Goal: Task Accomplishment & Management: Complete application form

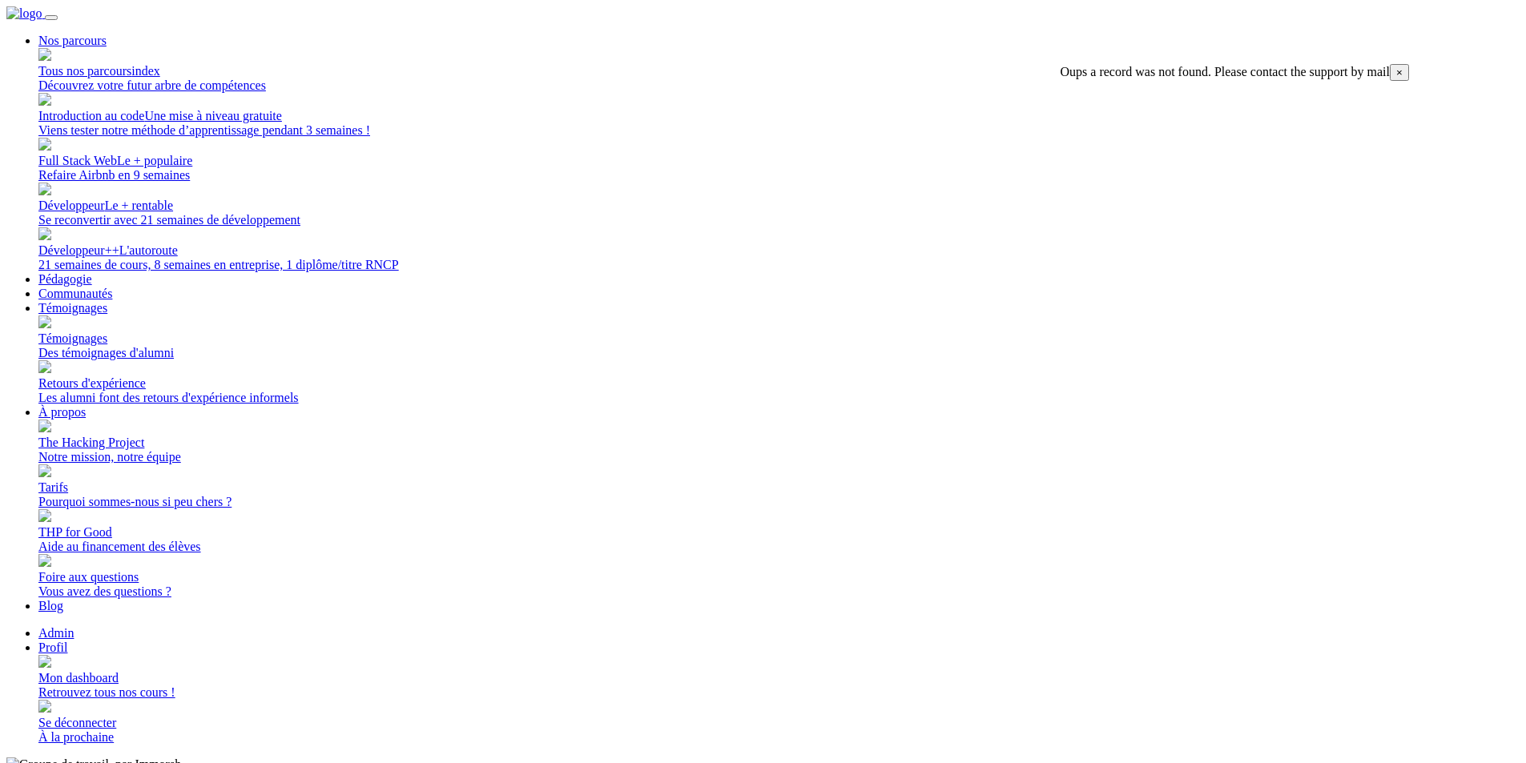
click at [119, 671] on span "Mon dashboard" at bounding box center [78, 678] width 80 height 14
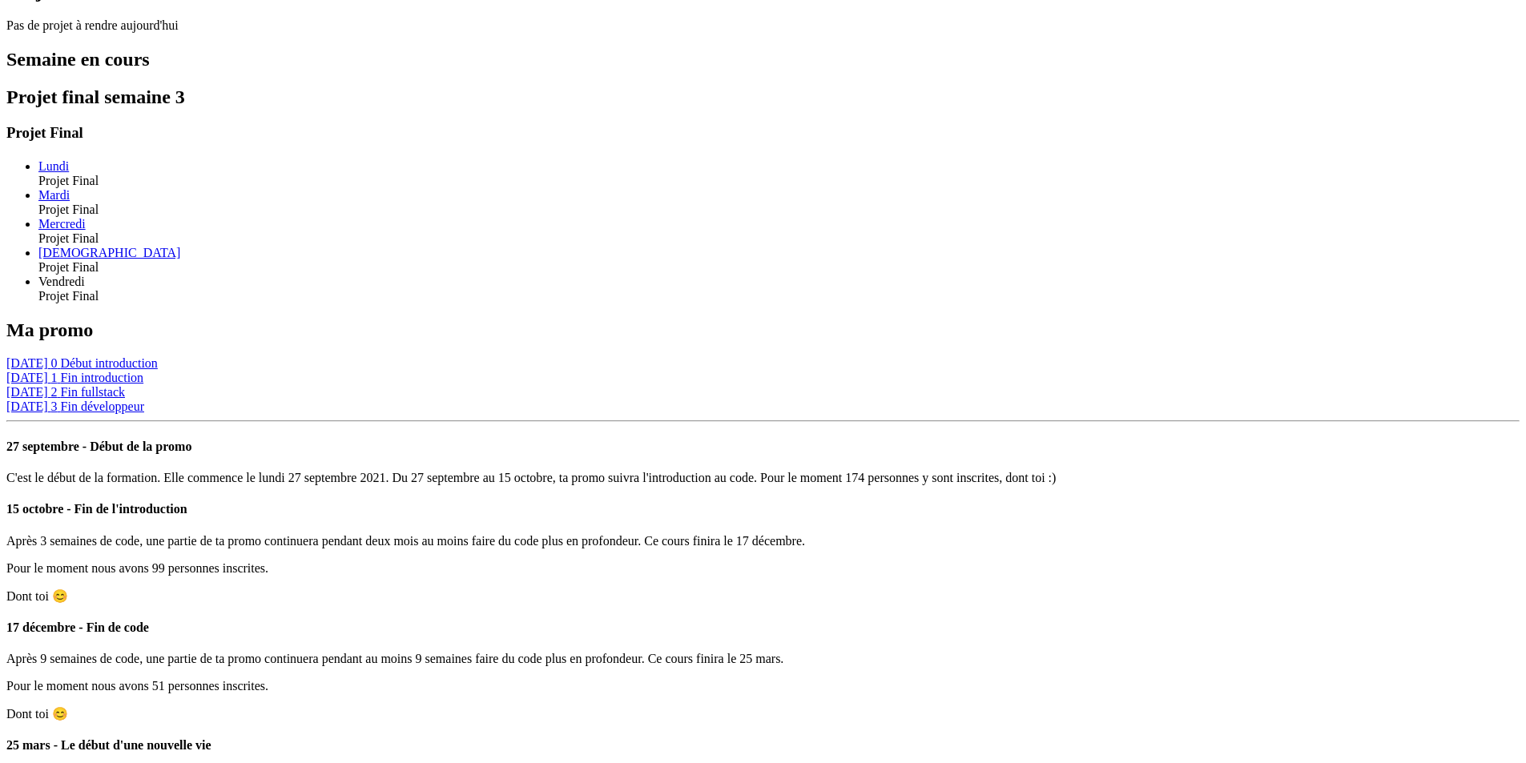
scroll to position [1099, 0]
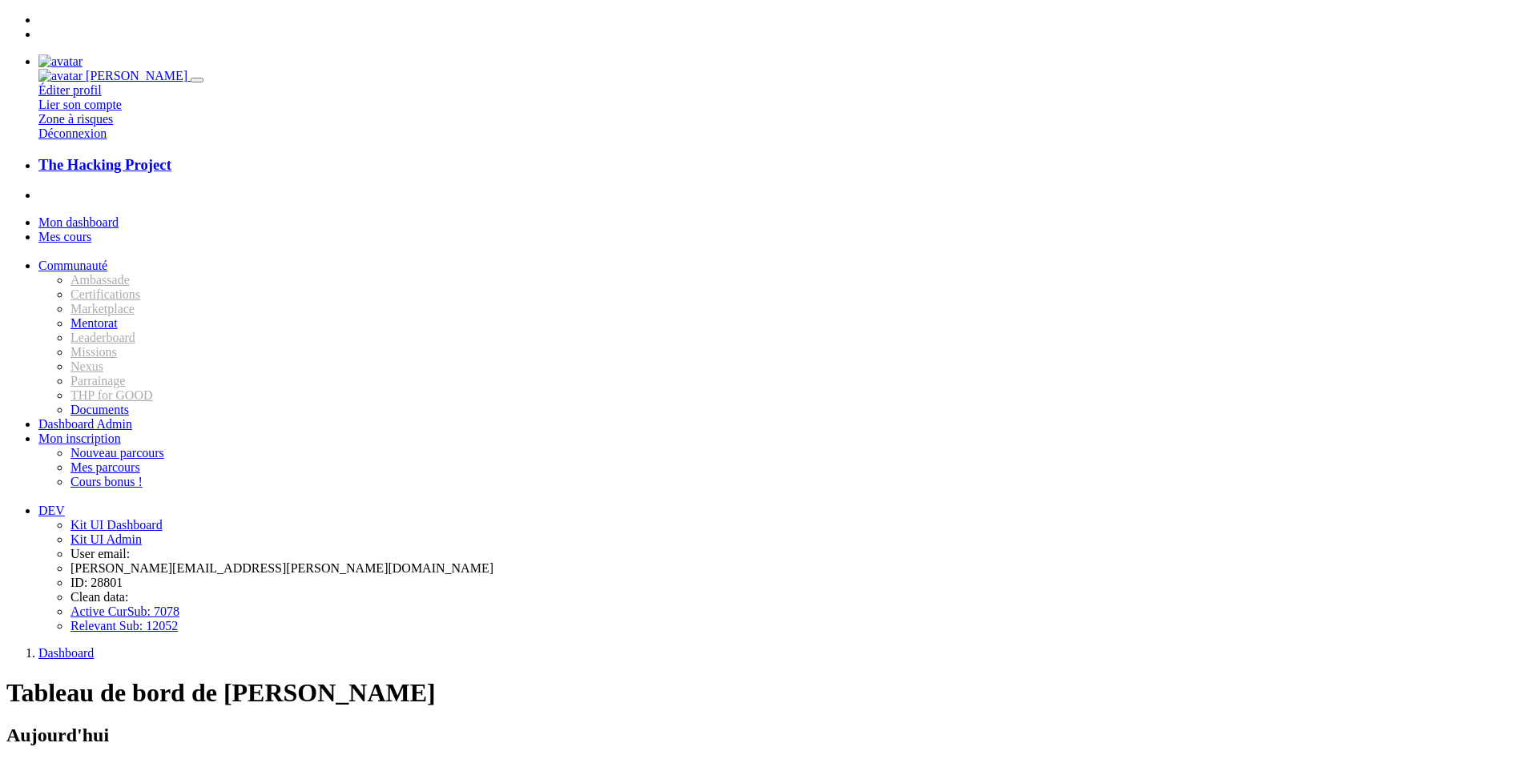
scroll to position [1099, 0]
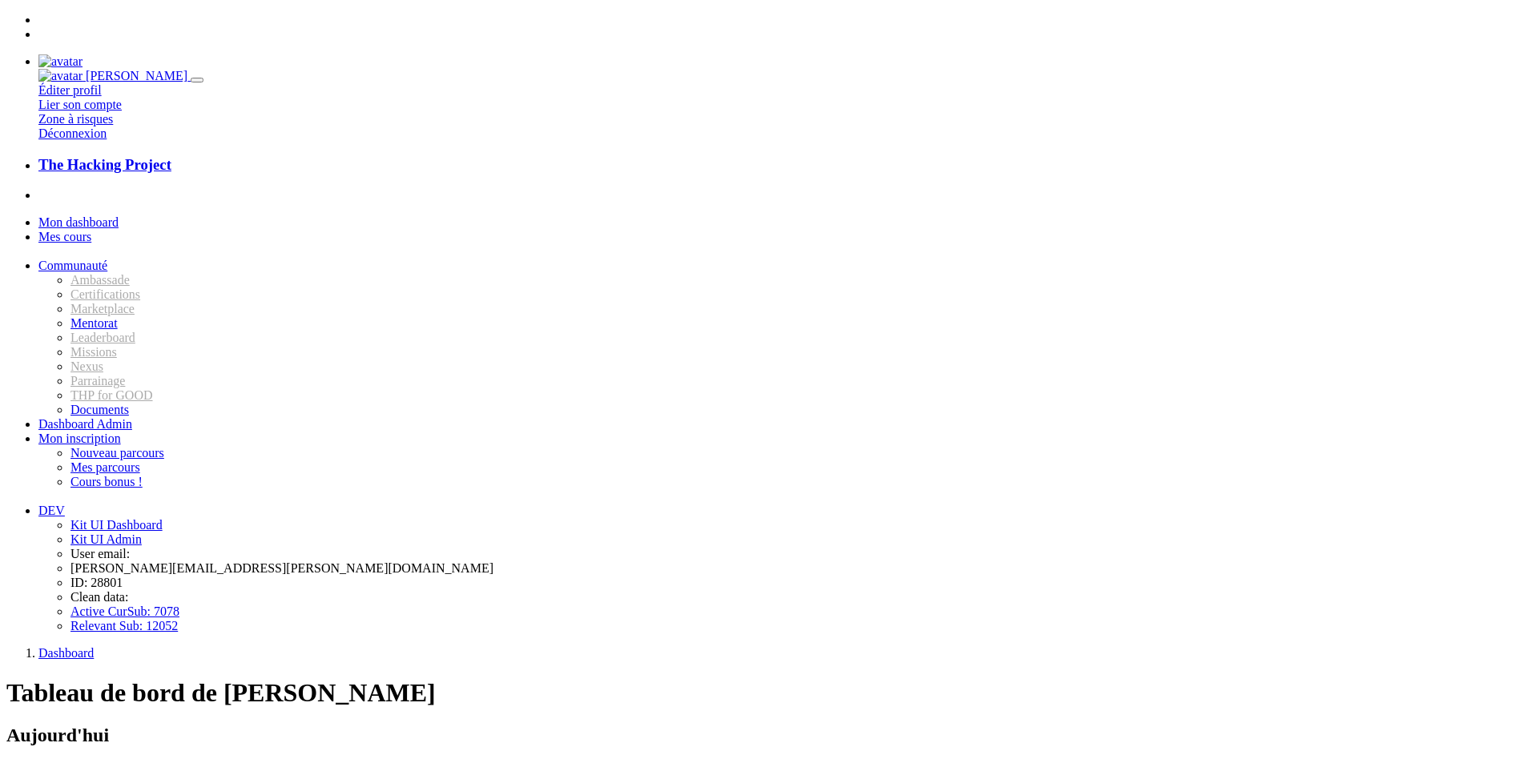
scroll to position [1099, 0]
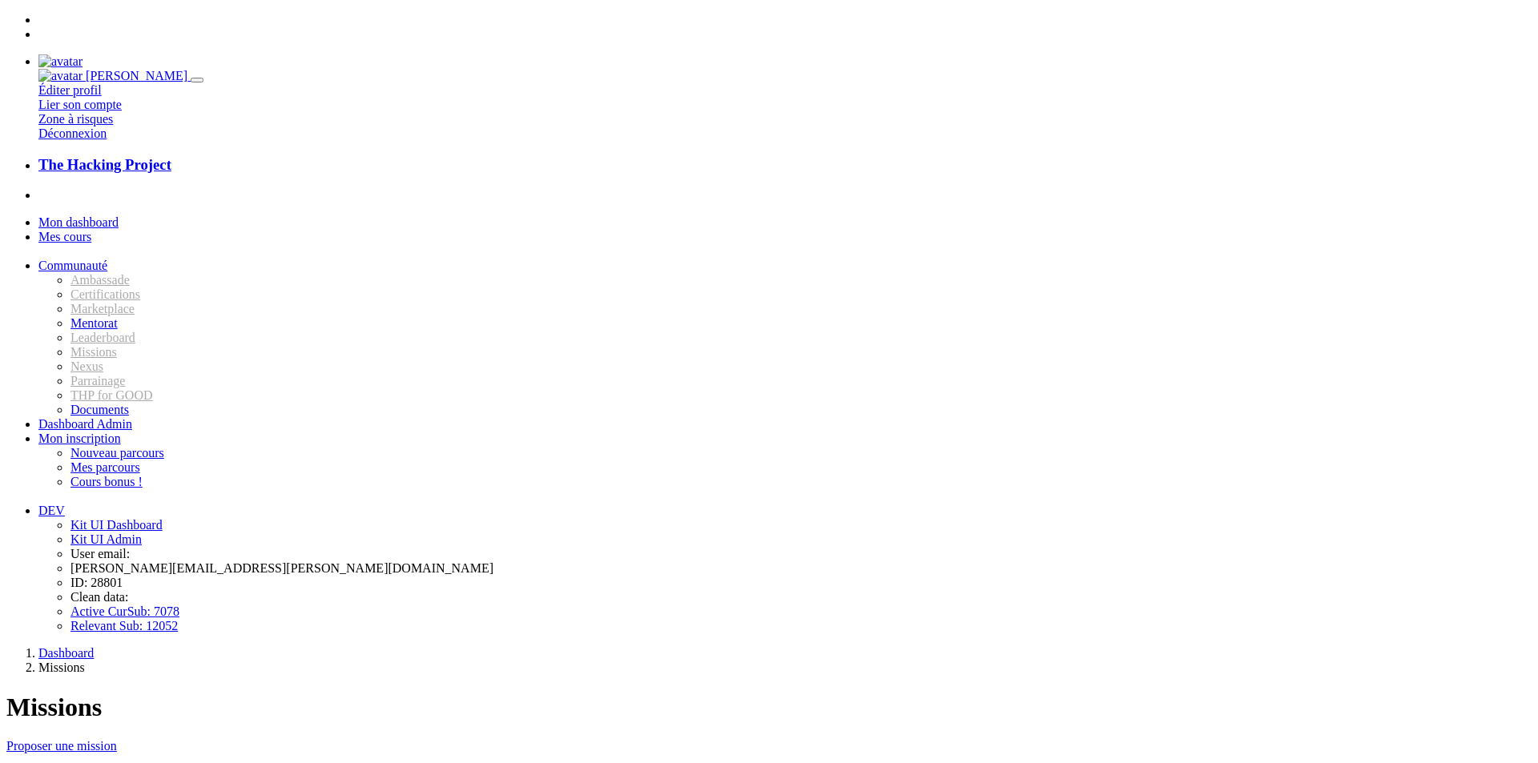
click at [67, 762] on link "Tuto Youtube" at bounding box center [36, 777] width 61 height 12
type input "voila mon tuto : blalbalbal"
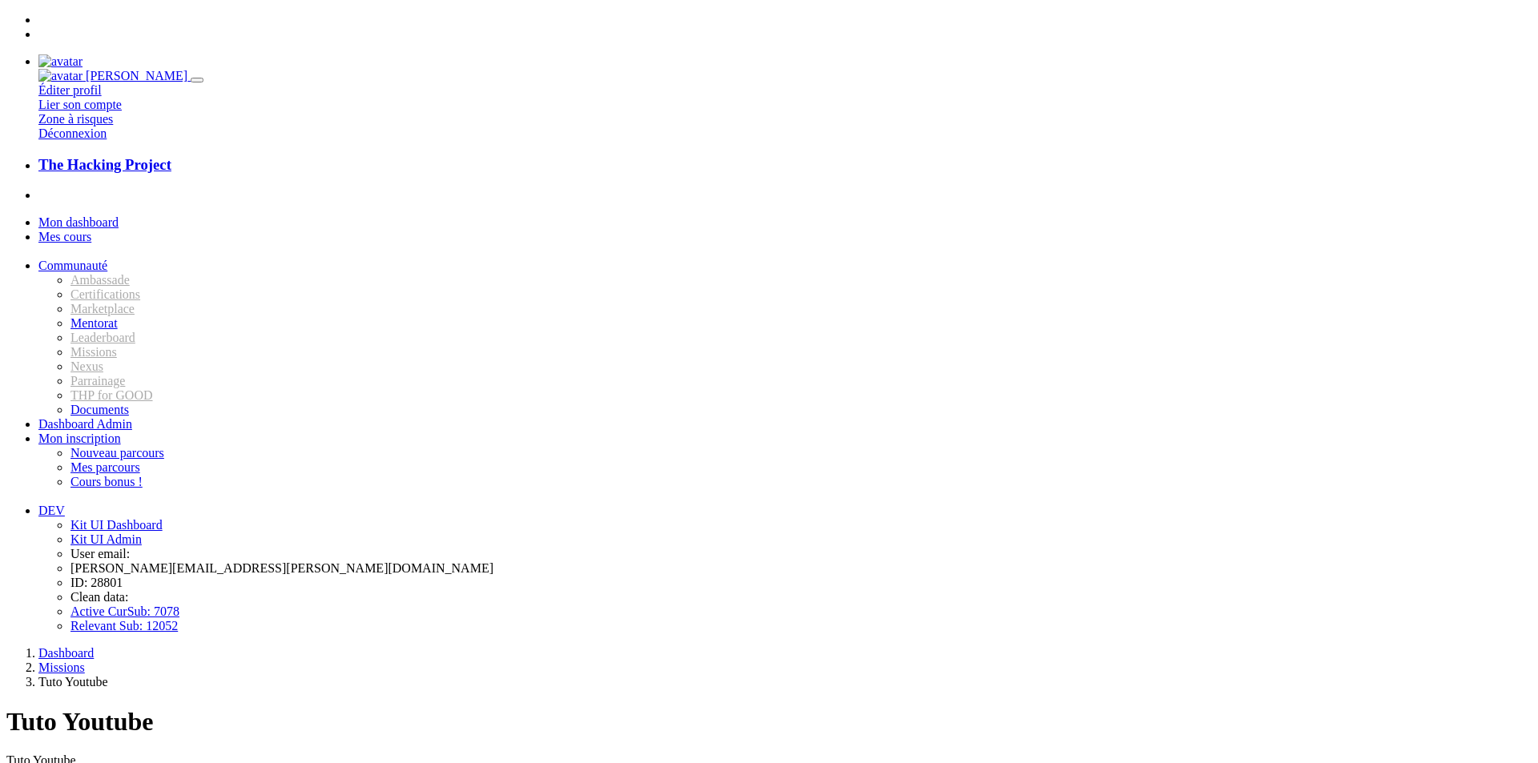
click at [118, 215] on span "Mon dashboard" at bounding box center [78, 222] width 80 height 14
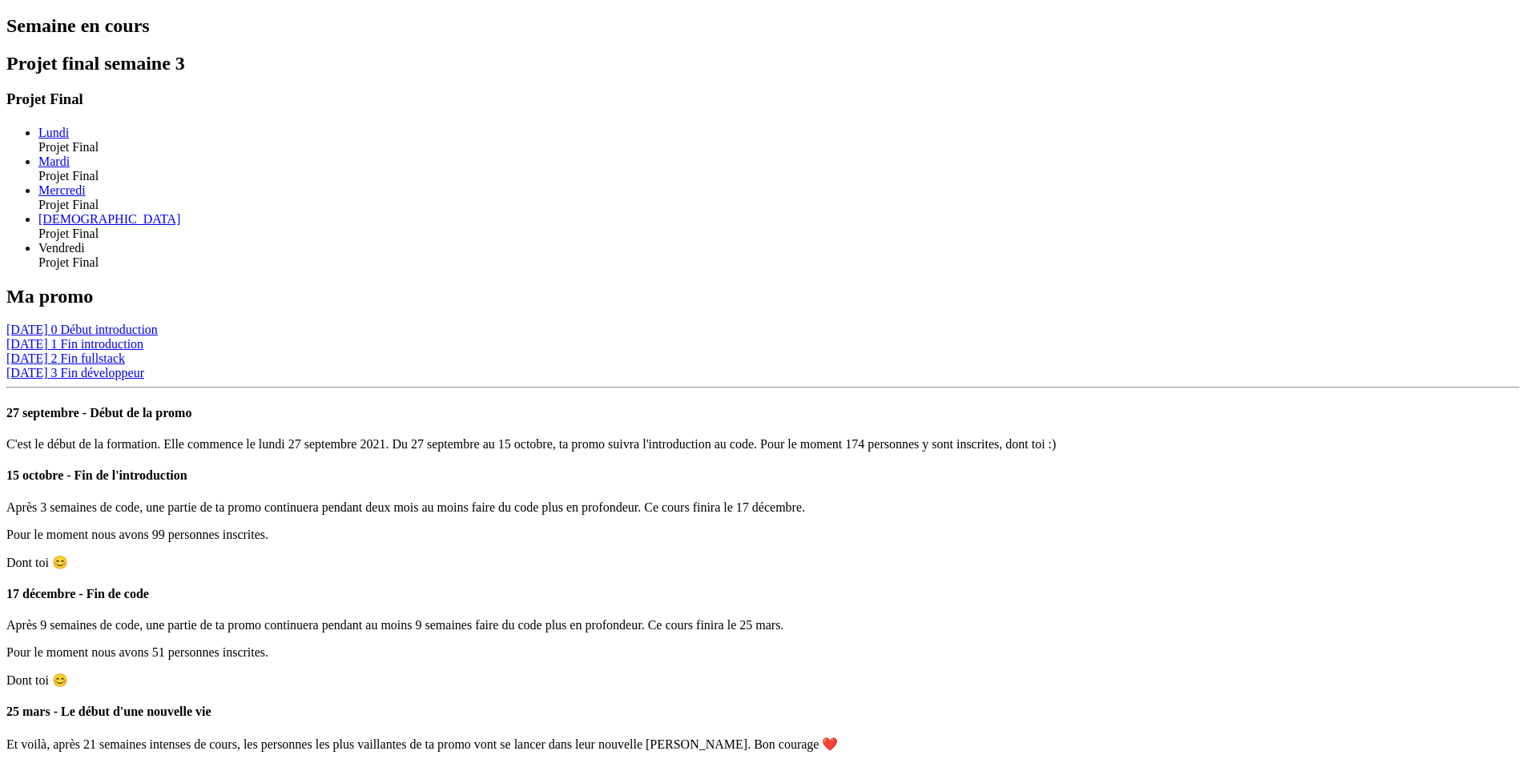
scroll to position [1099, 0]
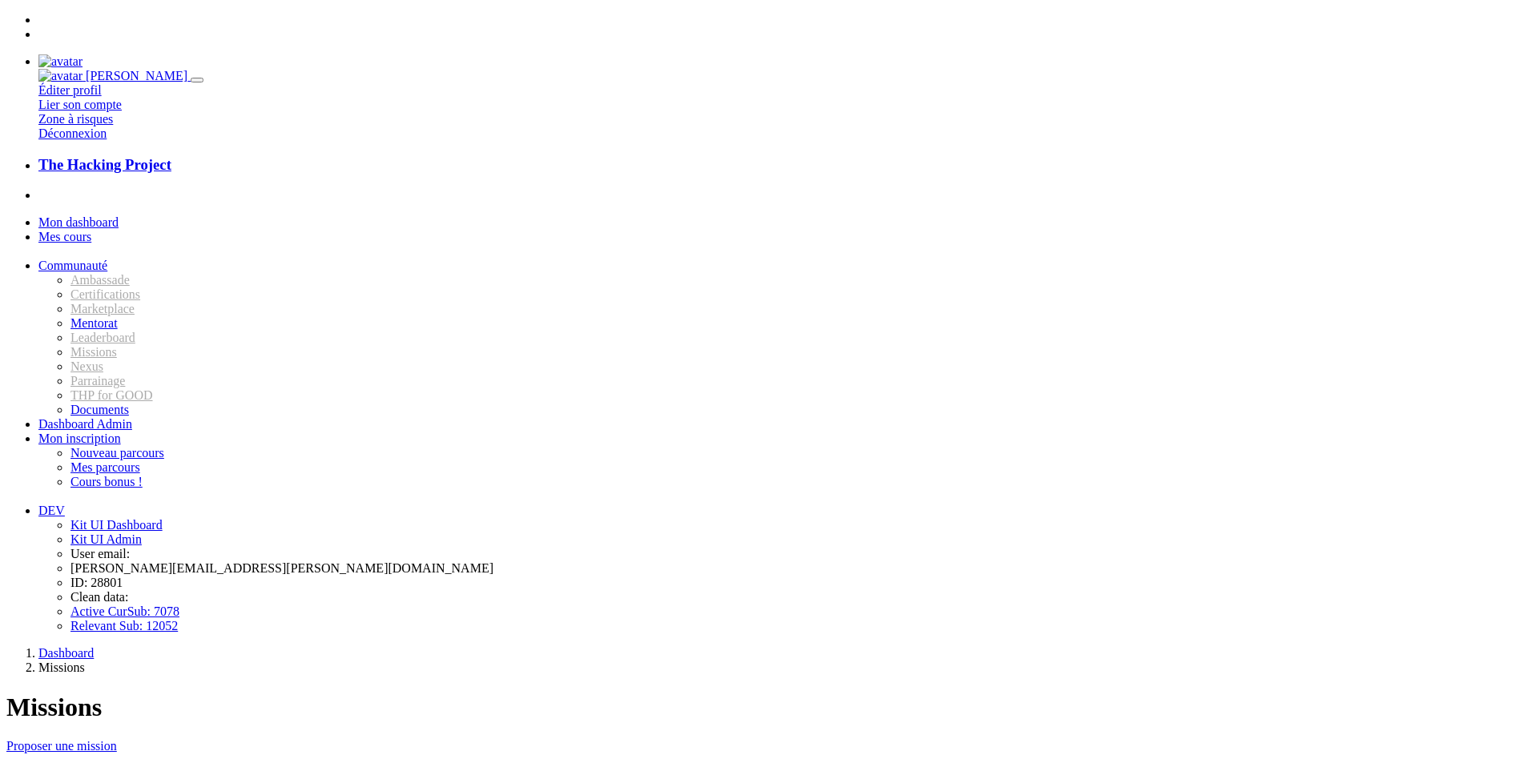
click at [67, 762] on link "Tuto Youtube" at bounding box center [36, 777] width 61 height 12
click at [119, 215] on link "Mon dashboard" at bounding box center [78, 222] width 80 height 14
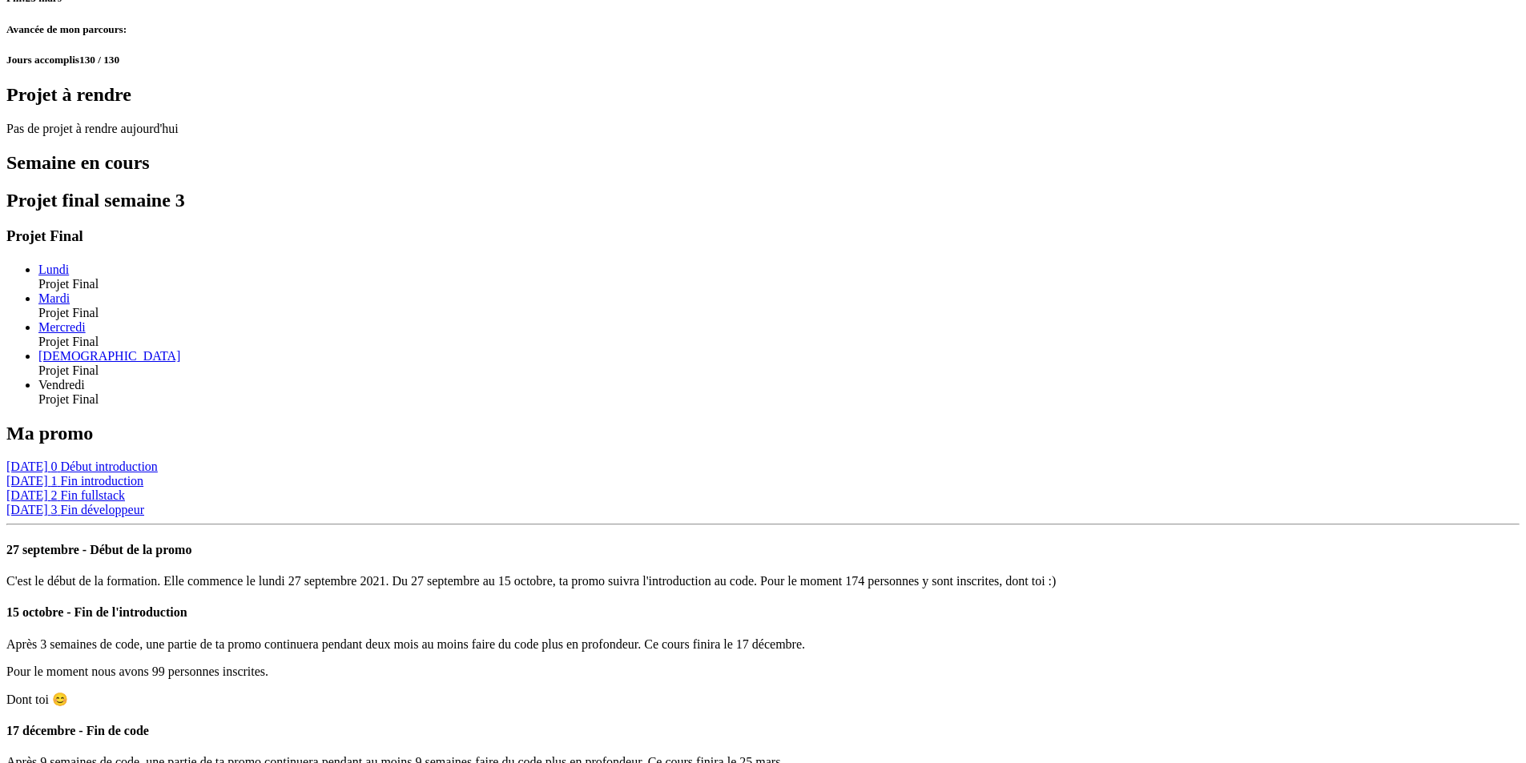
scroll to position [1103, 0]
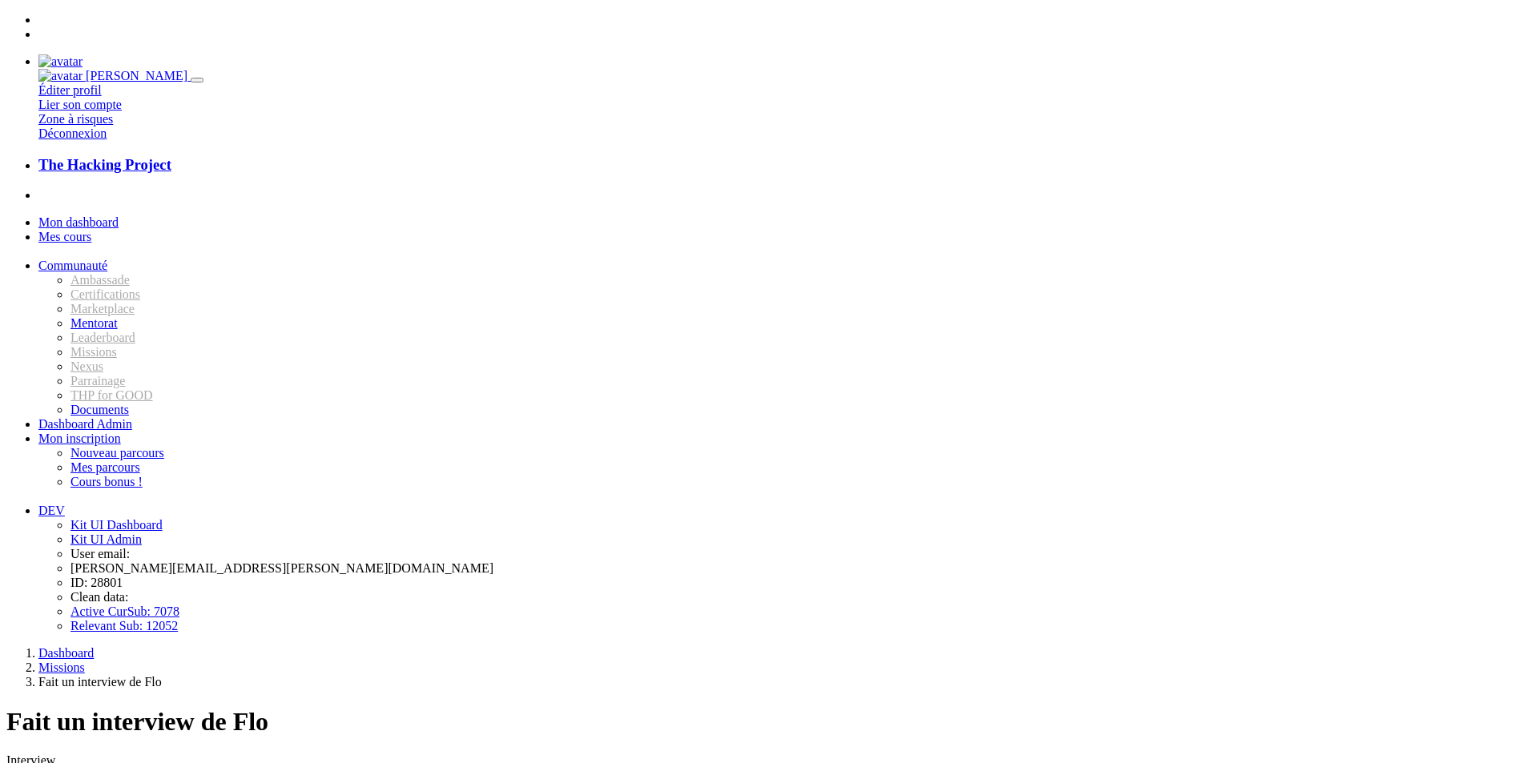
click at [103, 215] on span "Mon dashboard" at bounding box center [78, 222] width 80 height 14
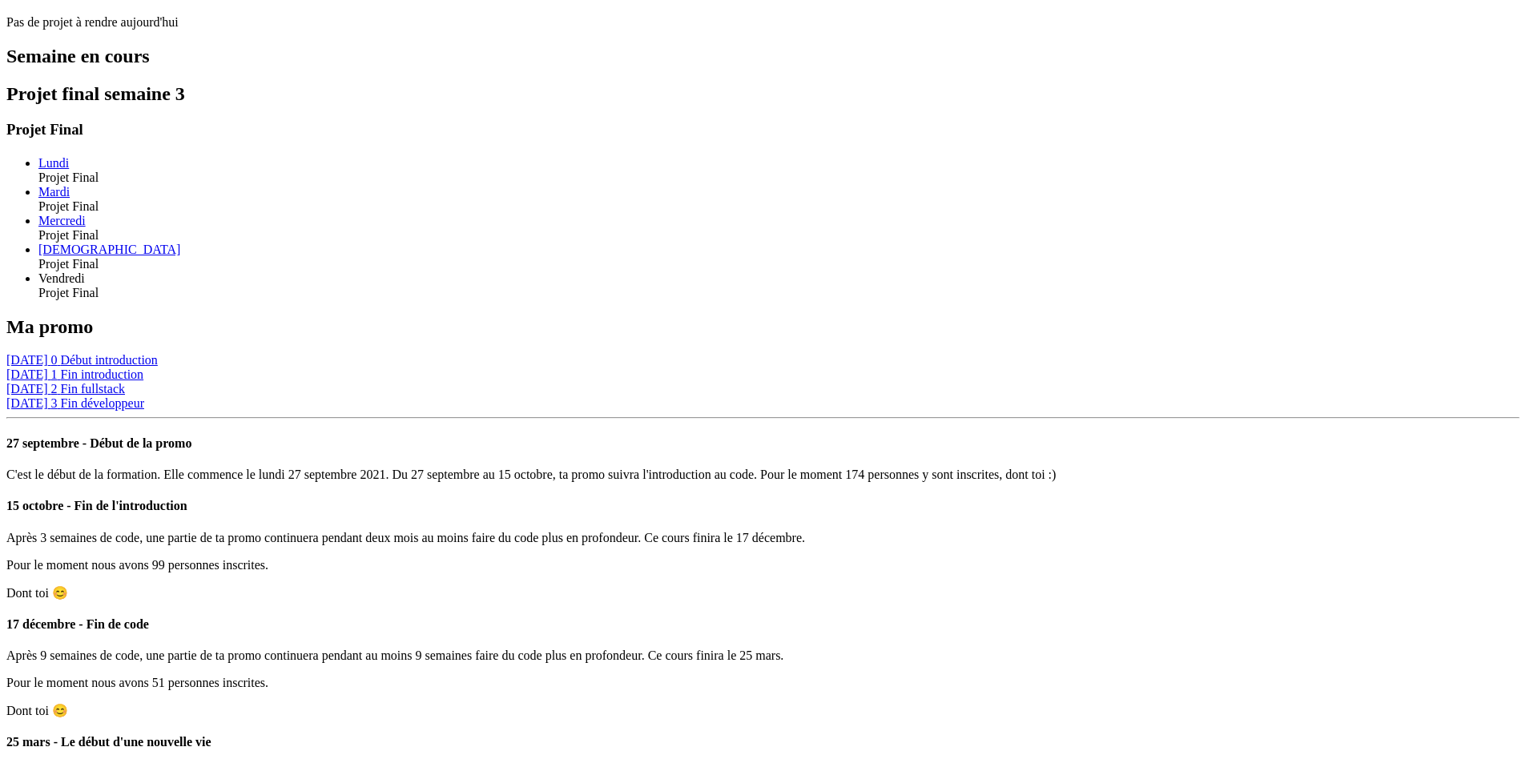
scroll to position [1103, 0]
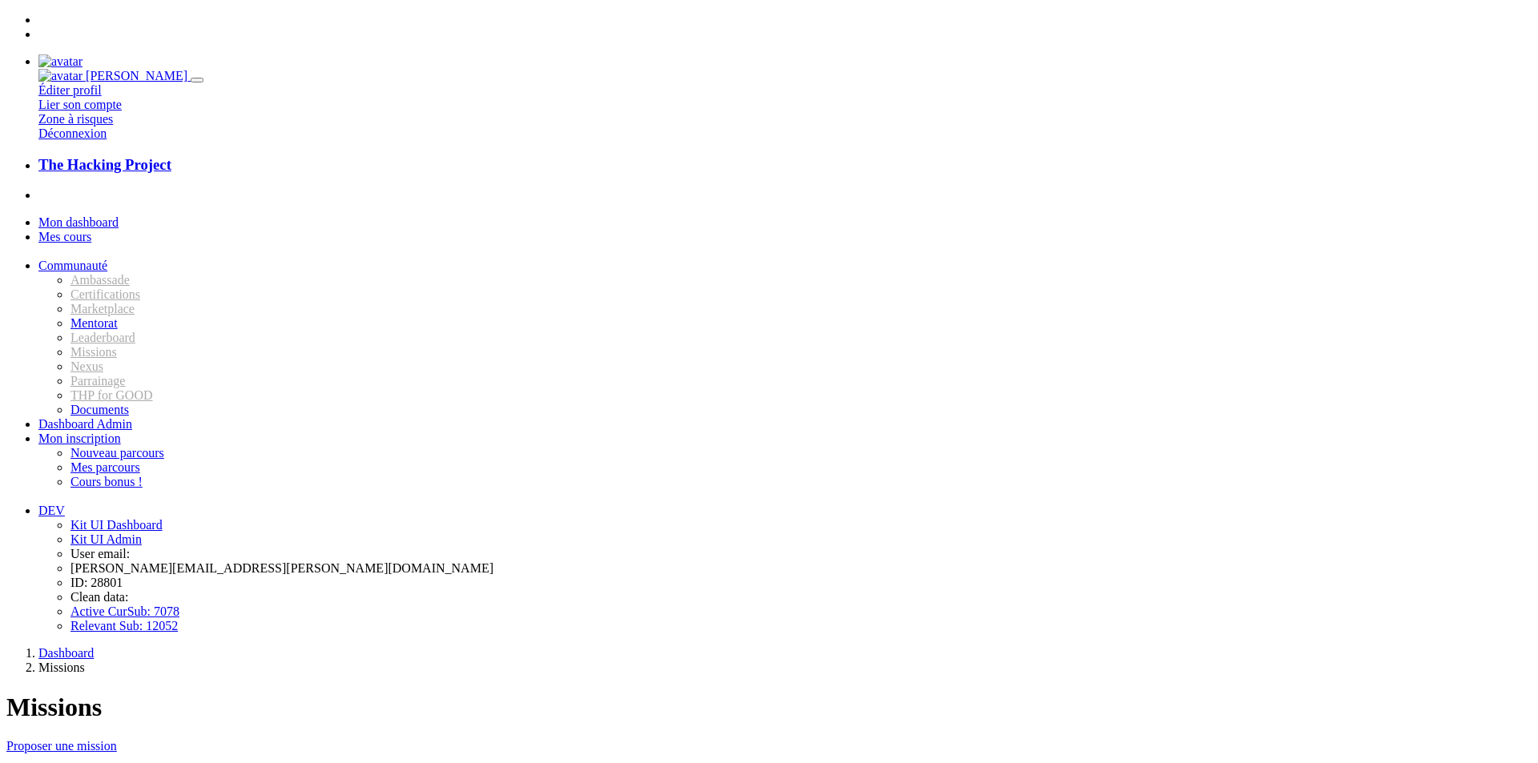
click at [115, 762] on link "Fait un interview de Flo" at bounding box center [60, 777] width 109 height 12
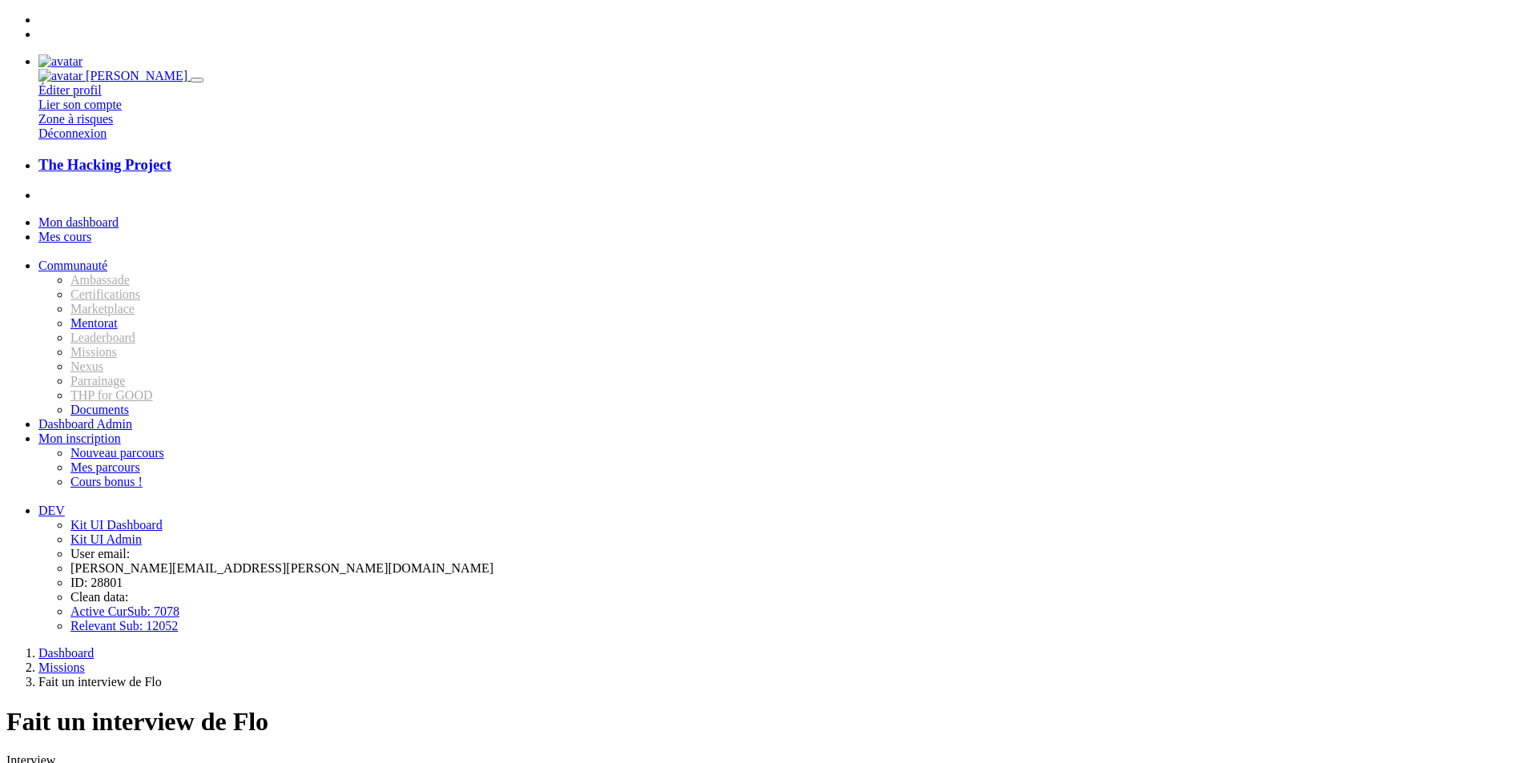
drag, startPoint x: 552, startPoint y: 387, endPoint x: 402, endPoint y: 381, distance: 149.9
click at [404, 646] on div "Dashboard Missions Fait un interview de Flo Fait un interview de Flo Interview …" at bounding box center [768, 752] width 1525 height 212
type input "youtube.mescouilles"
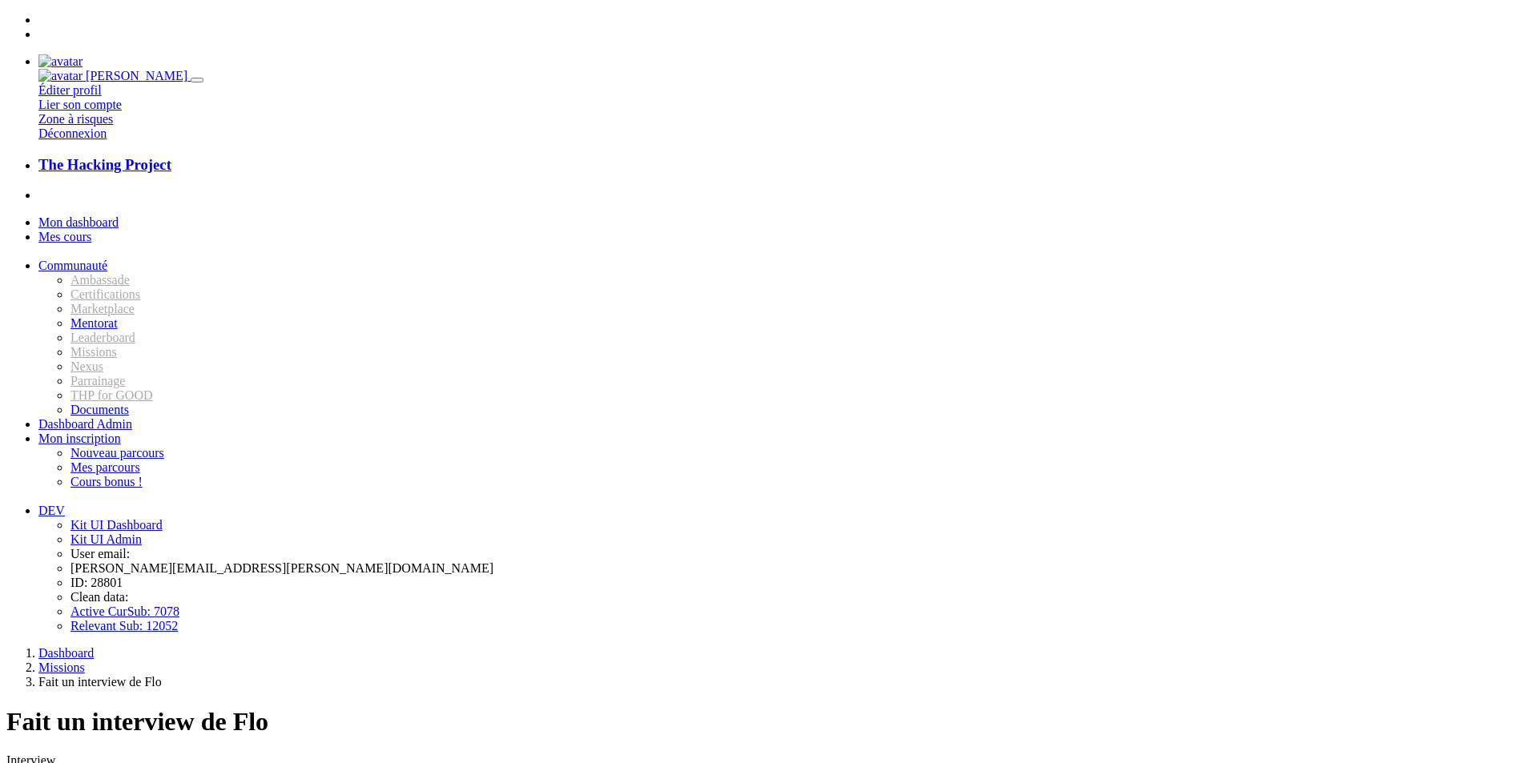
click at [104, 215] on span "Mon dashboard" at bounding box center [78, 222] width 80 height 14
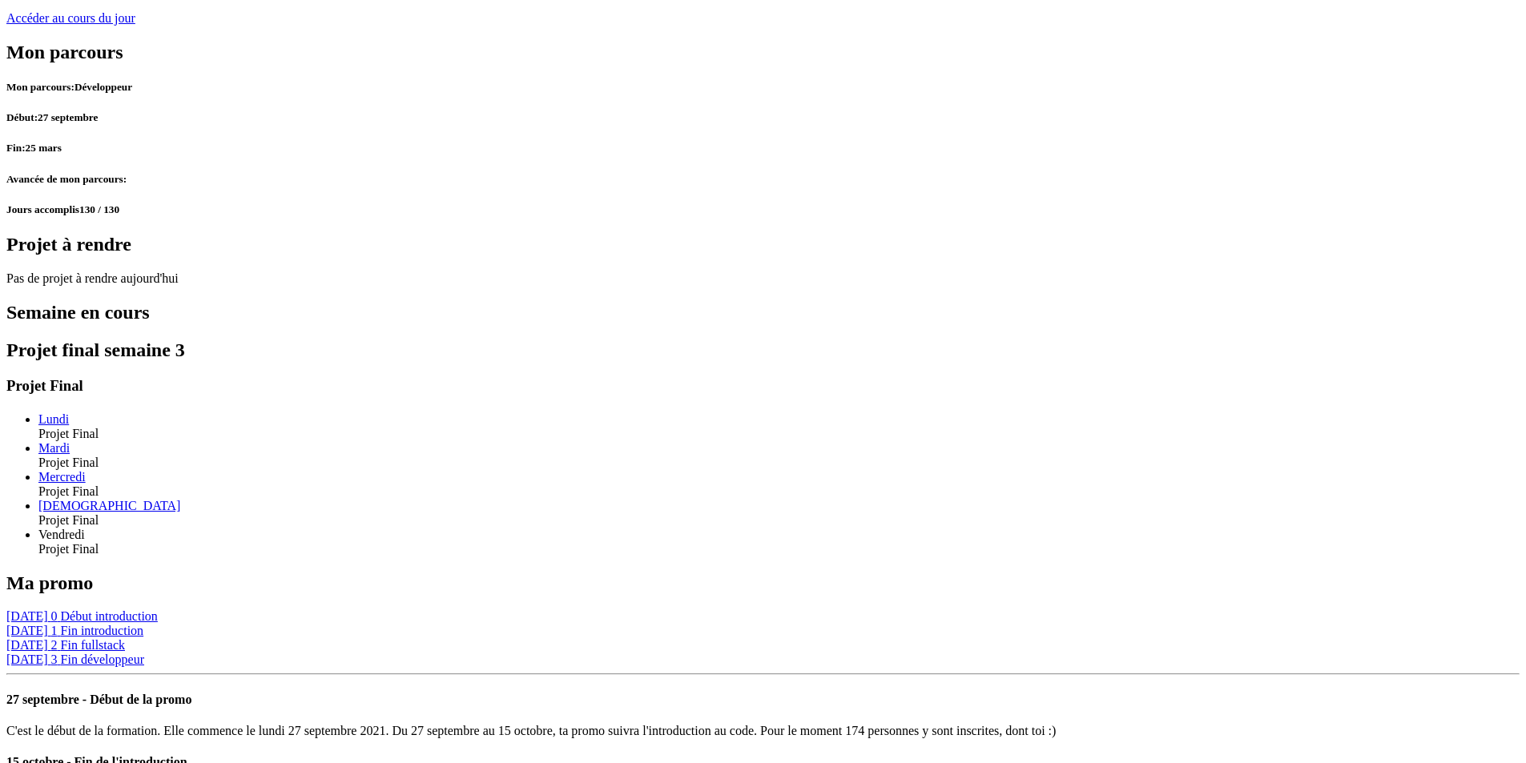
scroll to position [1103, 0]
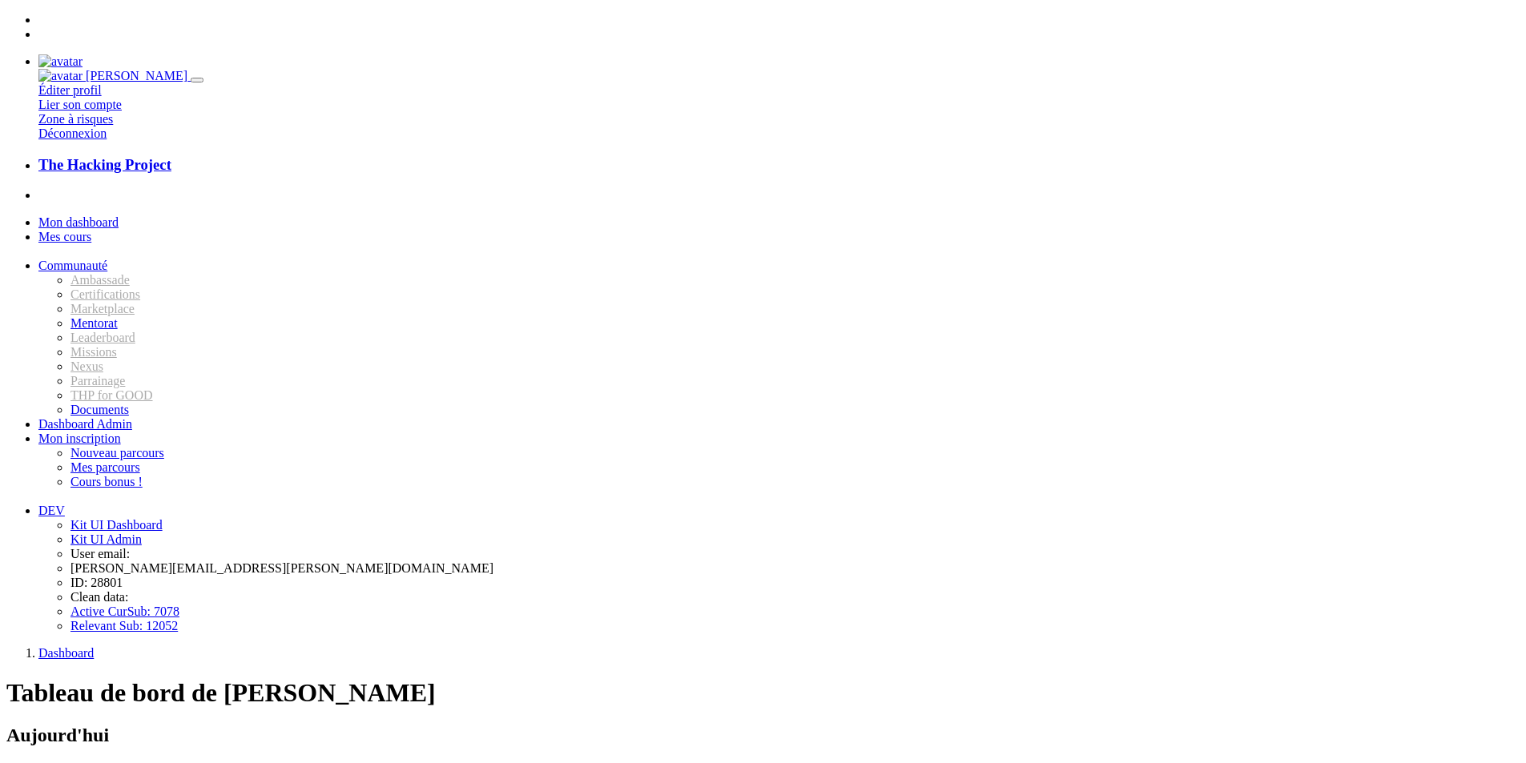
scroll to position [1103, 0]
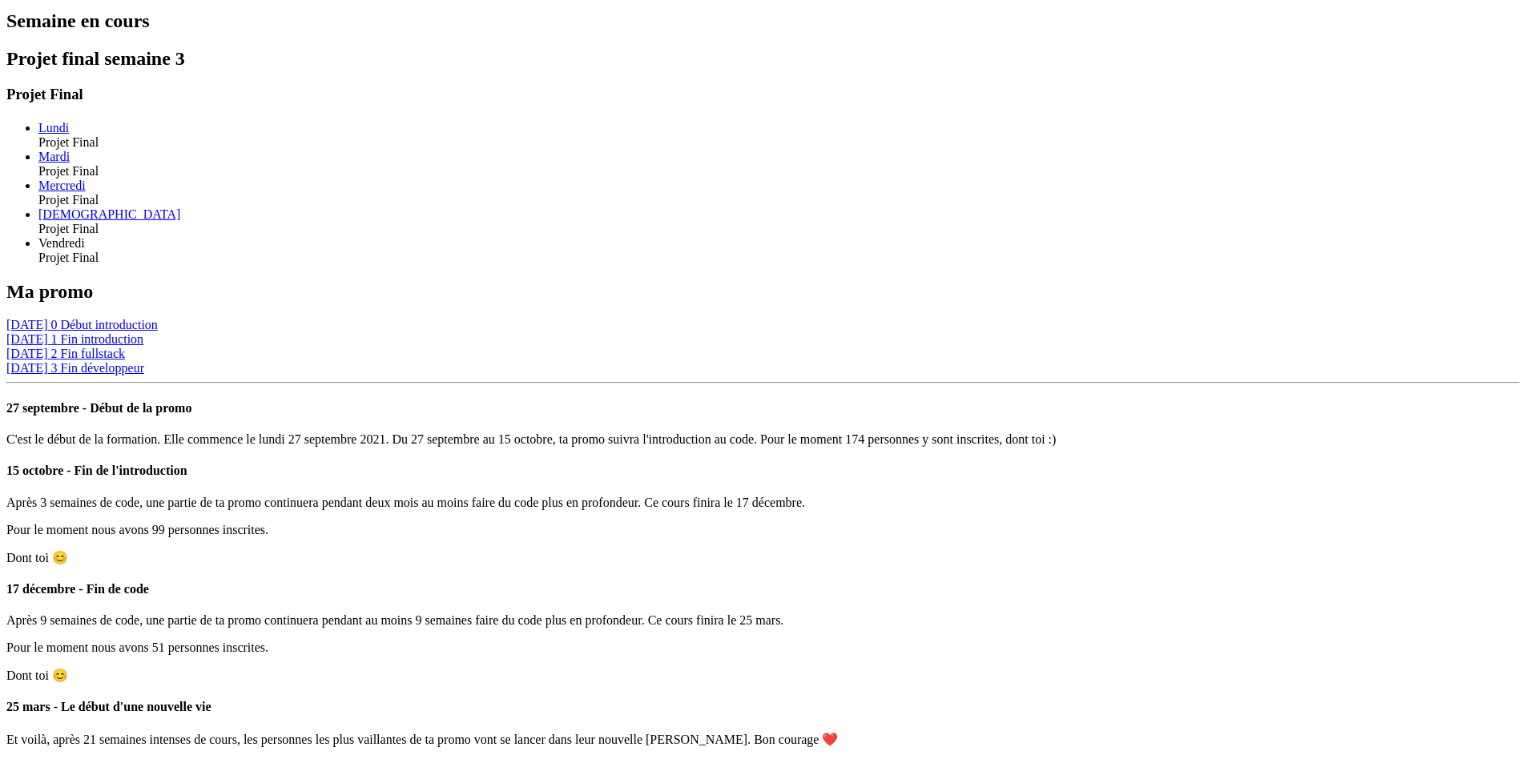
drag, startPoint x: 734, startPoint y: 432, endPoint x: 659, endPoint y: 436, distance: 74.5
copy h6 "Missions"
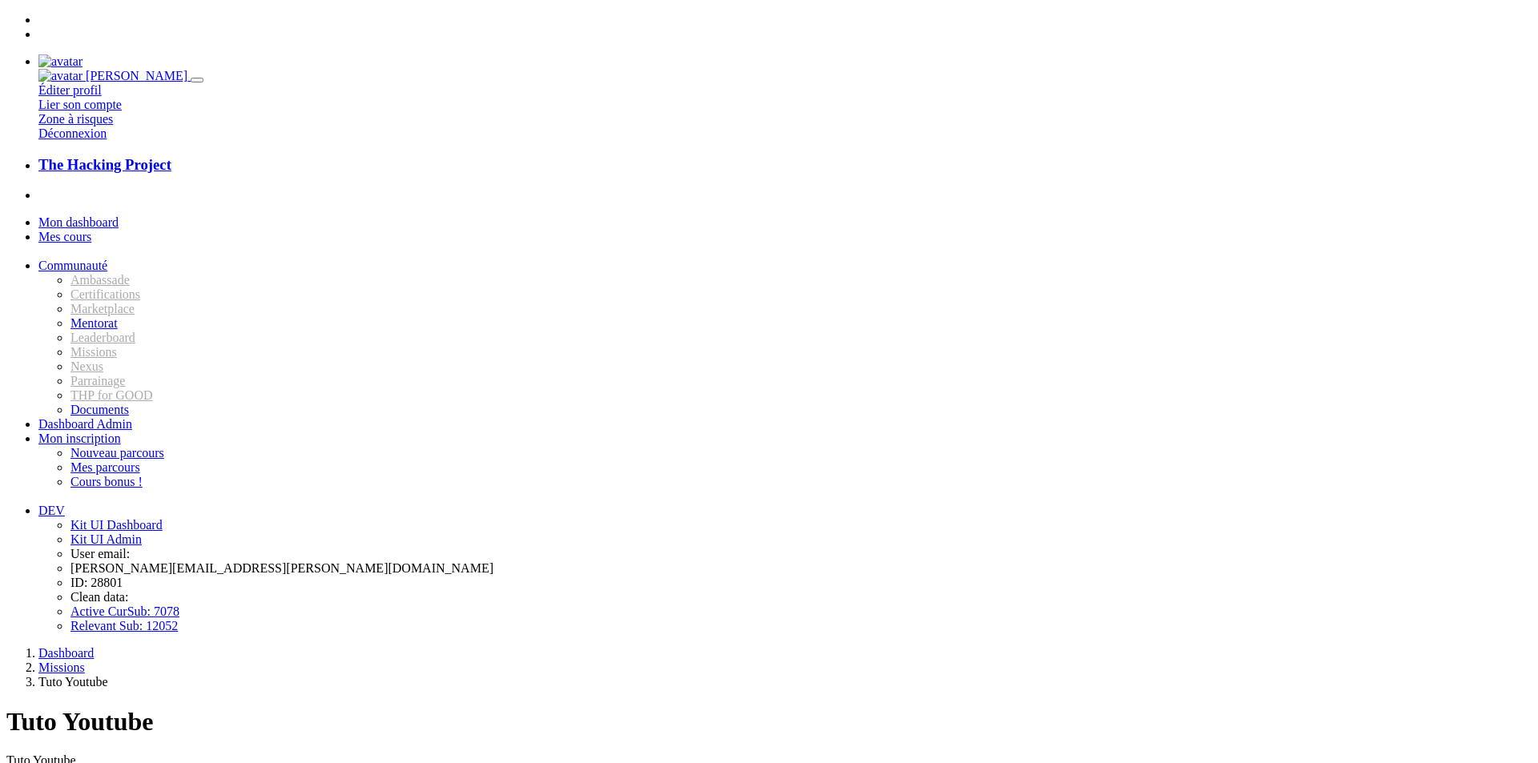
click at [38, 30] on icon at bounding box center [38, 34] width 0 height 14
click at [38, 29] on icon at bounding box center [38, 34] width 0 height 14
click at [101, 215] on span "Mon dashboard" at bounding box center [78, 222] width 80 height 14
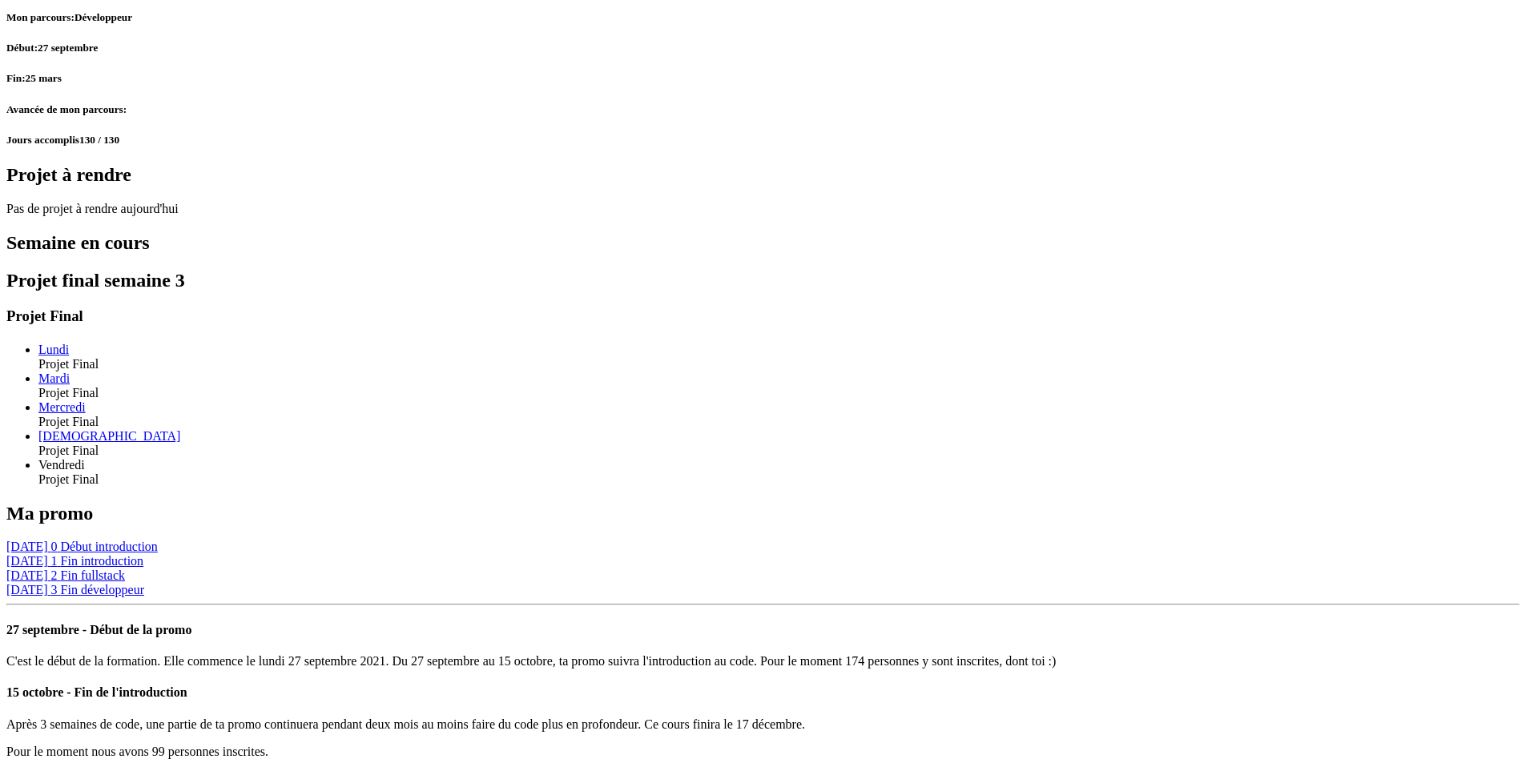
scroll to position [1099, 0]
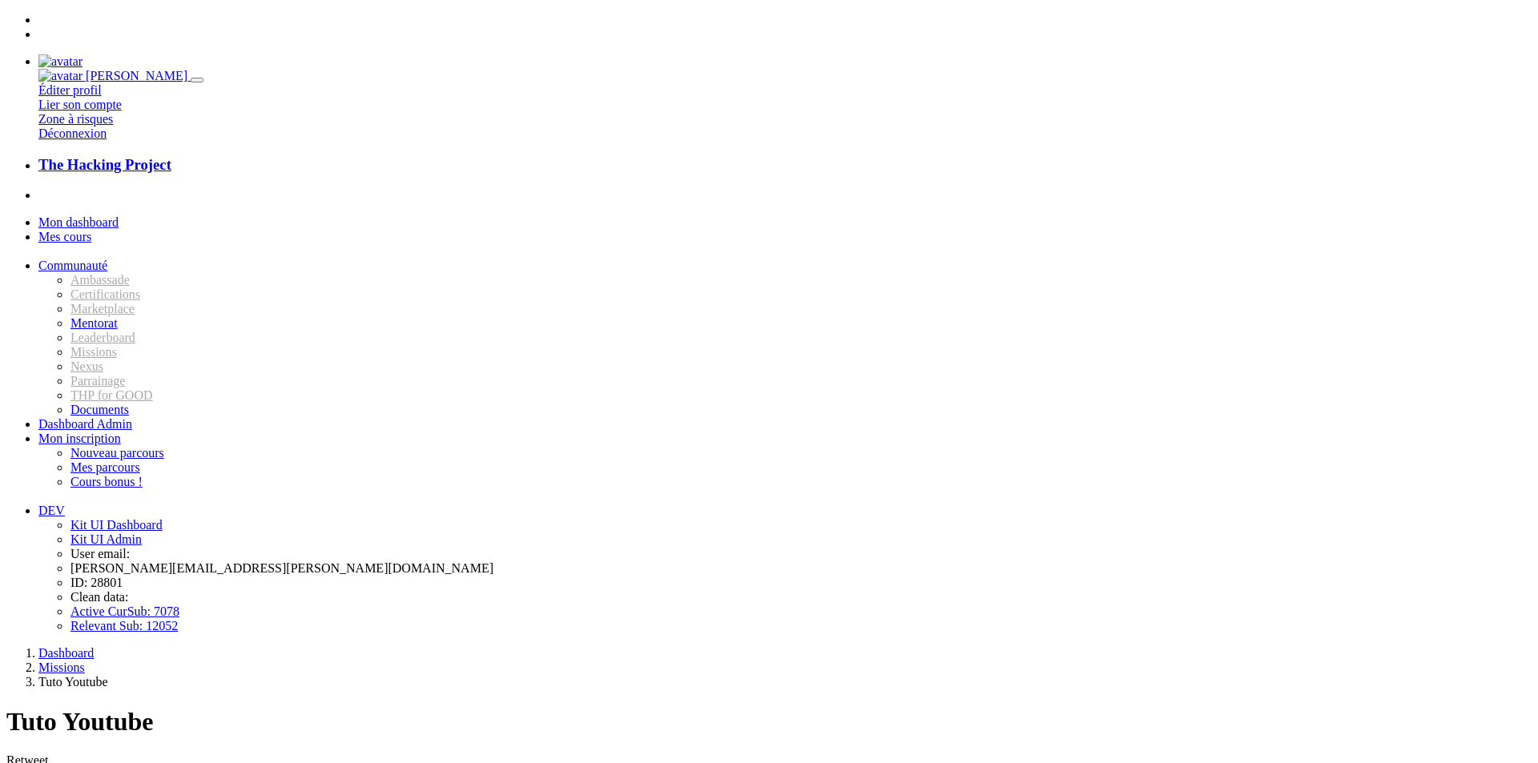
type input "ceci est un lien"
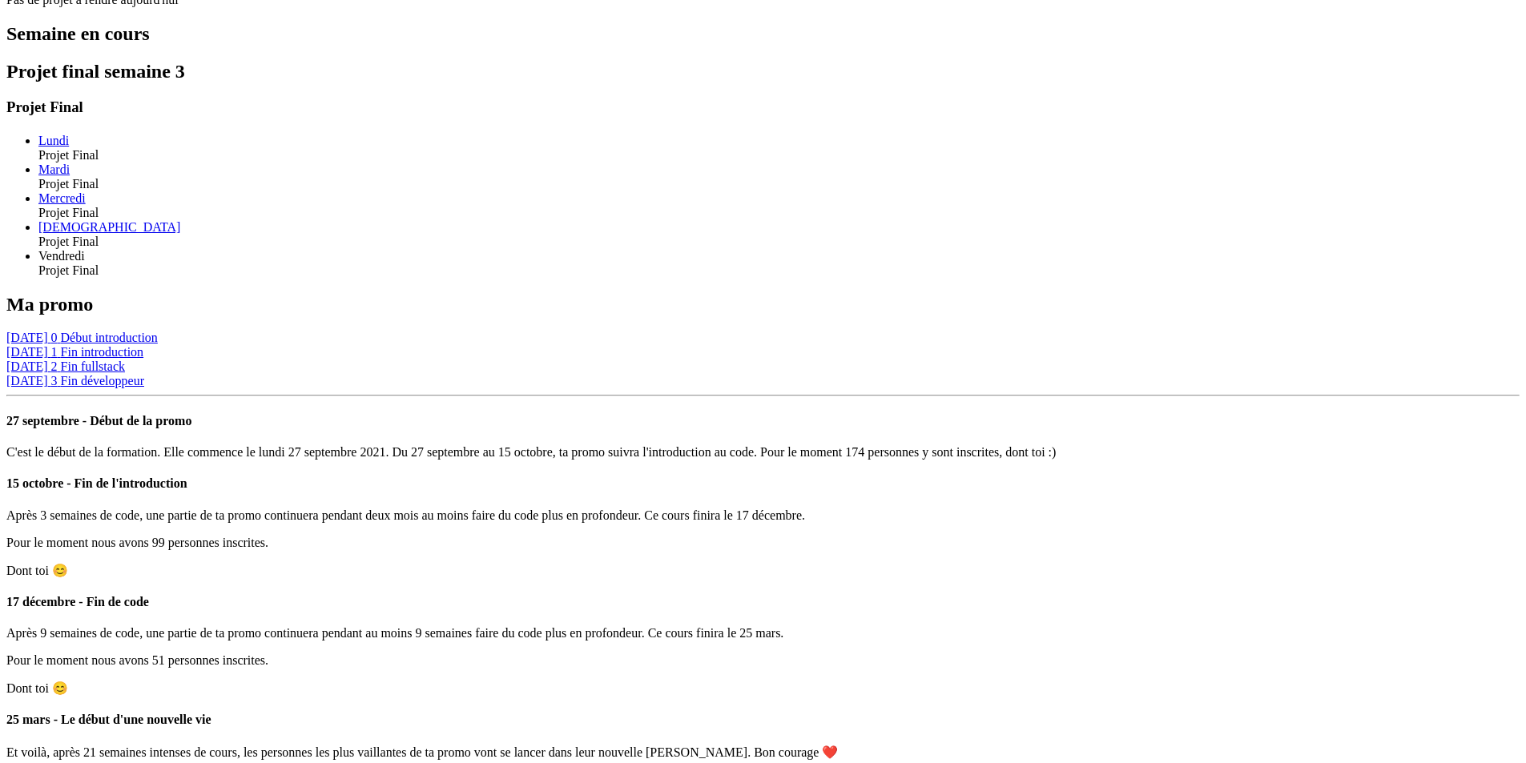
scroll to position [1099, 0]
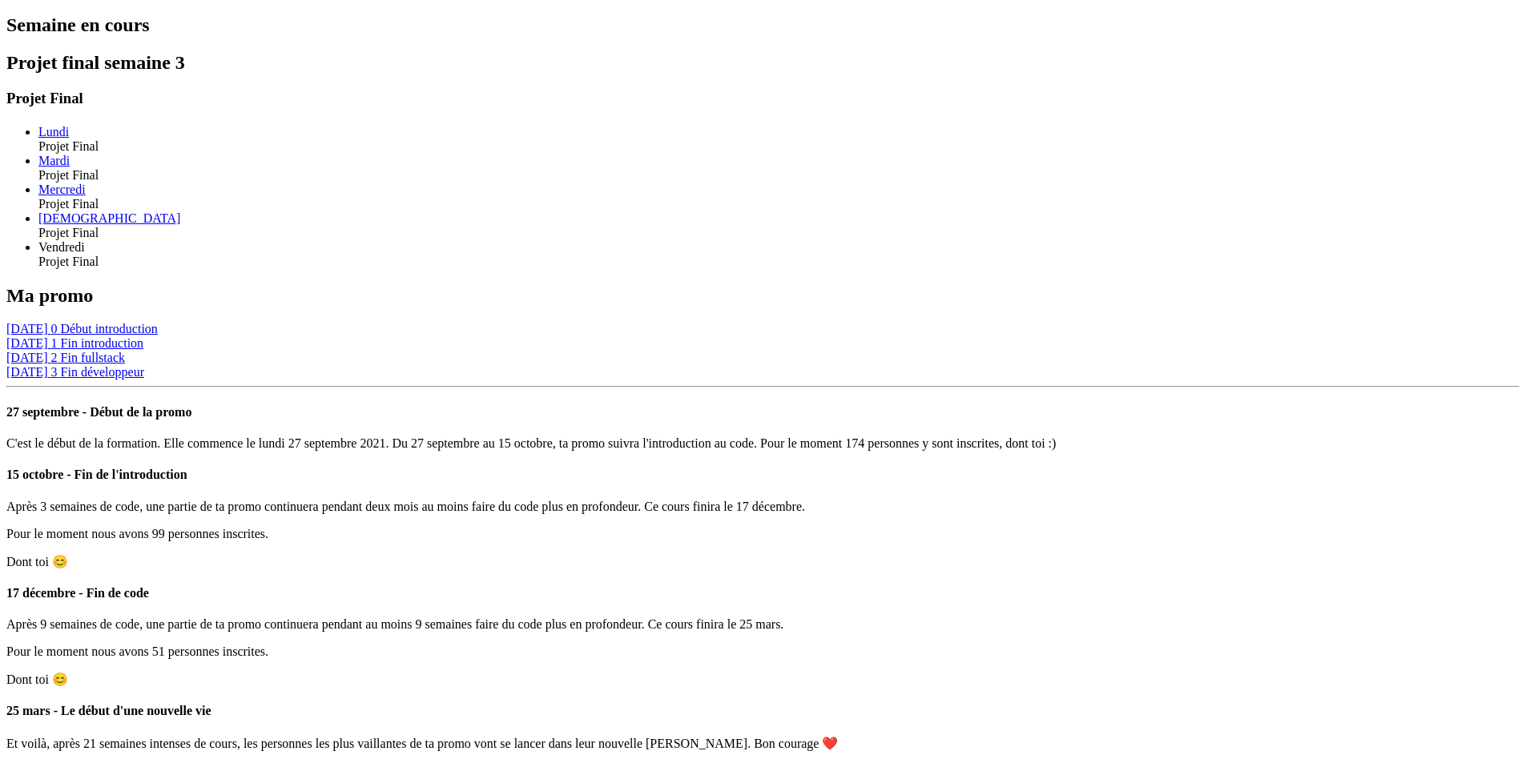
drag, startPoint x: 598, startPoint y: 501, endPoint x: 581, endPoint y: 501, distance: 16.8
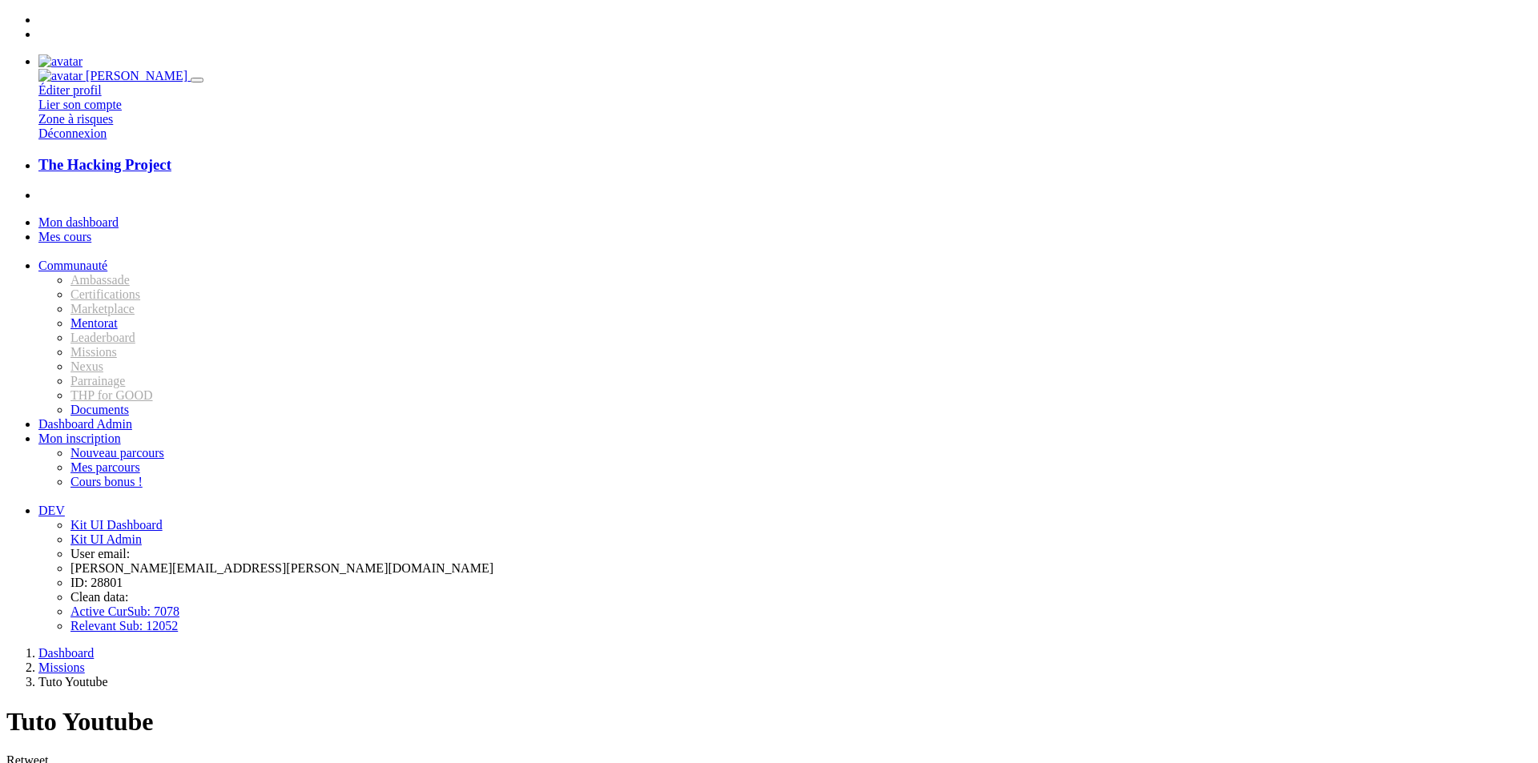
click at [67, 762] on link "Tuto Youtube" at bounding box center [36, 777] width 61 height 12
click at [107, 215] on link "Mon dashboard" at bounding box center [78, 222] width 80 height 14
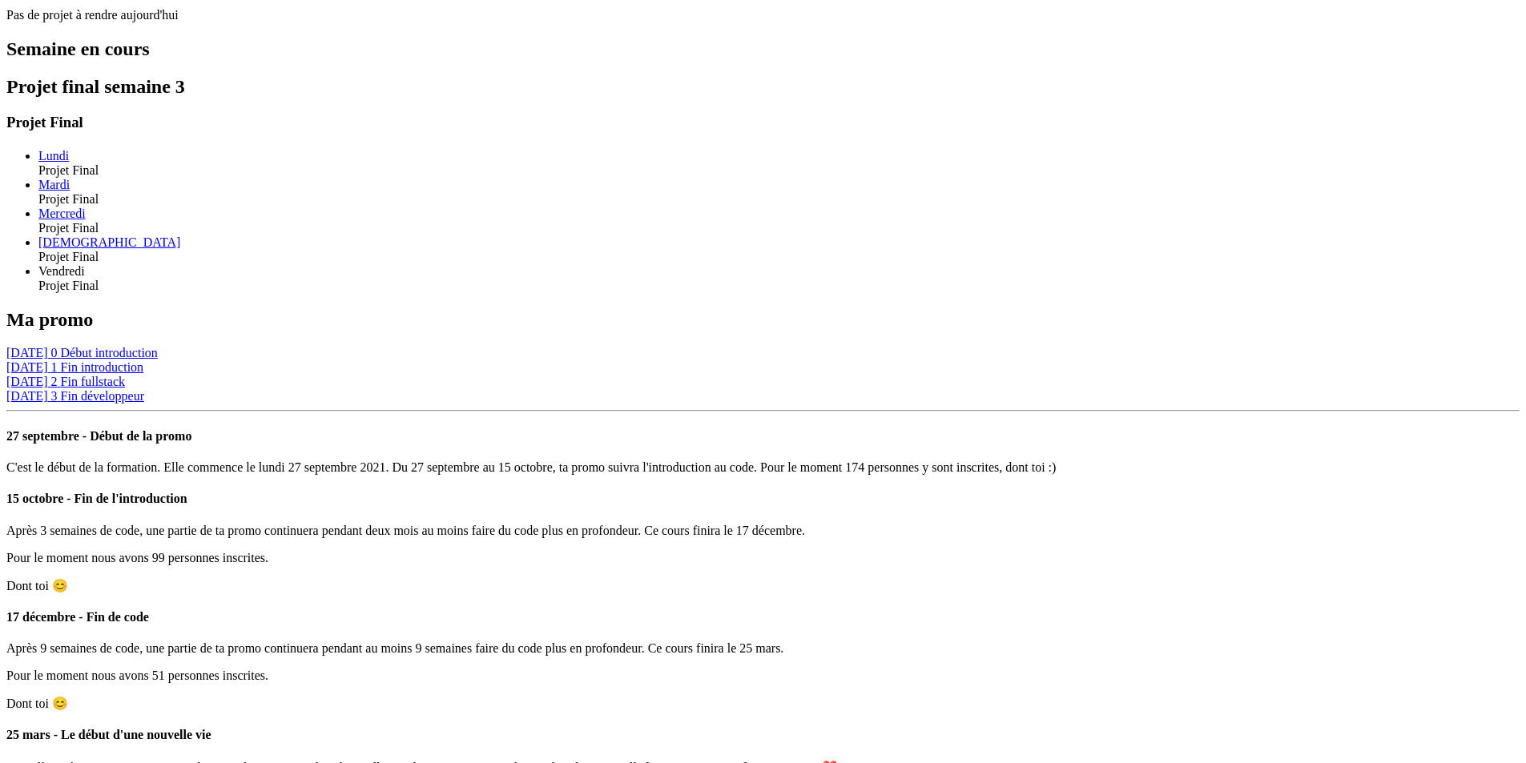
scroll to position [1099, 0]
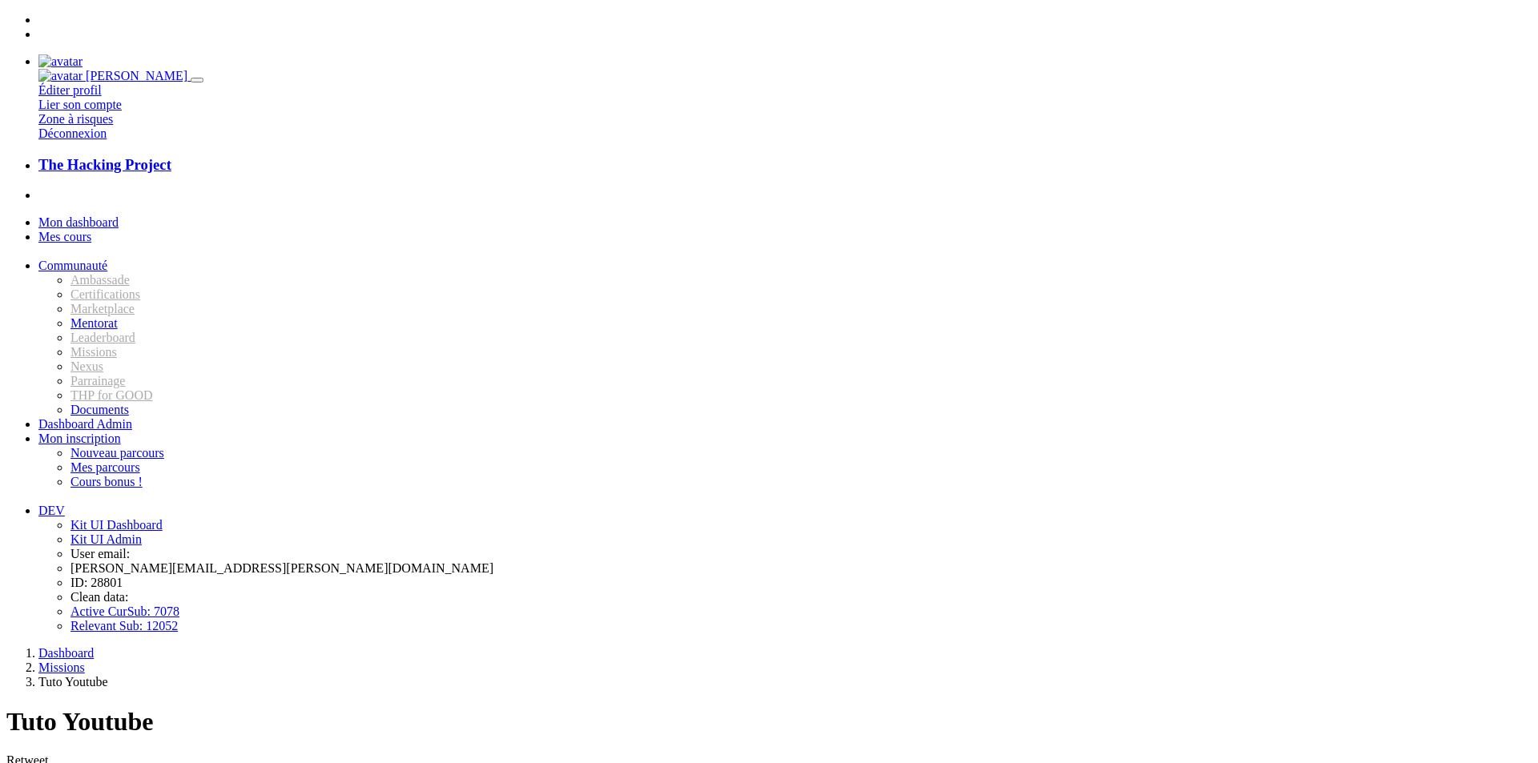
click at [105, 215] on span "Mon dashboard" at bounding box center [78, 222] width 80 height 14
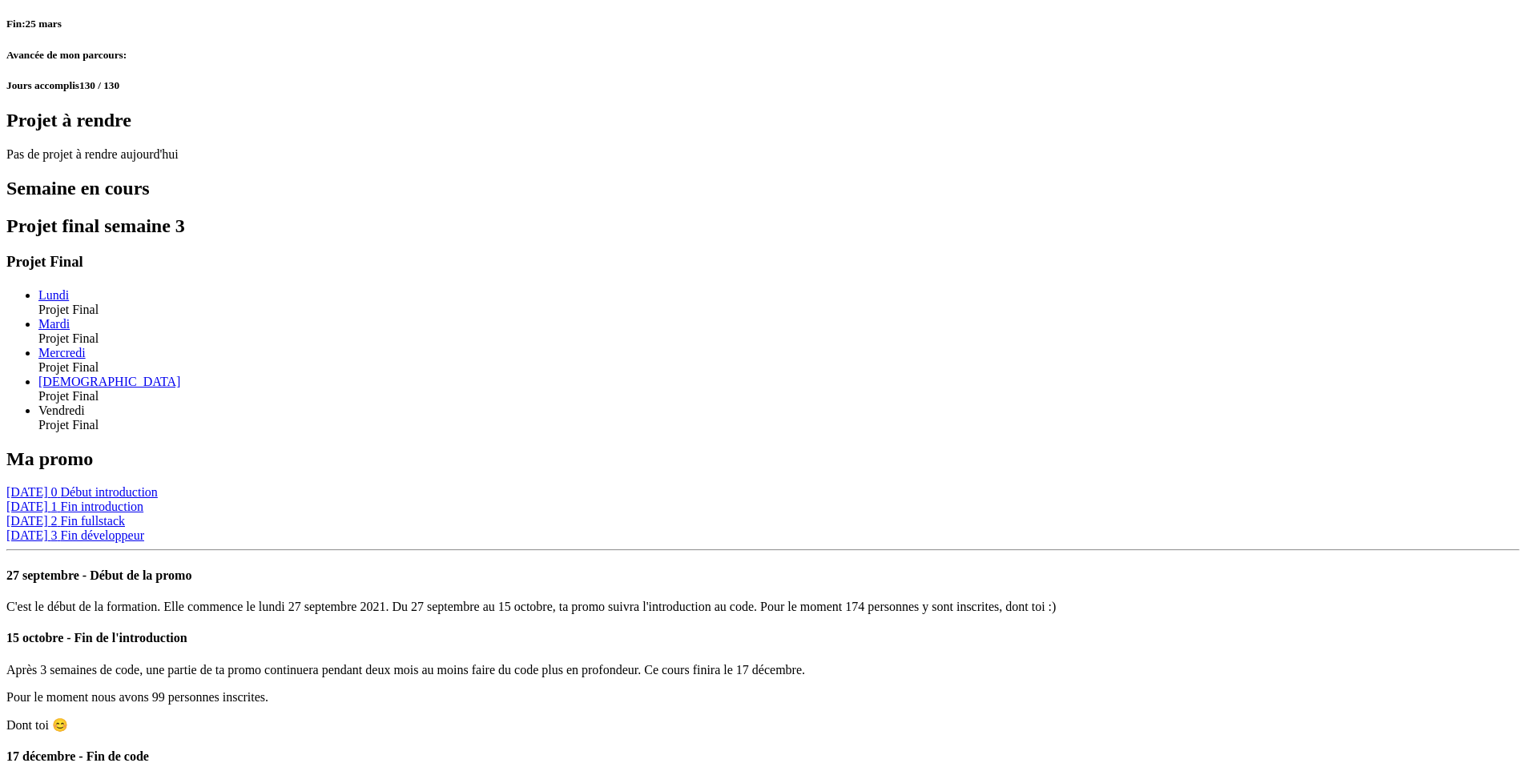
scroll to position [1099, 0]
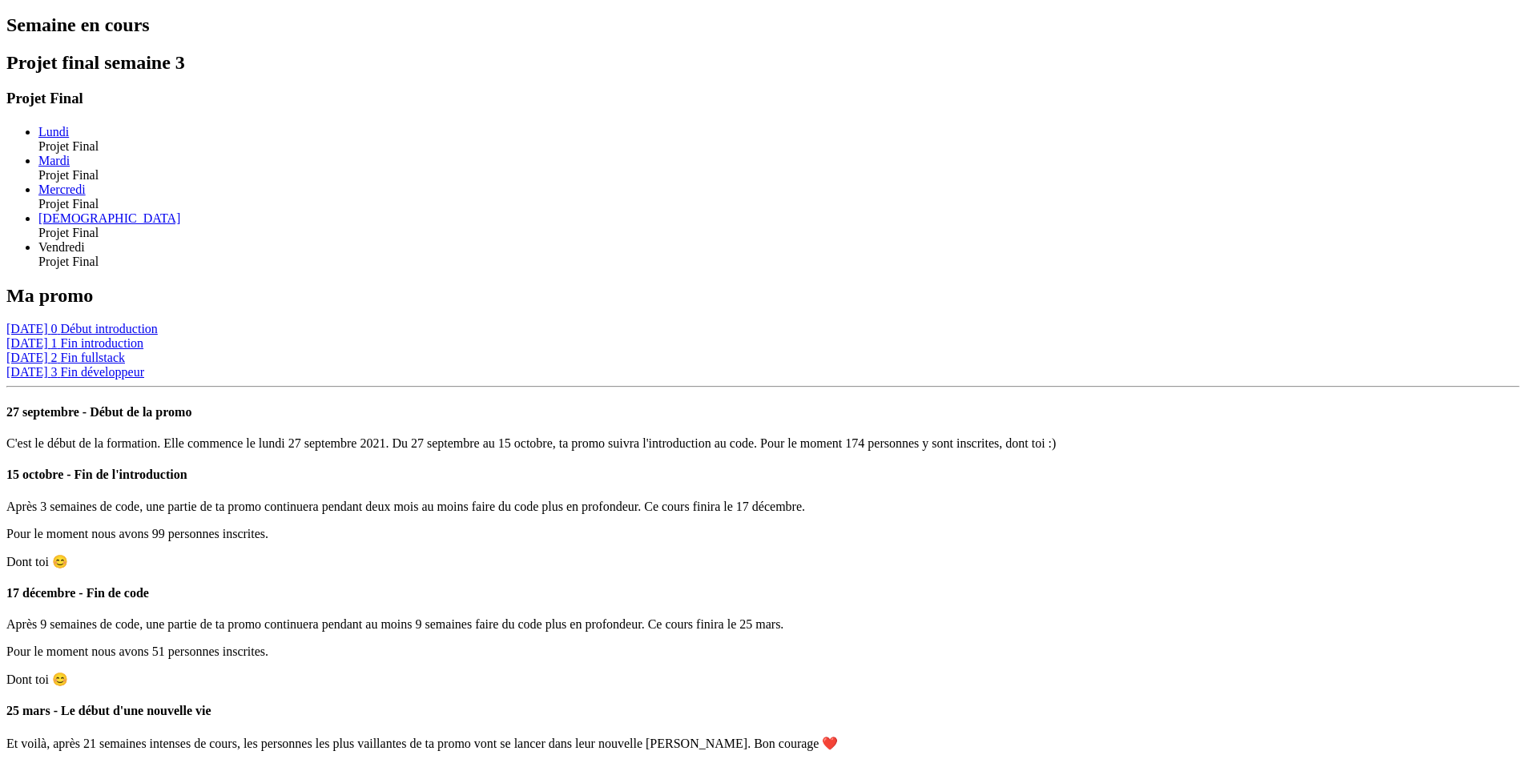
drag, startPoint x: 445, startPoint y: 475, endPoint x: 563, endPoint y: 493, distance: 119.1
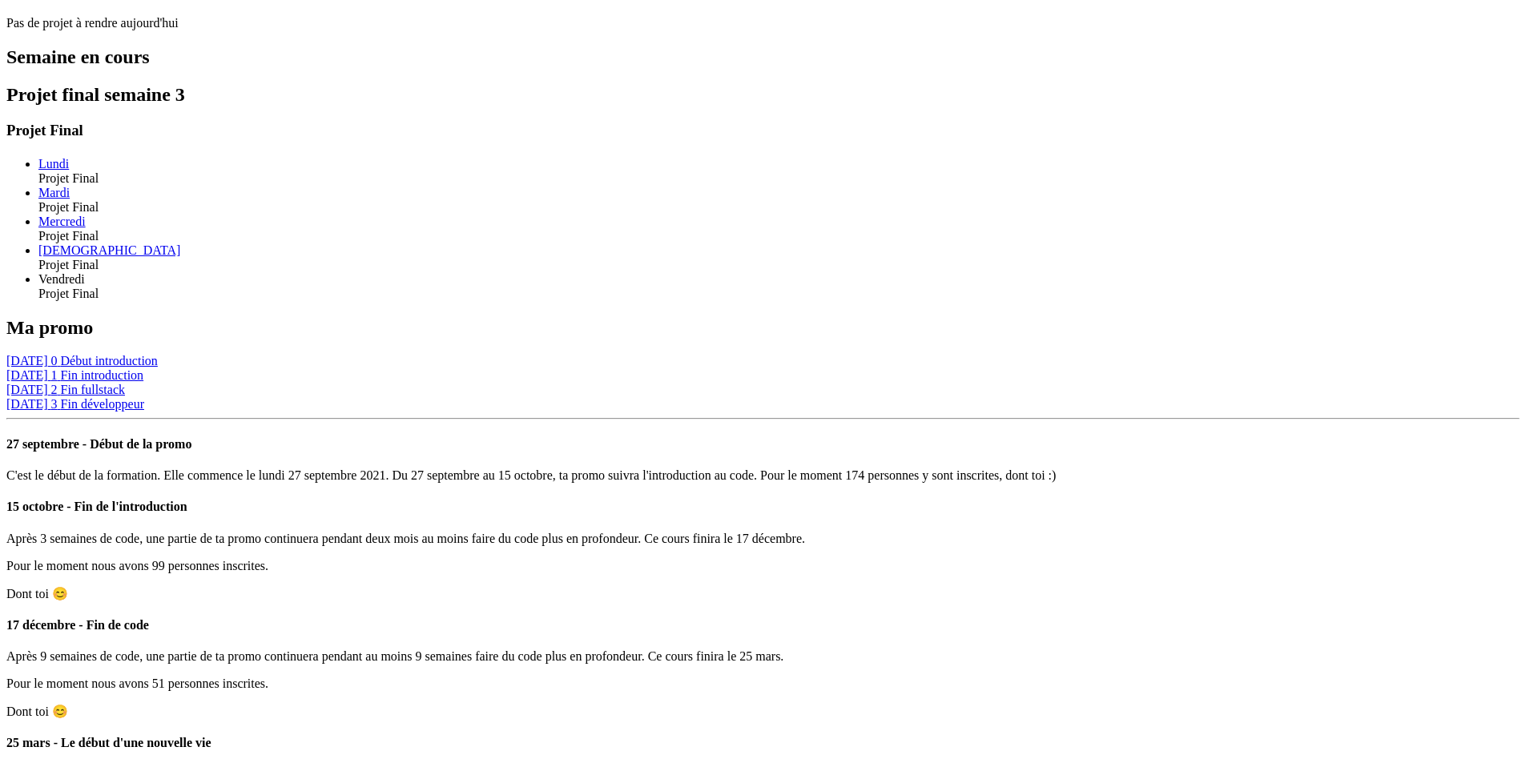
scroll to position [1099, 0]
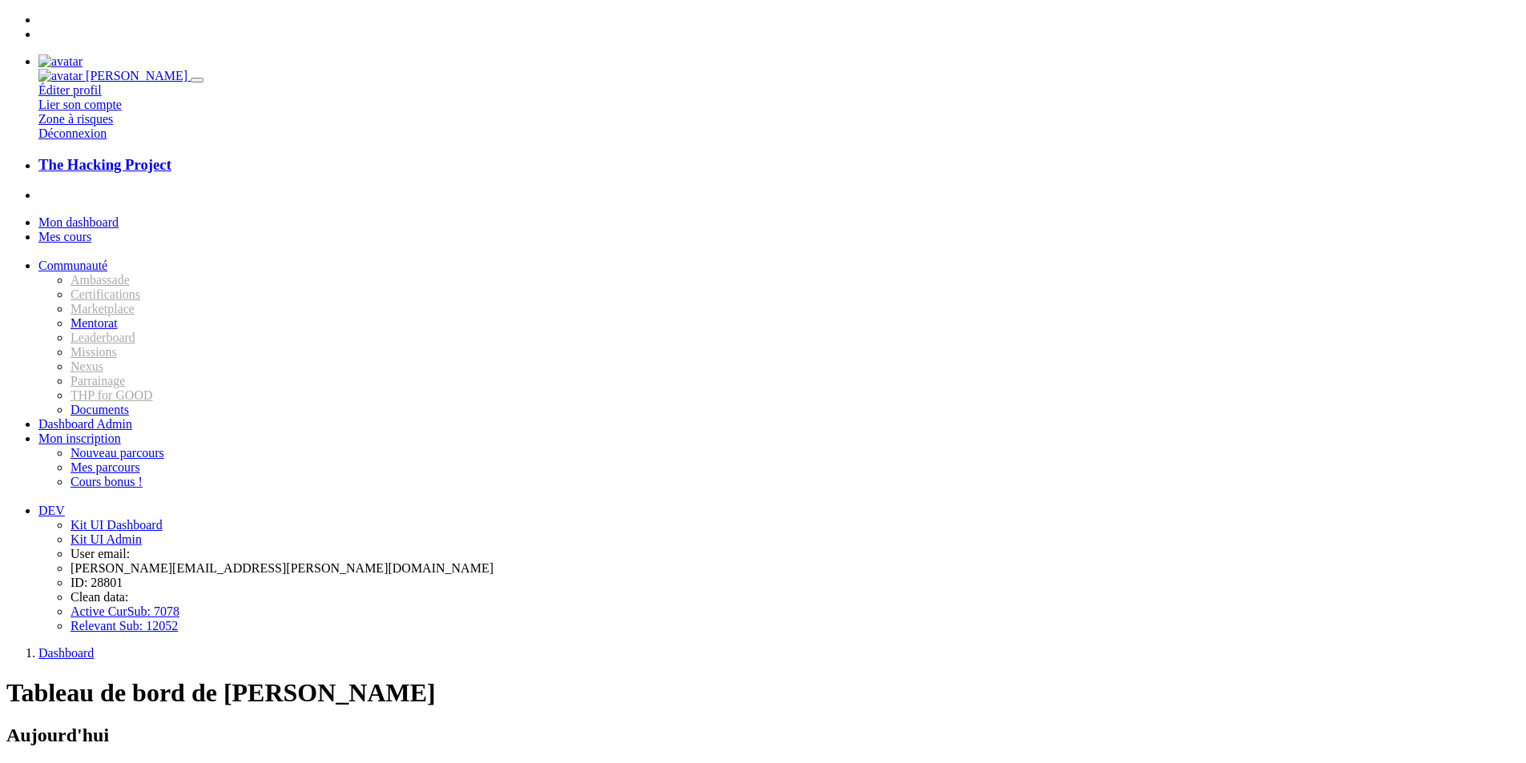
scroll to position [1097, 0]
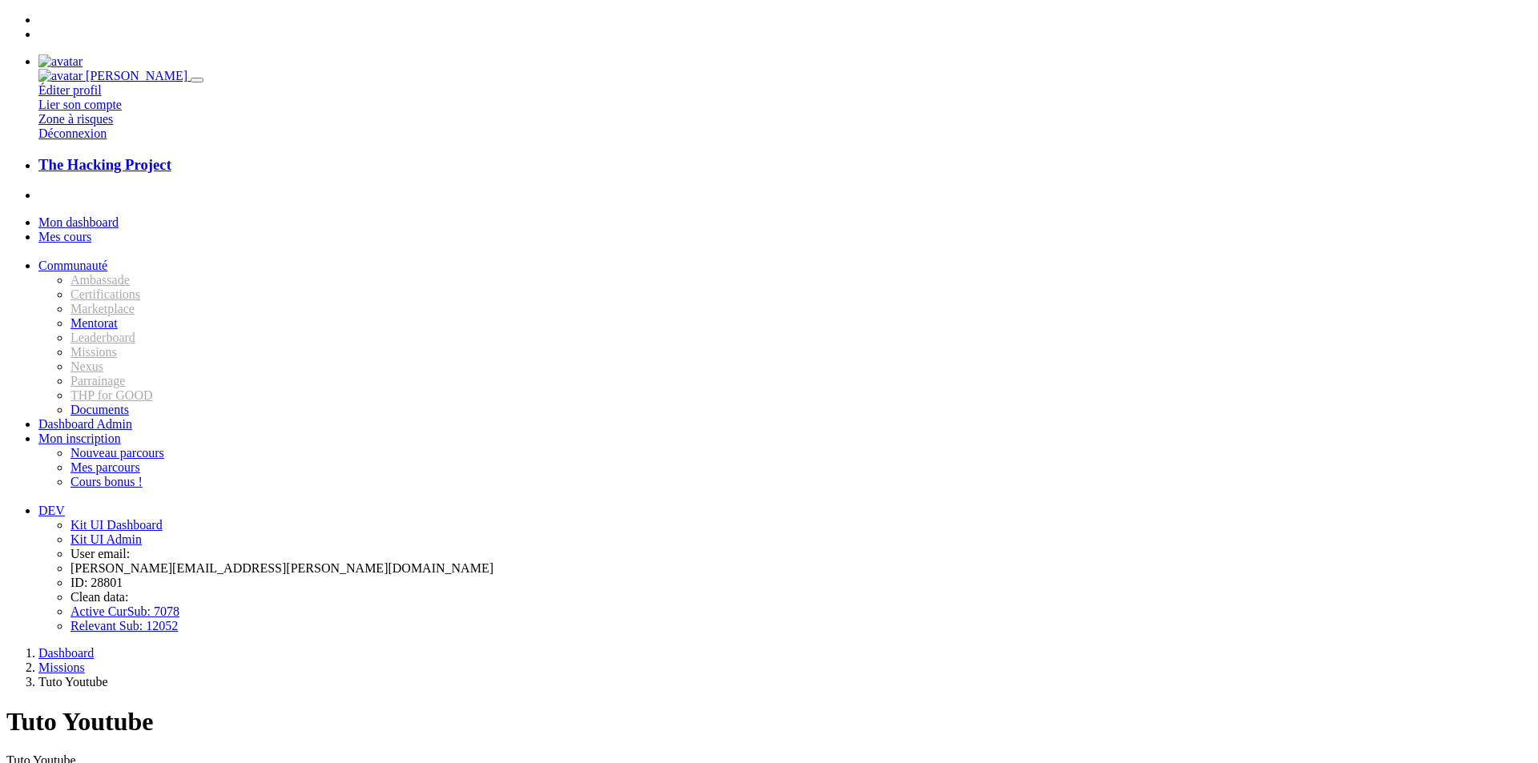
type input "C:\fakepath\_- visual selection.png"
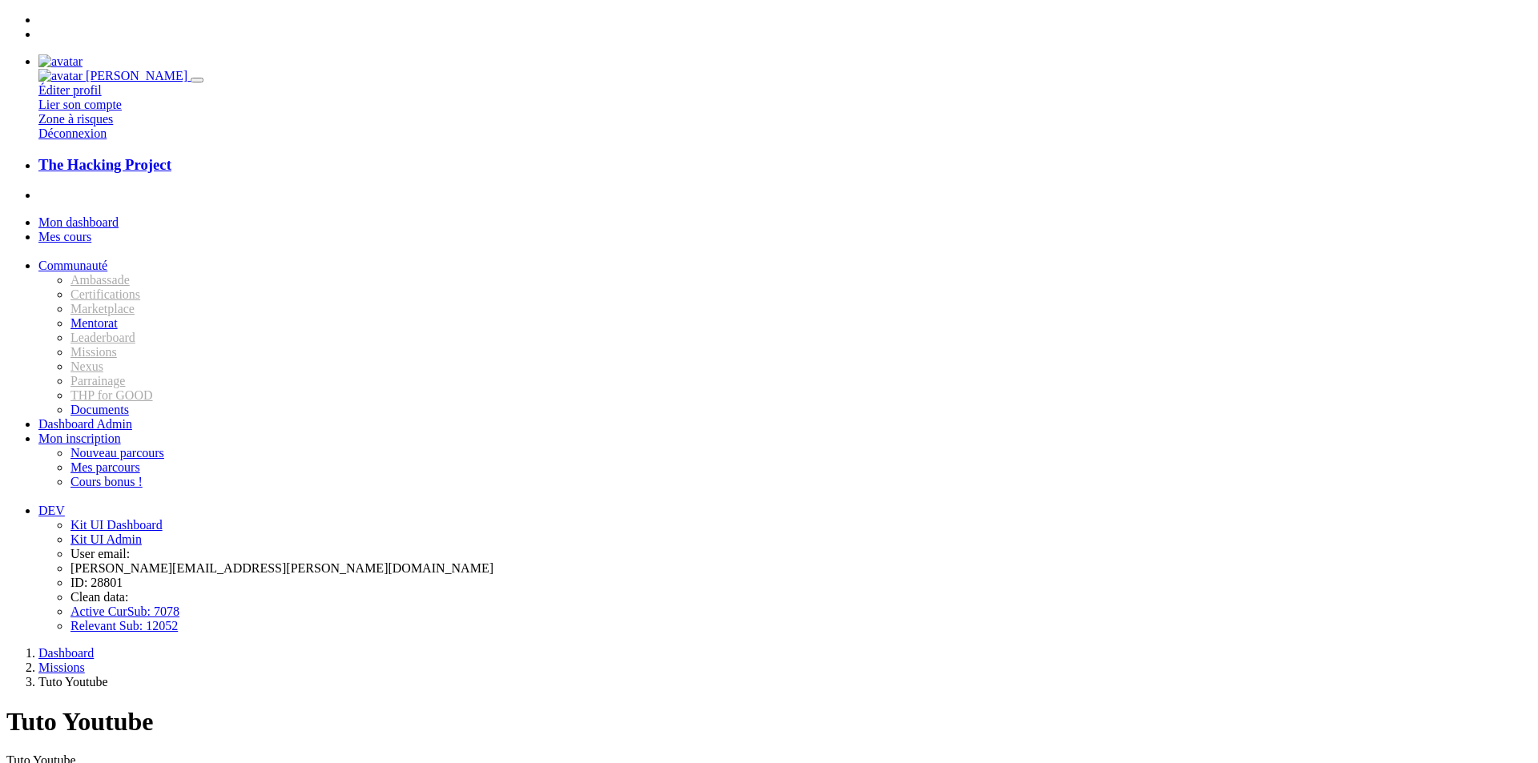
click at [67, 762] on link "Tuto Youtube" at bounding box center [36, 777] width 61 height 12
type input "qzdqzd"
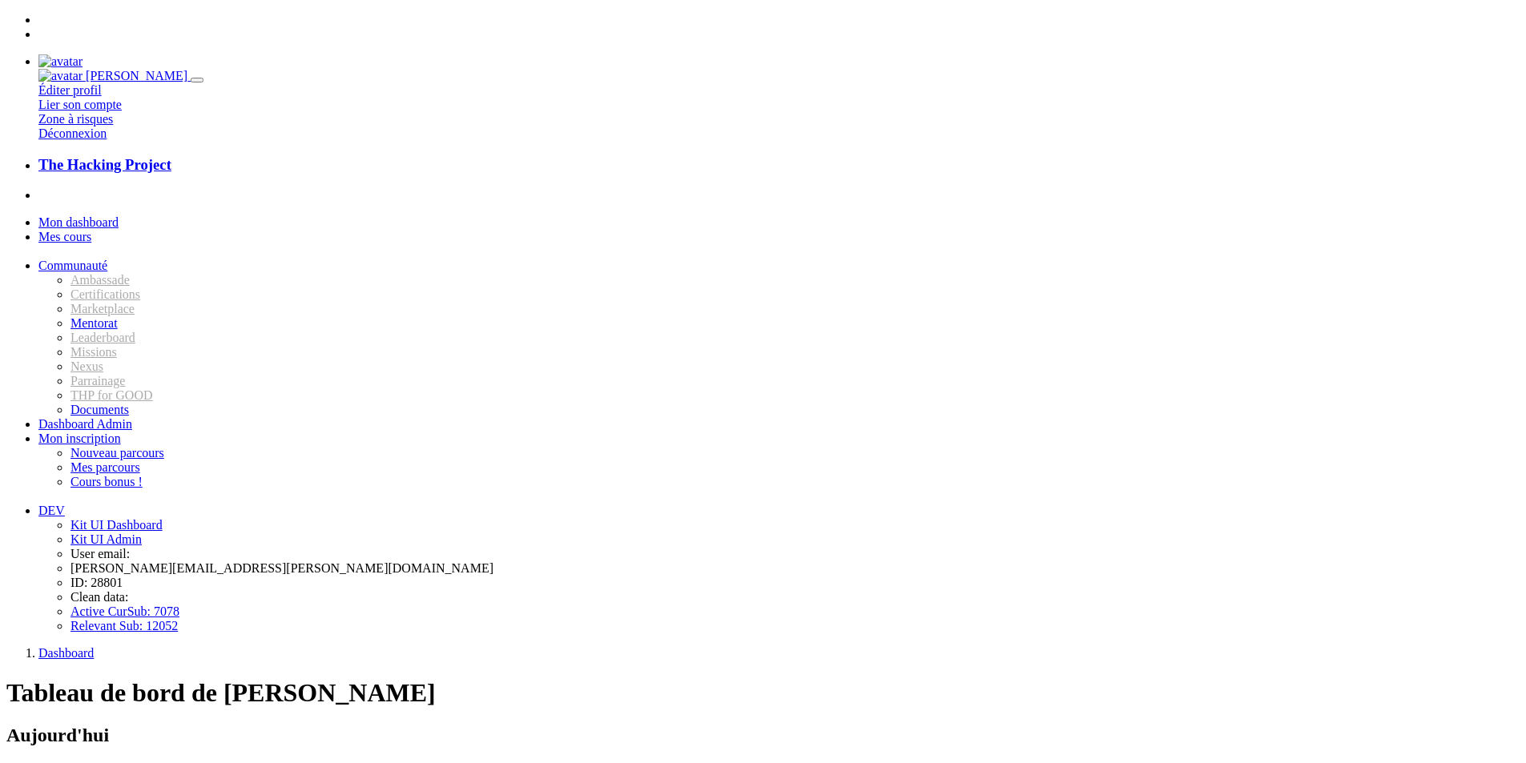
scroll to position [1097, 0]
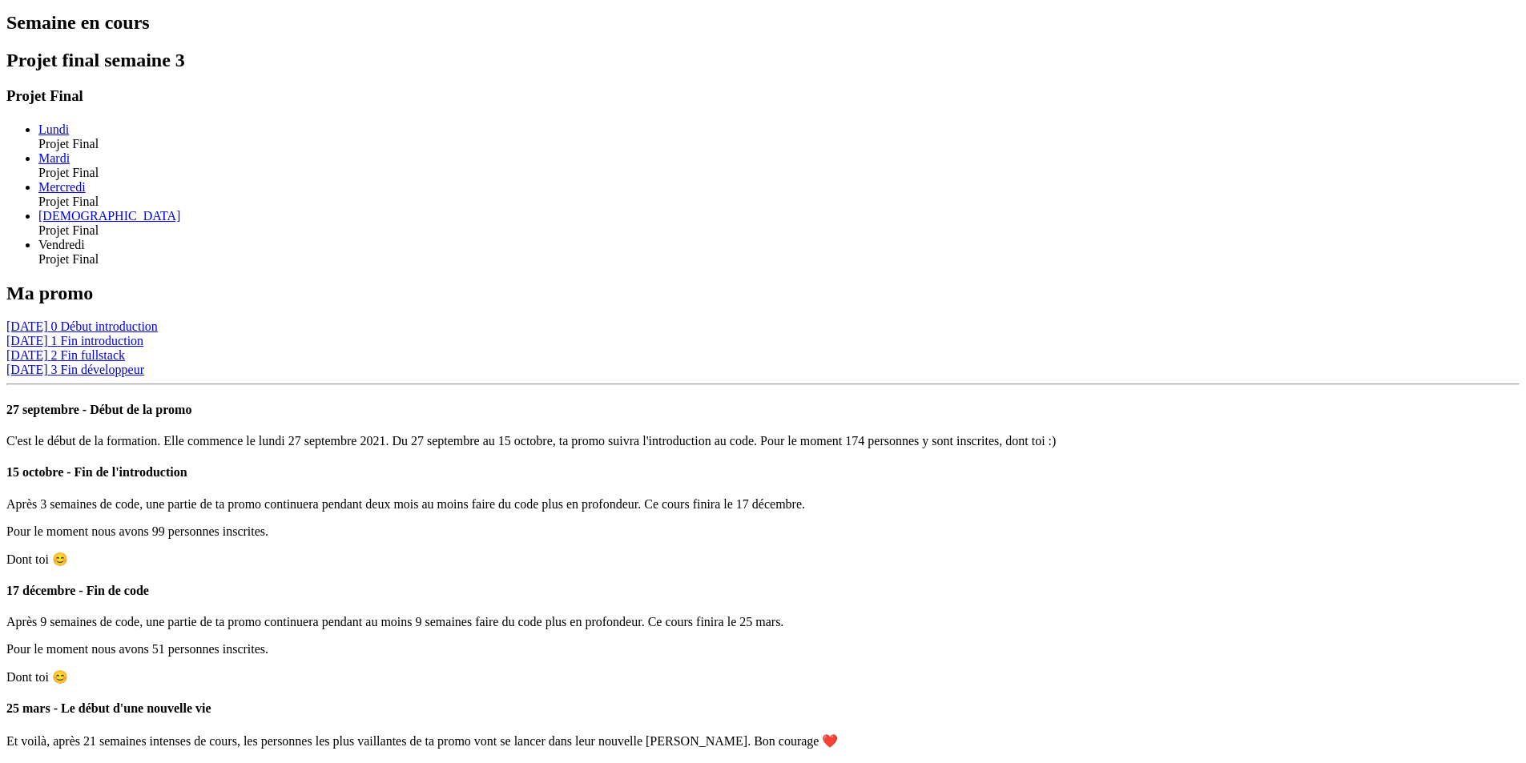
scroll to position [1103, 0]
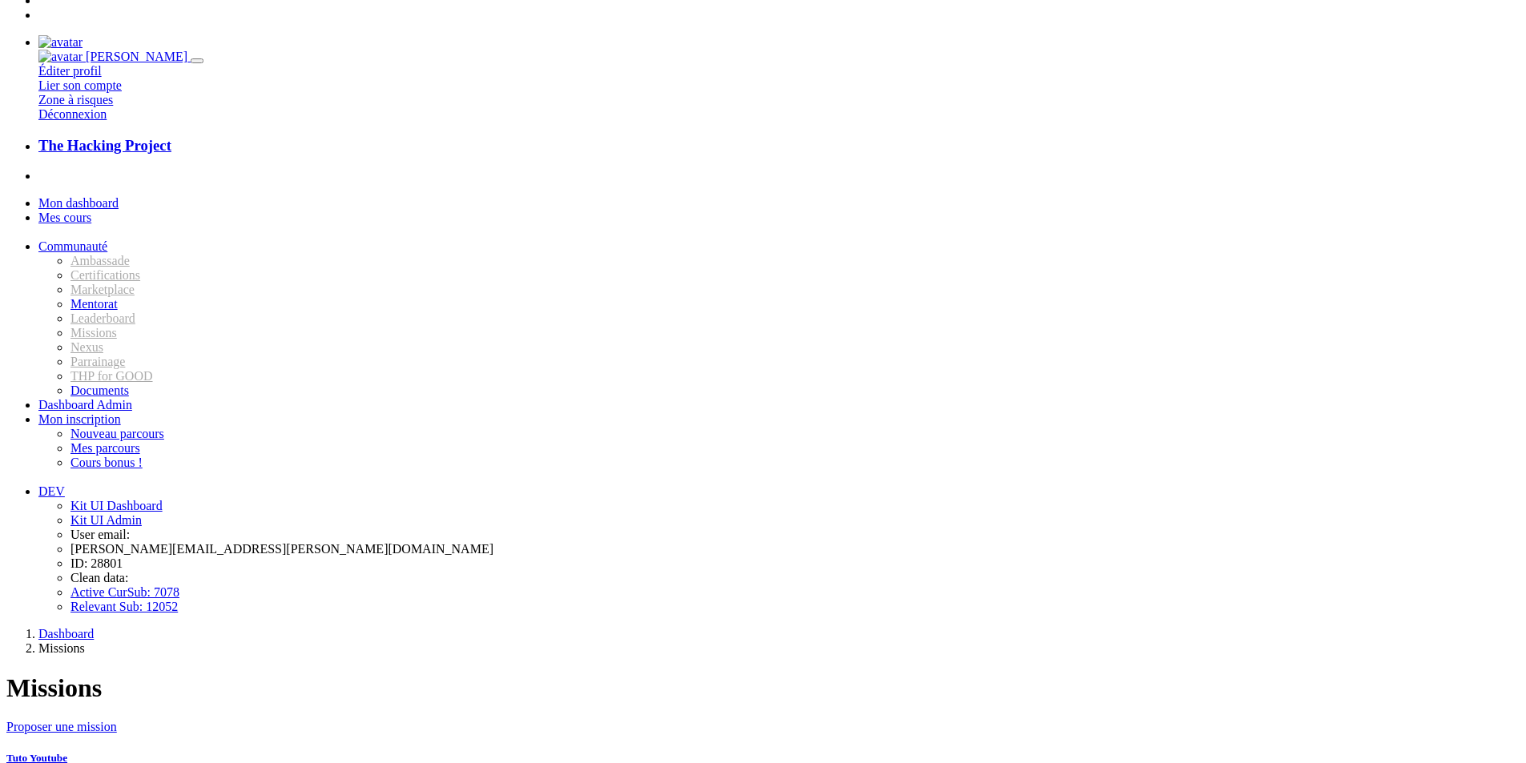
scroll to position [24, 0]
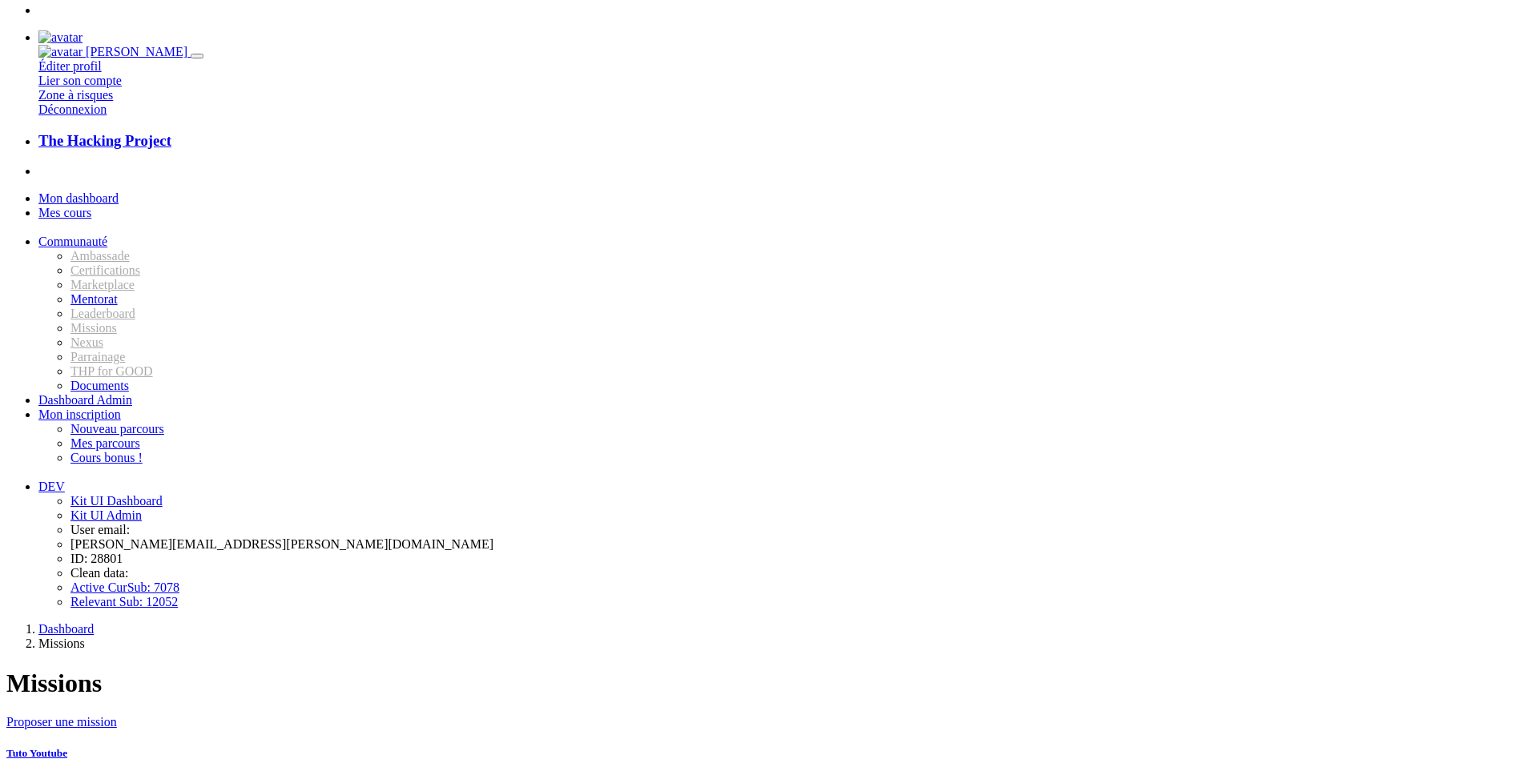
click at [117, 715] on link "Proposer une mission" at bounding box center [61, 722] width 111 height 14
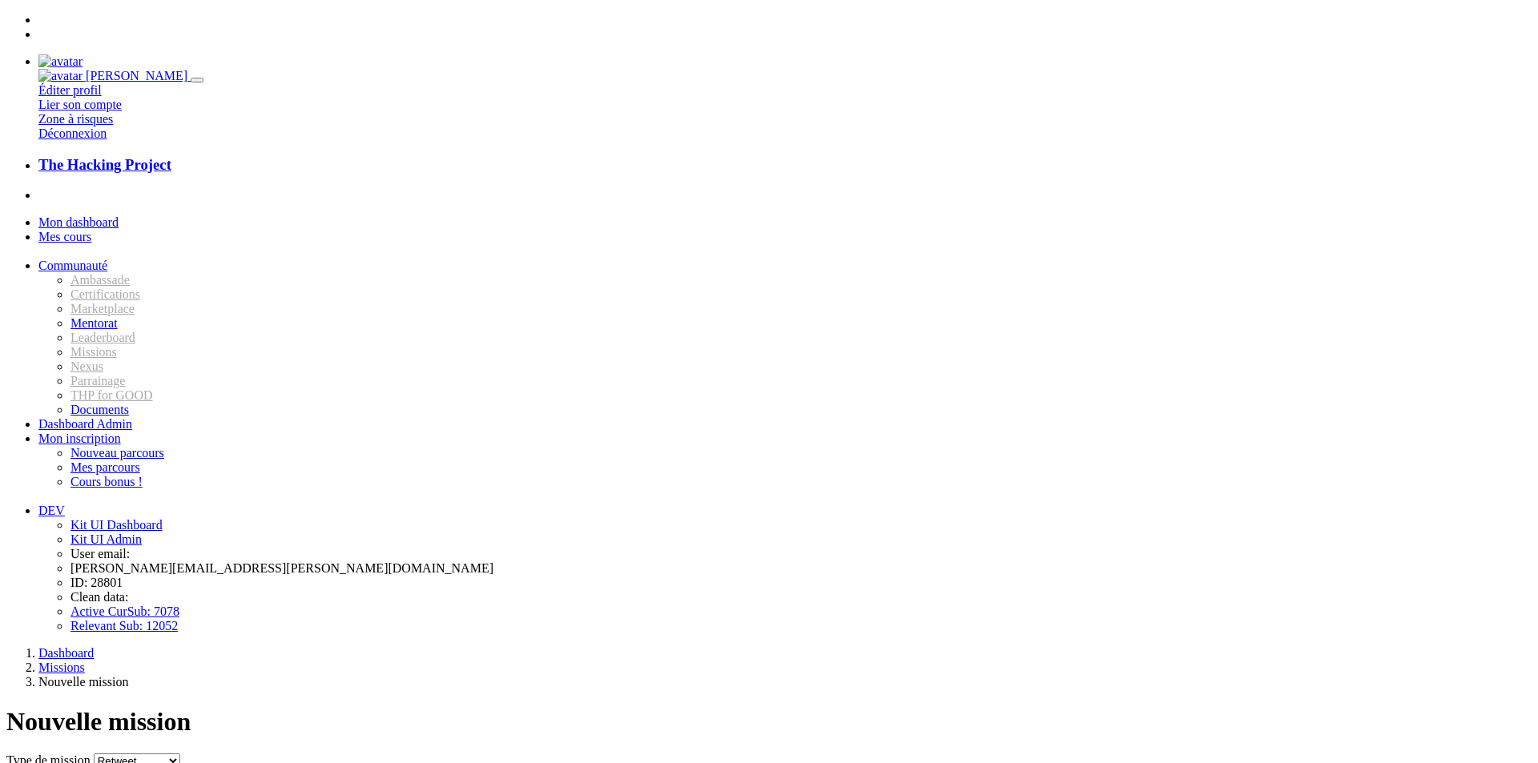
click at [180, 754] on select "Retweet Tuto Youtube Interview [PERSON_NAME] et Astuce" at bounding box center [137, 761] width 86 height 15
click at [180, 754] on select "Retweet Tuto Youtube Interview Truc et Astuce" at bounding box center [137, 761] width 86 height 15
click at [513, 762] on div "Titre" at bounding box center [768, 777] width 1525 height 17
click at [176, 762] on input "Titre" at bounding box center [105, 777] width 142 height 17
click at [180, 754] on select "Retweet Tuto Youtube Interview Truc et Astuce" at bounding box center [137, 761] width 86 height 15
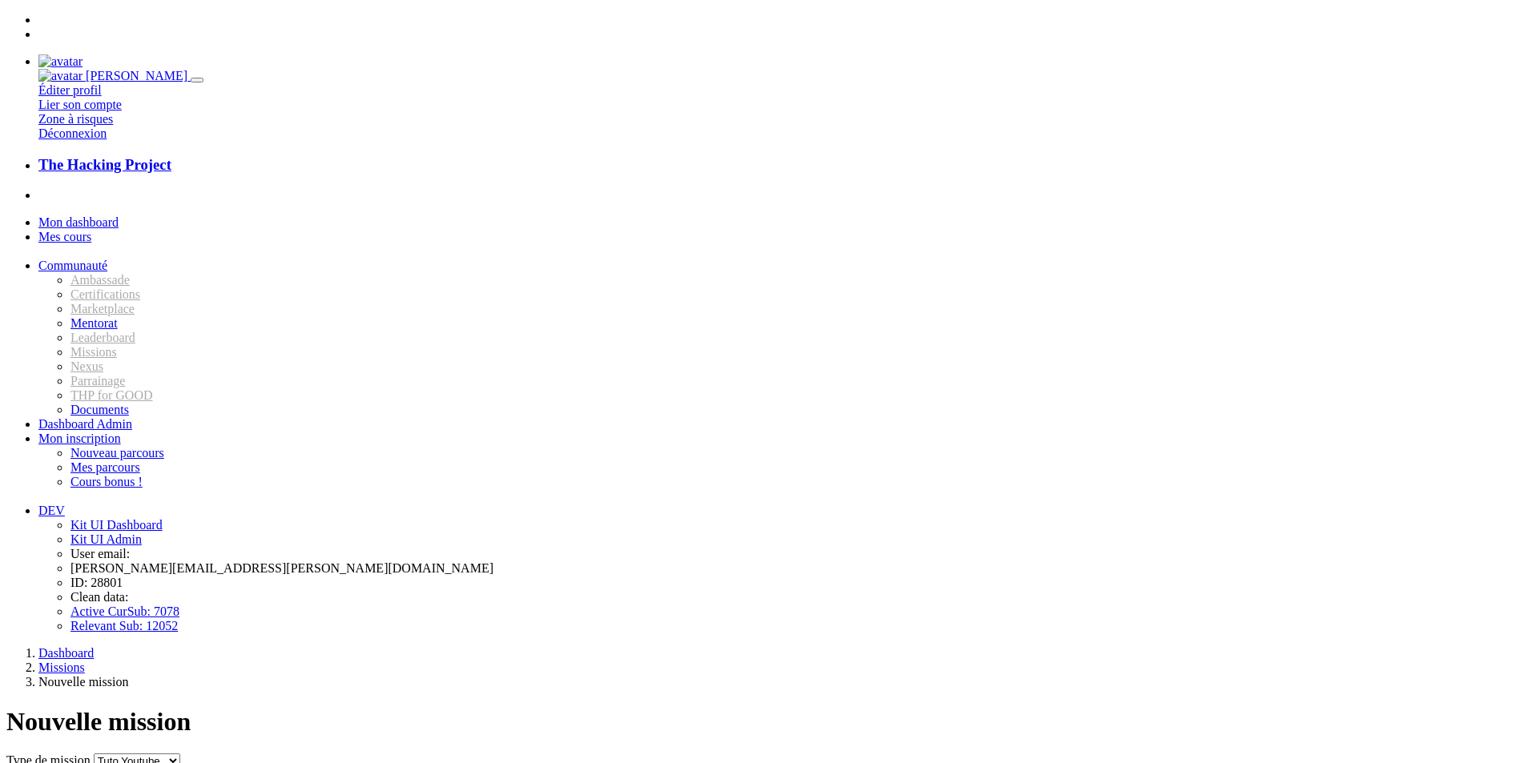
select select "1"
click at [180, 754] on select "Retweet Tuto Youtube Interview Truc et Astuce" at bounding box center [137, 761] width 86 height 15
drag, startPoint x: 492, startPoint y: 321, endPoint x: 507, endPoint y: 344, distance: 26.7
click at [176, 762] on input "Titre" at bounding box center [105, 777] width 142 height 17
type input "Voici mon post retweeter le svp"
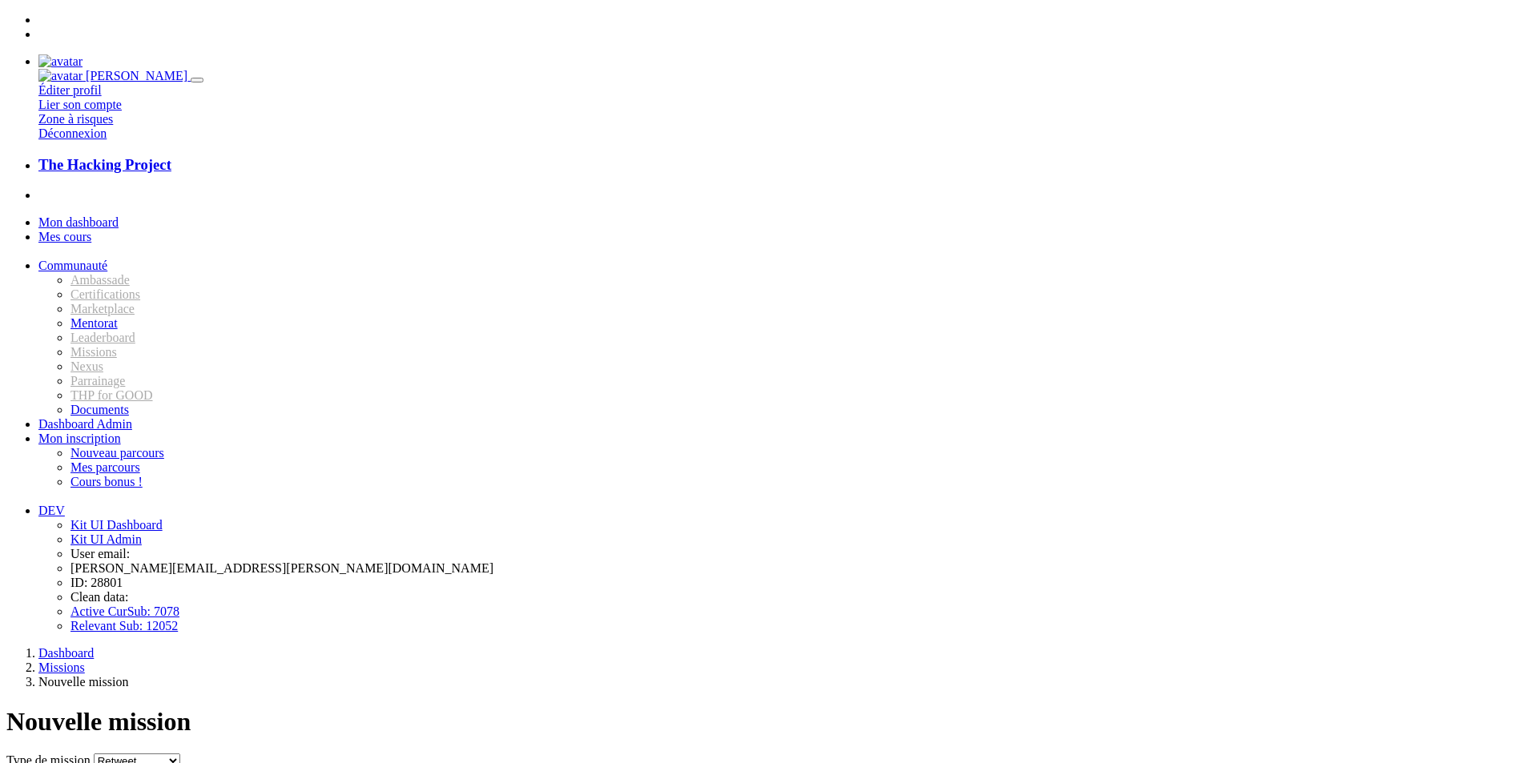
type textarea "qzdqzd"
drag, startPoint x: 92, startPoint y: 70, endPoint x: 283, endPoint y: 96, distance: 193.1
click at [92, 215] on link "Mon dashboard" at bounding box center [78, 222] width 80 height 14
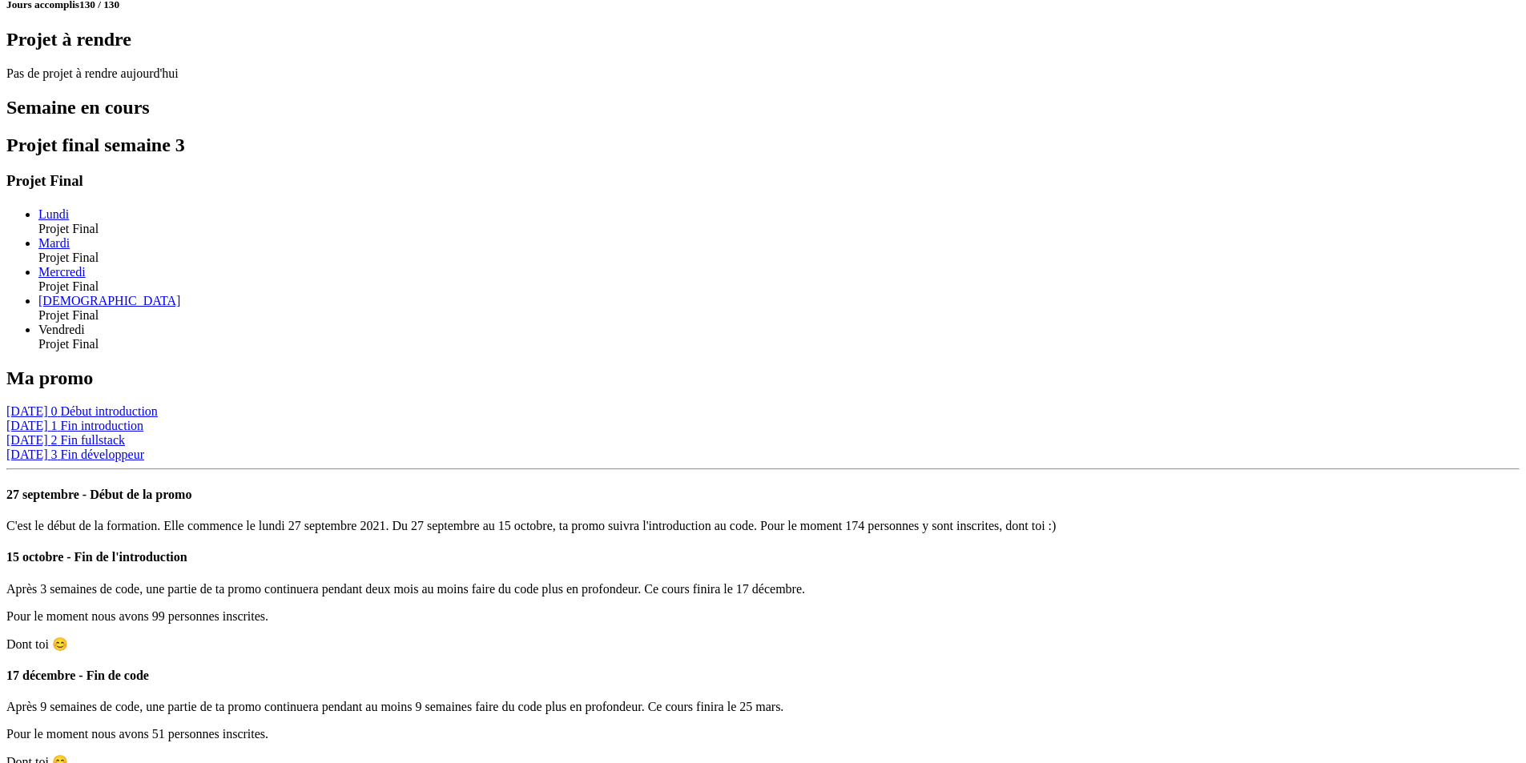
scroll to position [1103, 0]
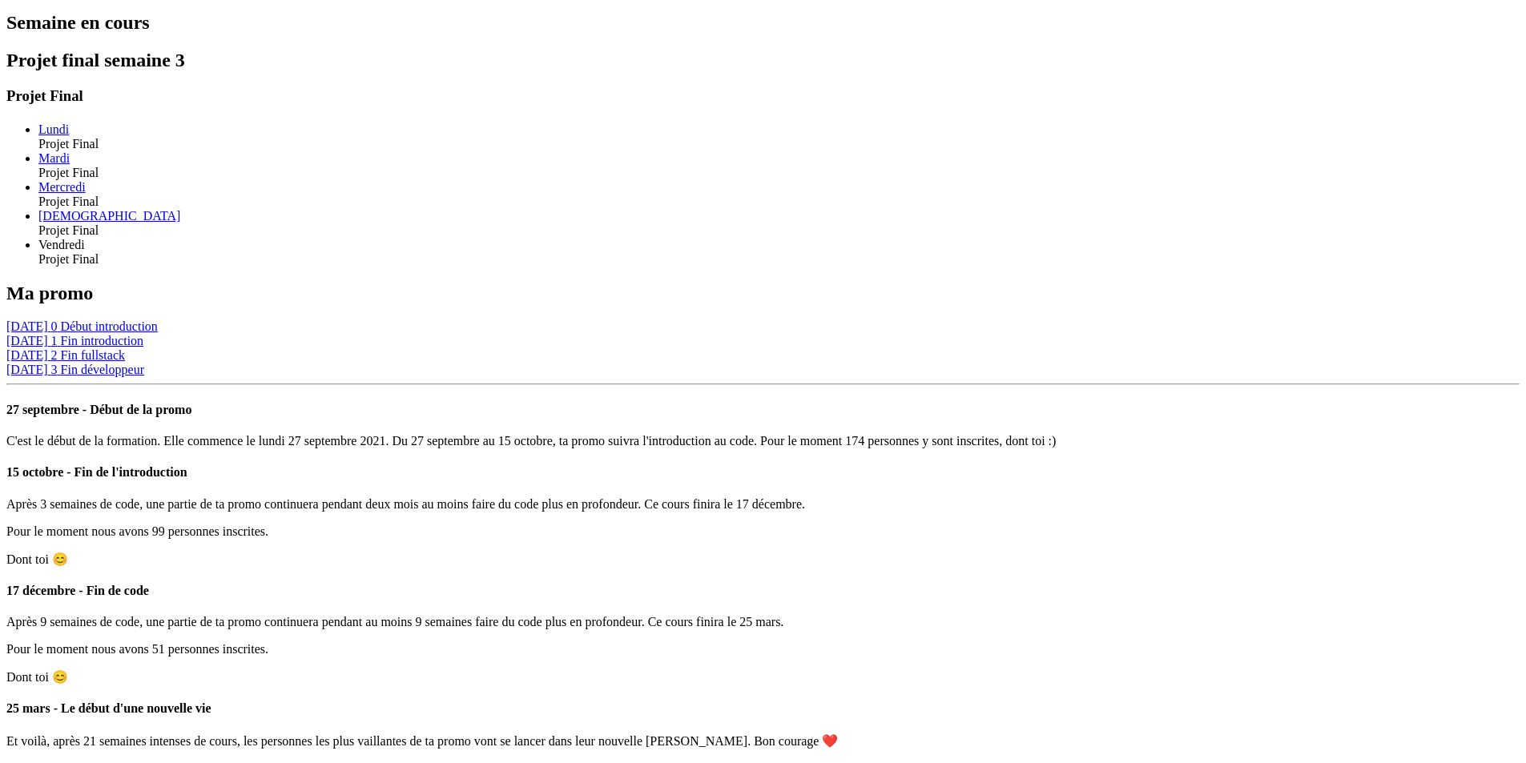
scroll to position [1172, 0]
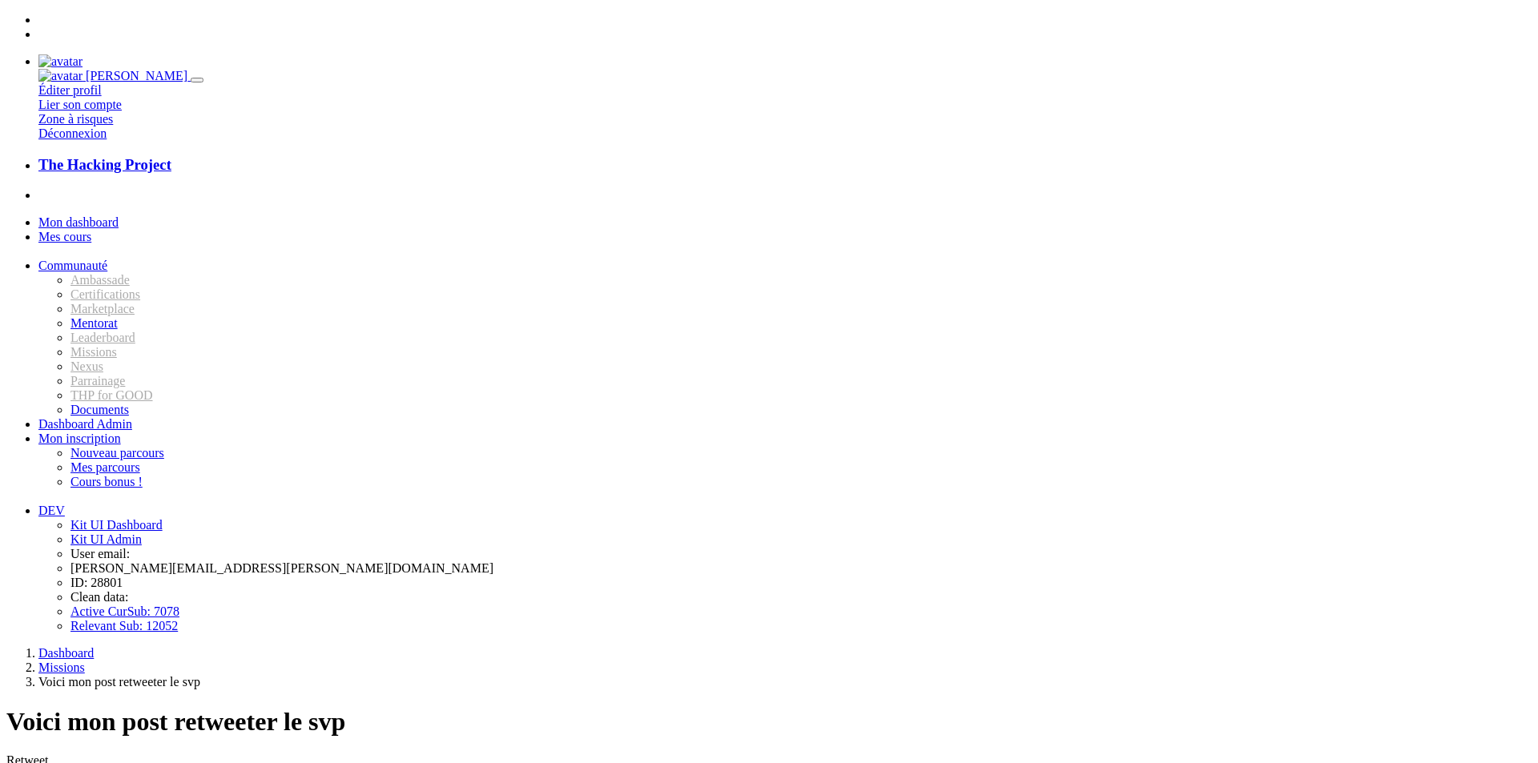
type input "ceci est un lien"
drag, startPoint x: 464, startPoint y: 547, endPoint x: 566, endPoint y: 544, distance: 101.8
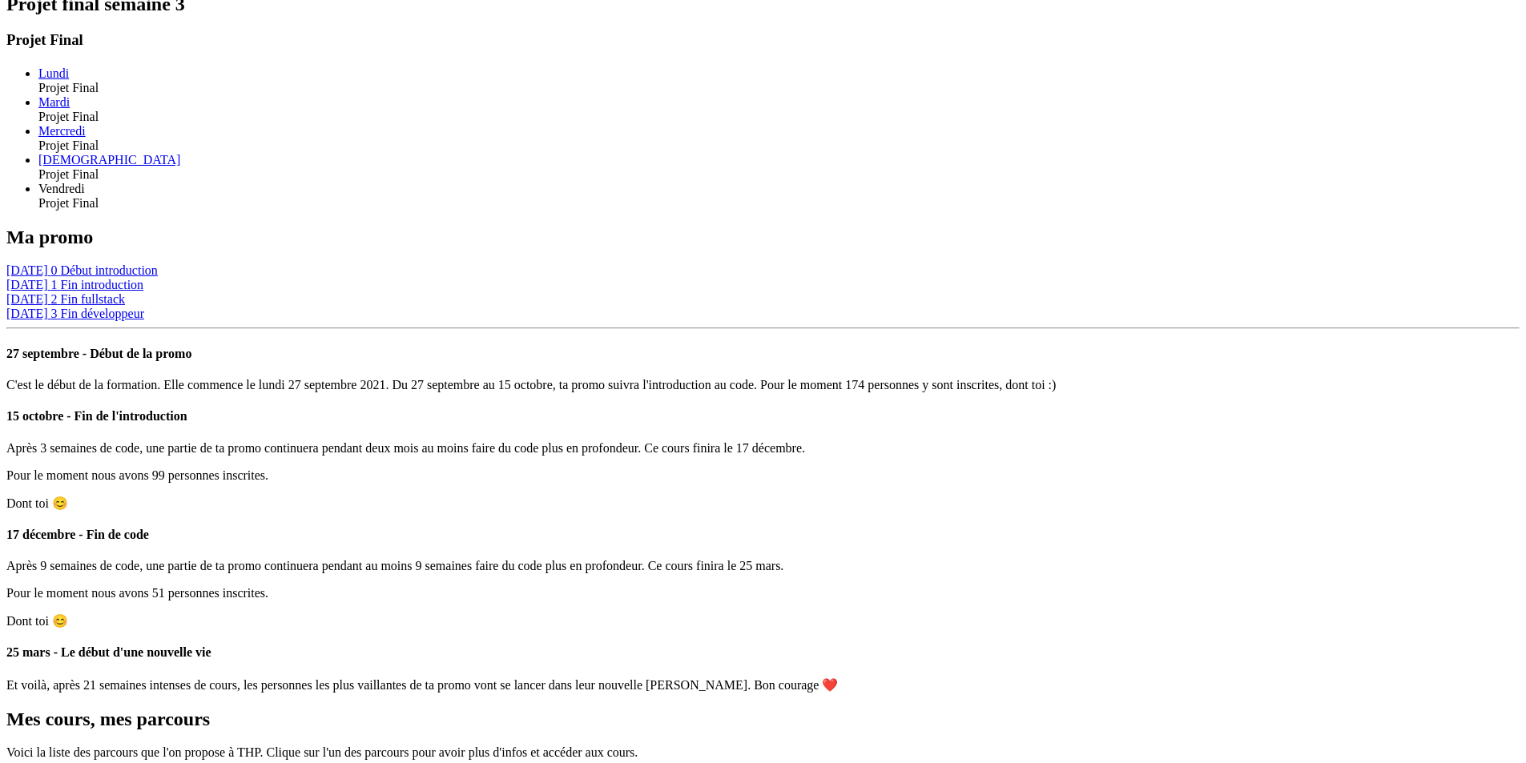
scroll to position [1172, 0]
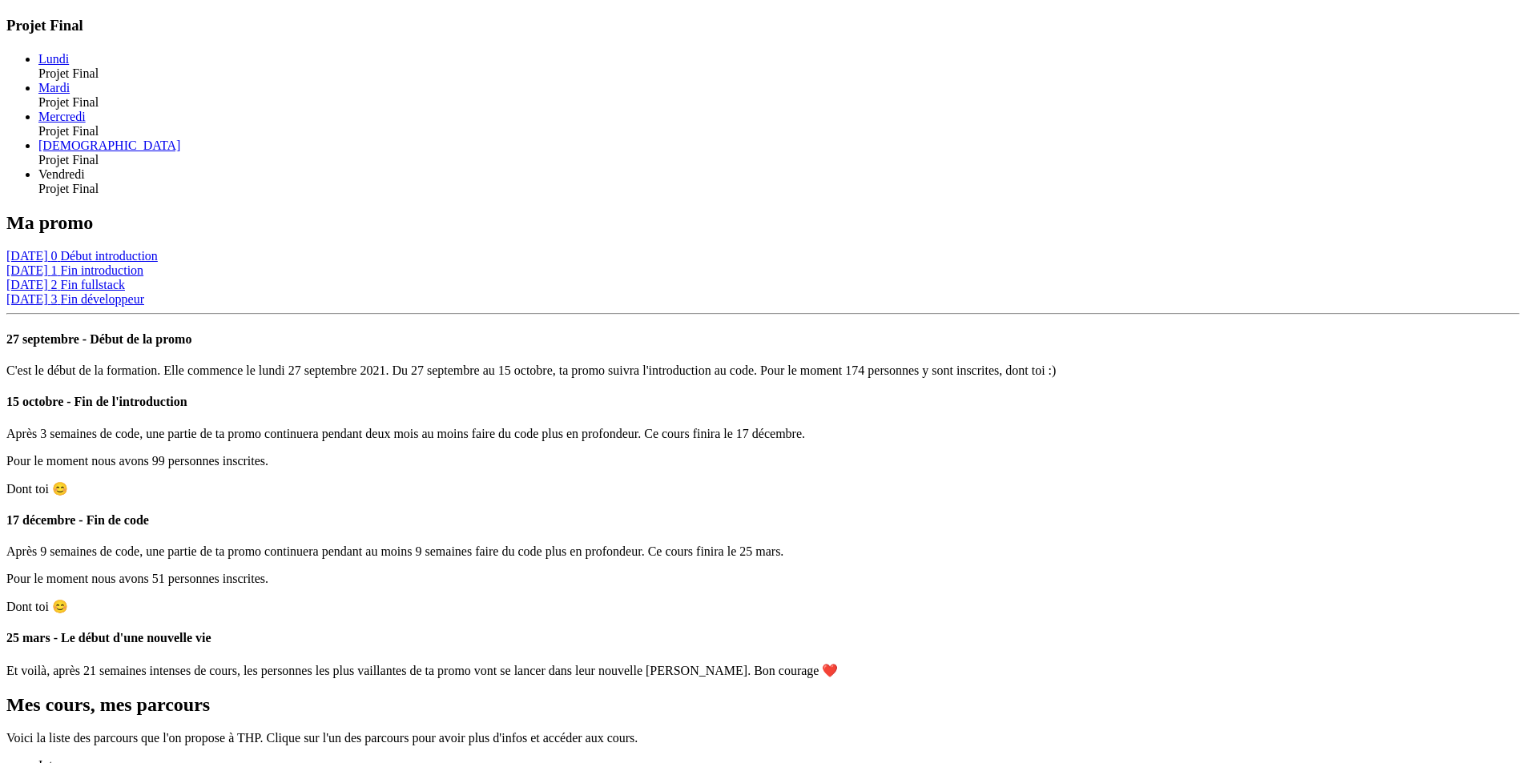
drag, startPoint x: 823, startPoint y: 511, endPoint x: 814, endPoint y: 509, distance: 9.7
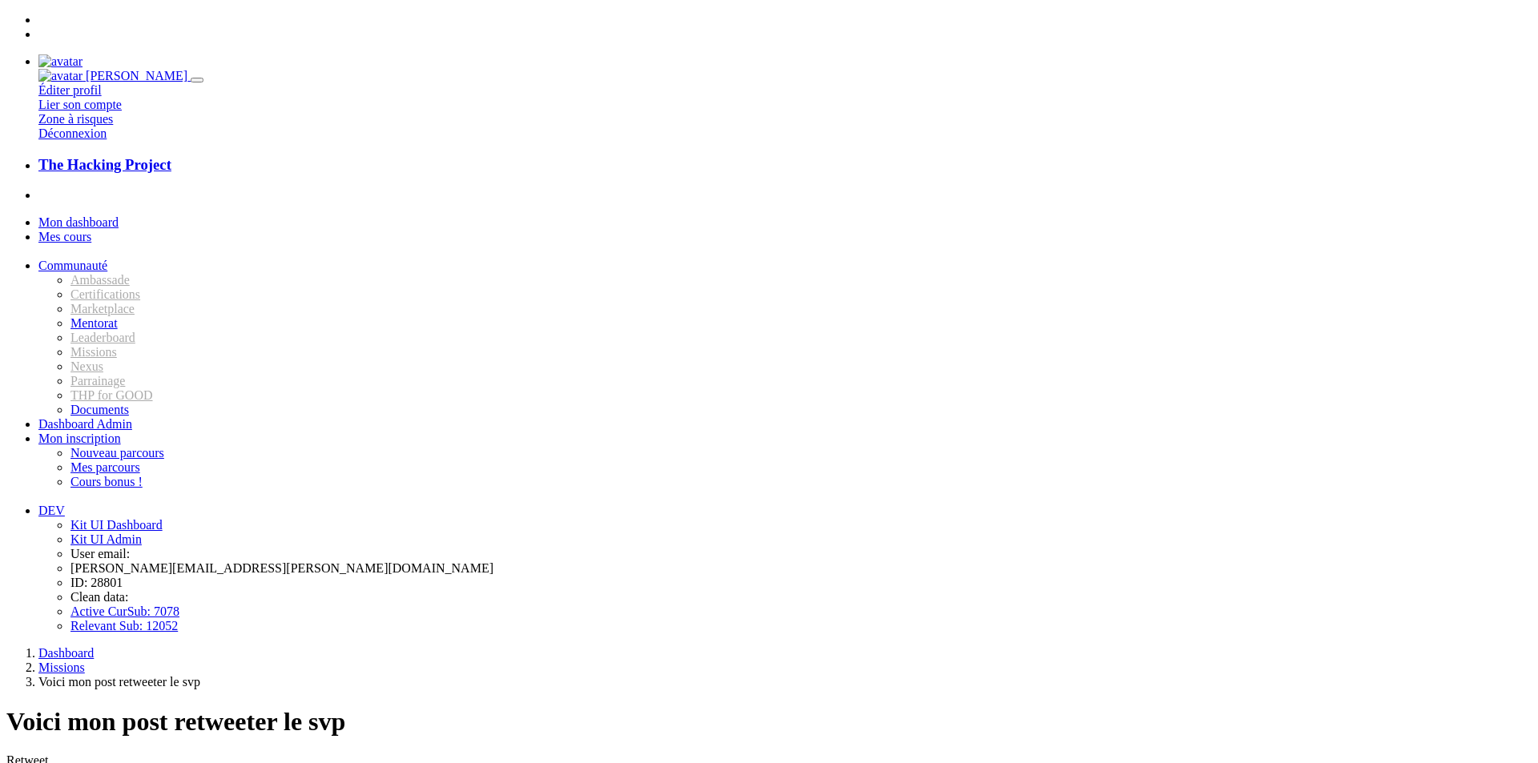
drag, startPoint x: 453, startPoint y: 344, endPoint x: 645, endPoint y: 345, distance: 192.2
drag, startPoint x: 455, startPoint y: 346, endPoint x: 556, endPoint y: 344, distance: 100.9
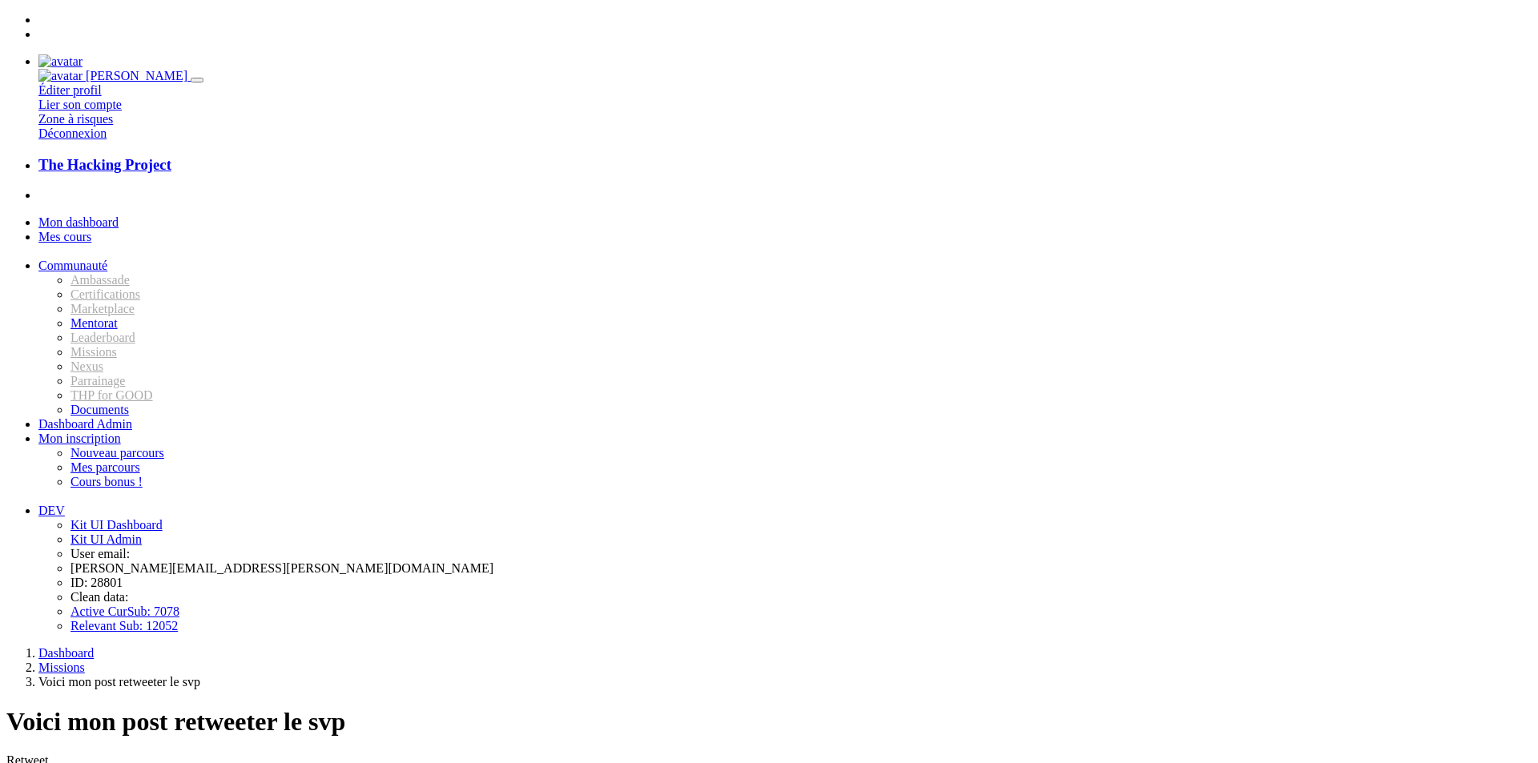
drag, startPoint x: 517, startPoint y: 318, endPoint x: 593, endPoint y: 335, distance: 77.9
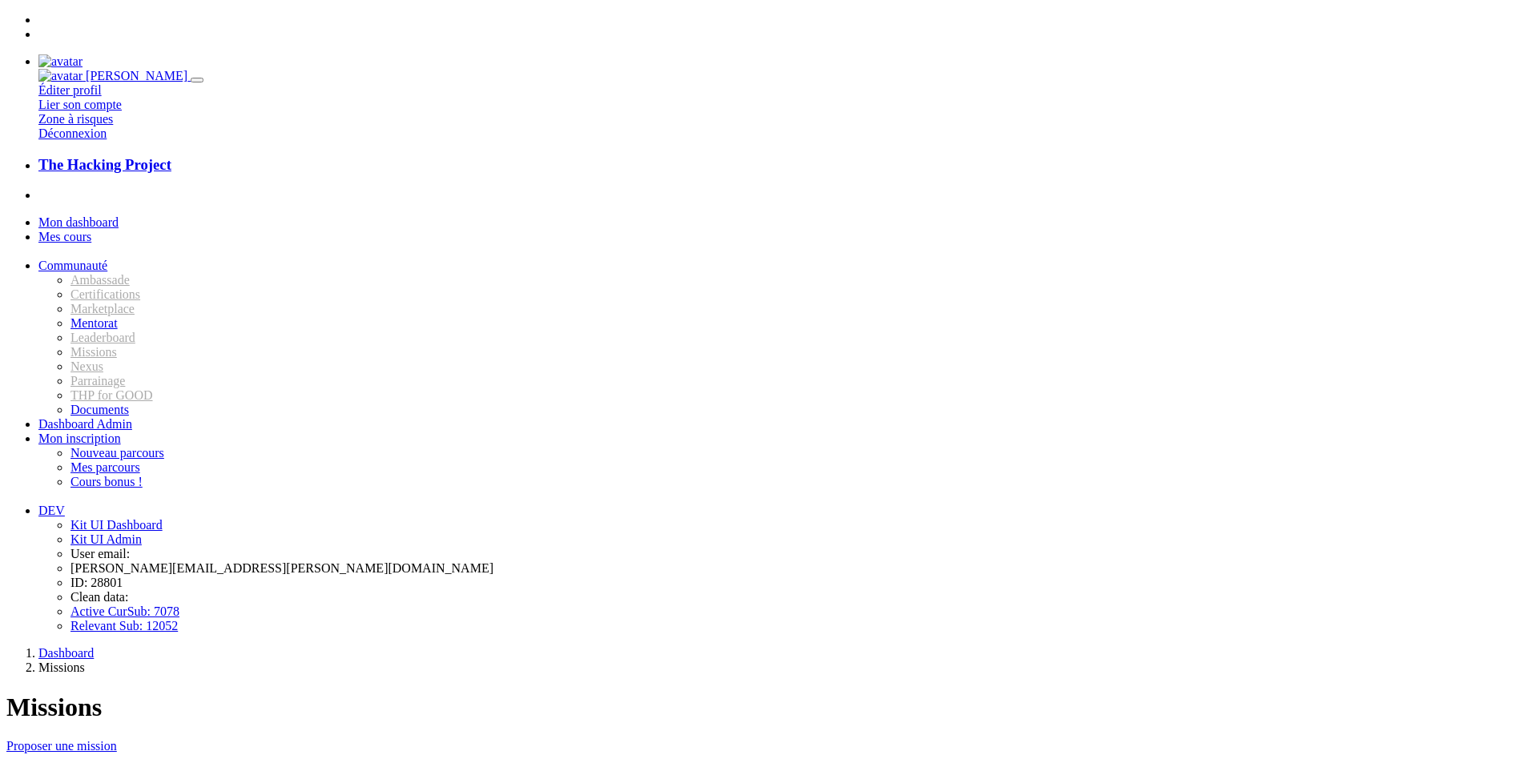
click at [119, 215] on span "Mon dashboard" at bounding box center [78, 222] width 80 height 14
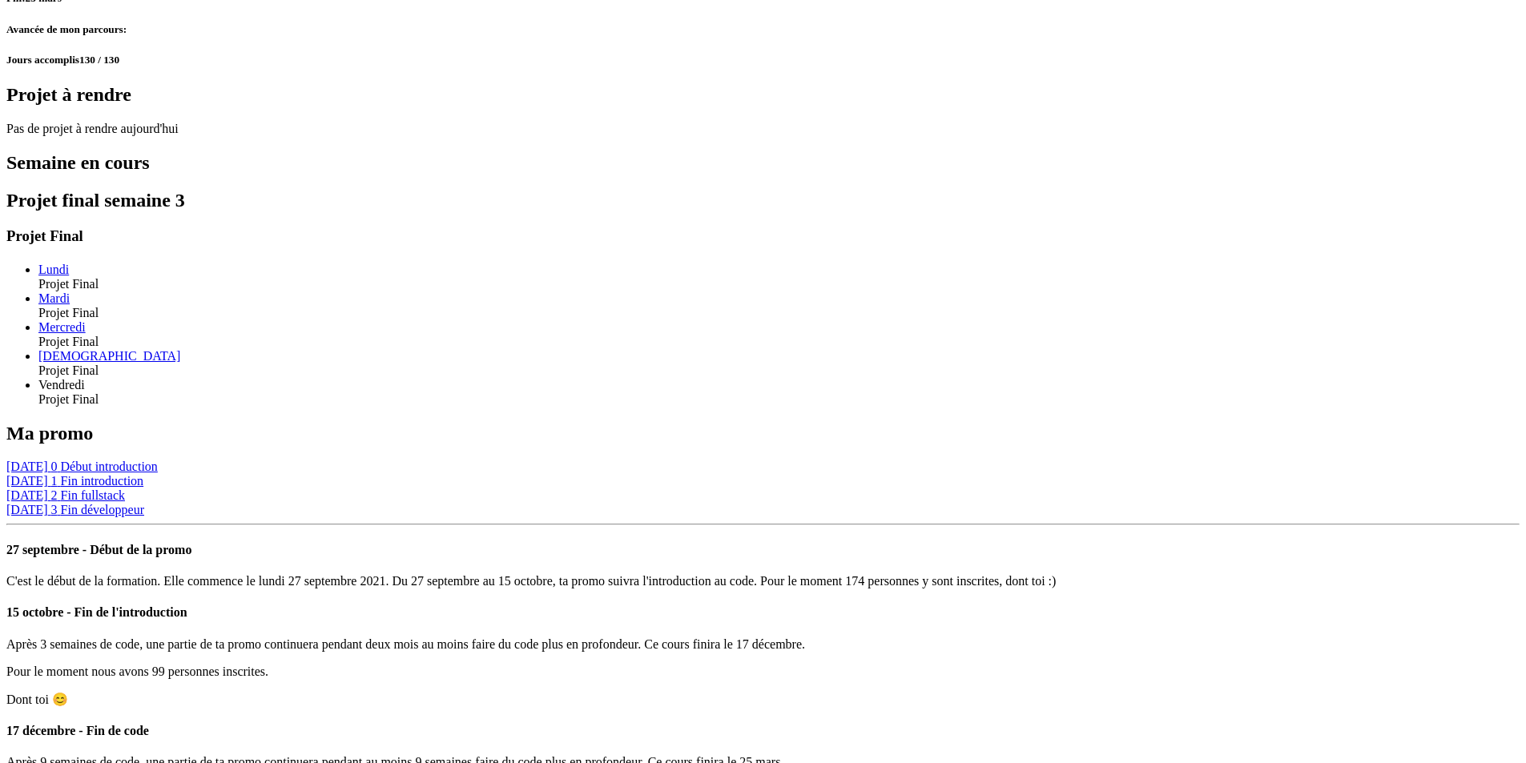
scroll to position [1172, 0]
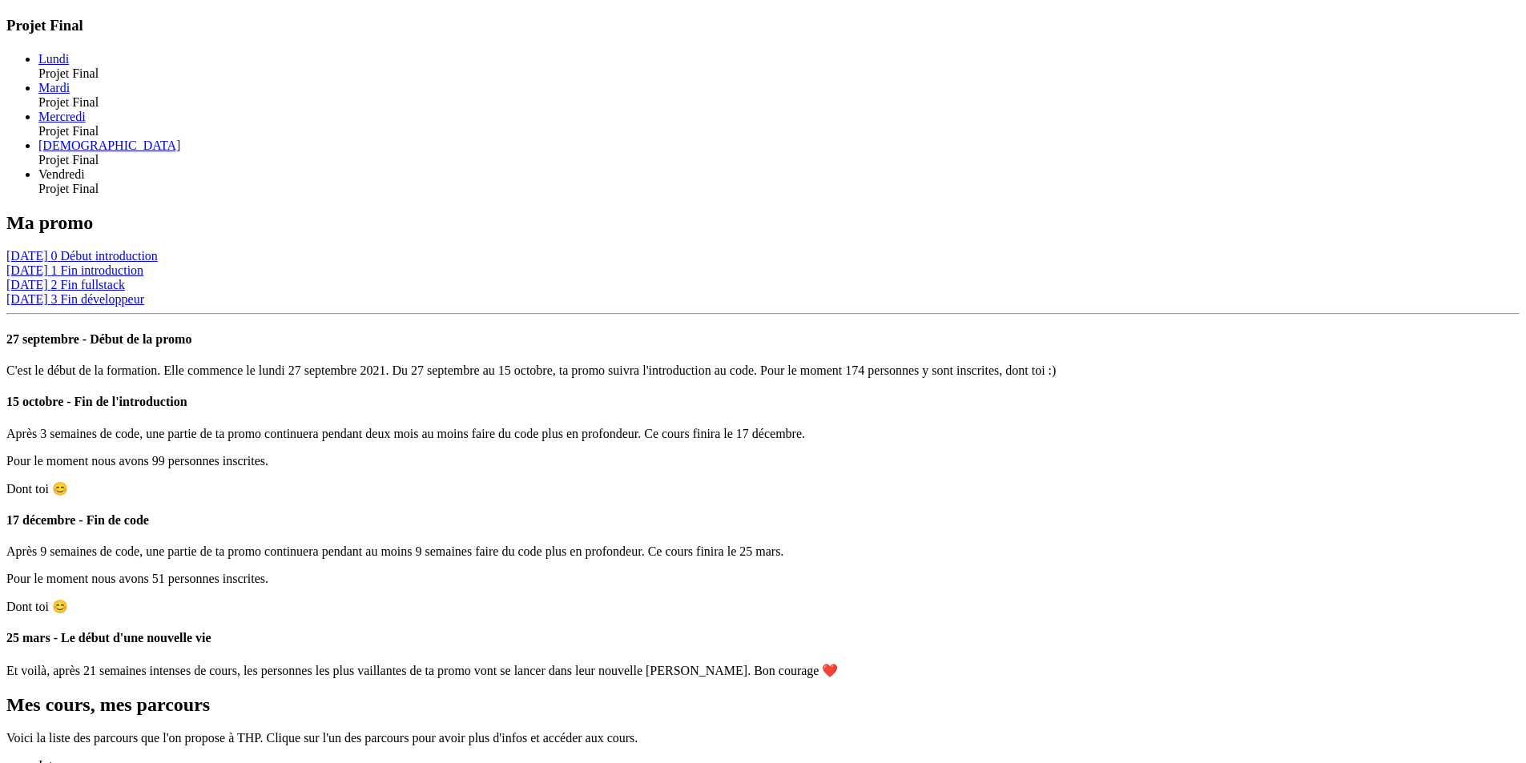
drag, startPoint x: 464, startPoint y: 459, endPoint x: 426, endPoint y: 458, distance: 38.4
click at [319, 430] on div "Dashboard Tableau de bord de Lilian Aujourd'hui Projet Final Journée sans resso…" at bounding box center [762, 607] width 1513 height 2265
drag, startPoint x: 460, startPoint y: 460, endPoint x: 435, endPoint y: 460, distance: 24.8
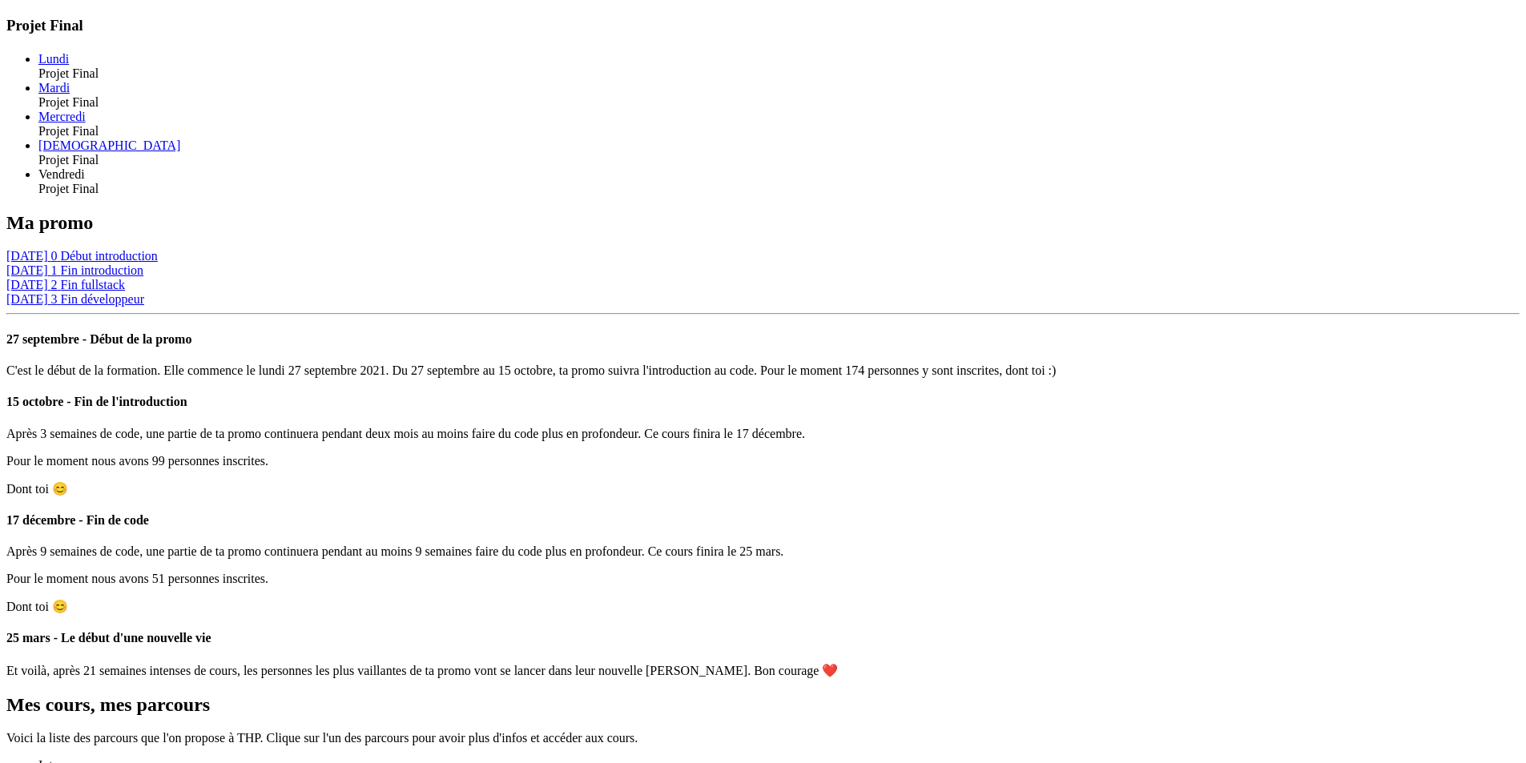
drag, startPoint x: 555, startPoint y: 364, endPoint x: 449, endPoint y: 362, distance: 105.7
drag, startPoint x: 445, startPoint y: 404, endPoint x: 567, endPoint y: 410, distance: 121.9
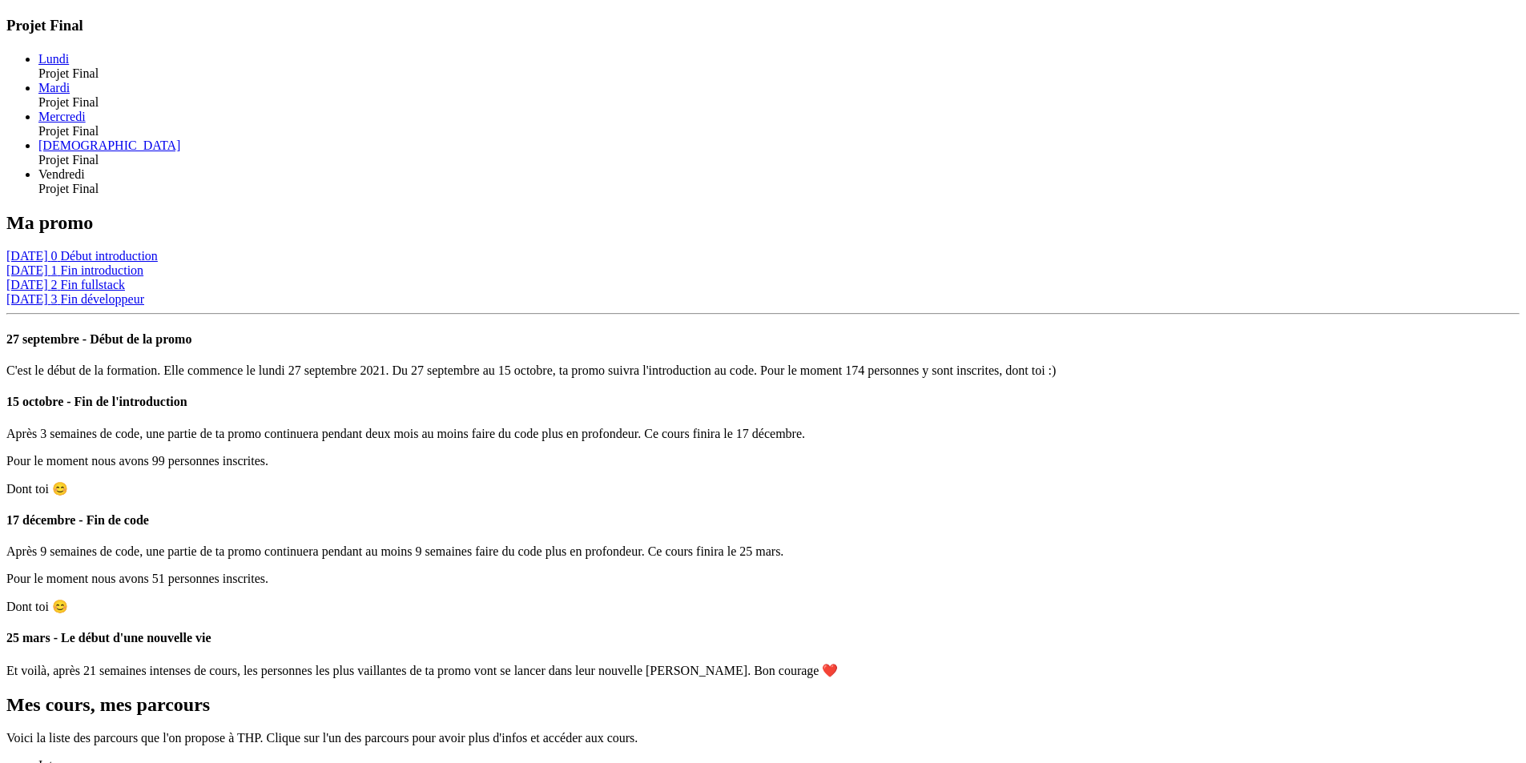
drag, startPoint x: 436, startPoint y: 407, endPoint x: 574, endPoint y: 418, distance: 139.0
drag, startPoint x: 565, startPoint y: 363, endPoint x: 437, endPoint y: 367, distance: 127.4
copy h6 "Jokers restants"
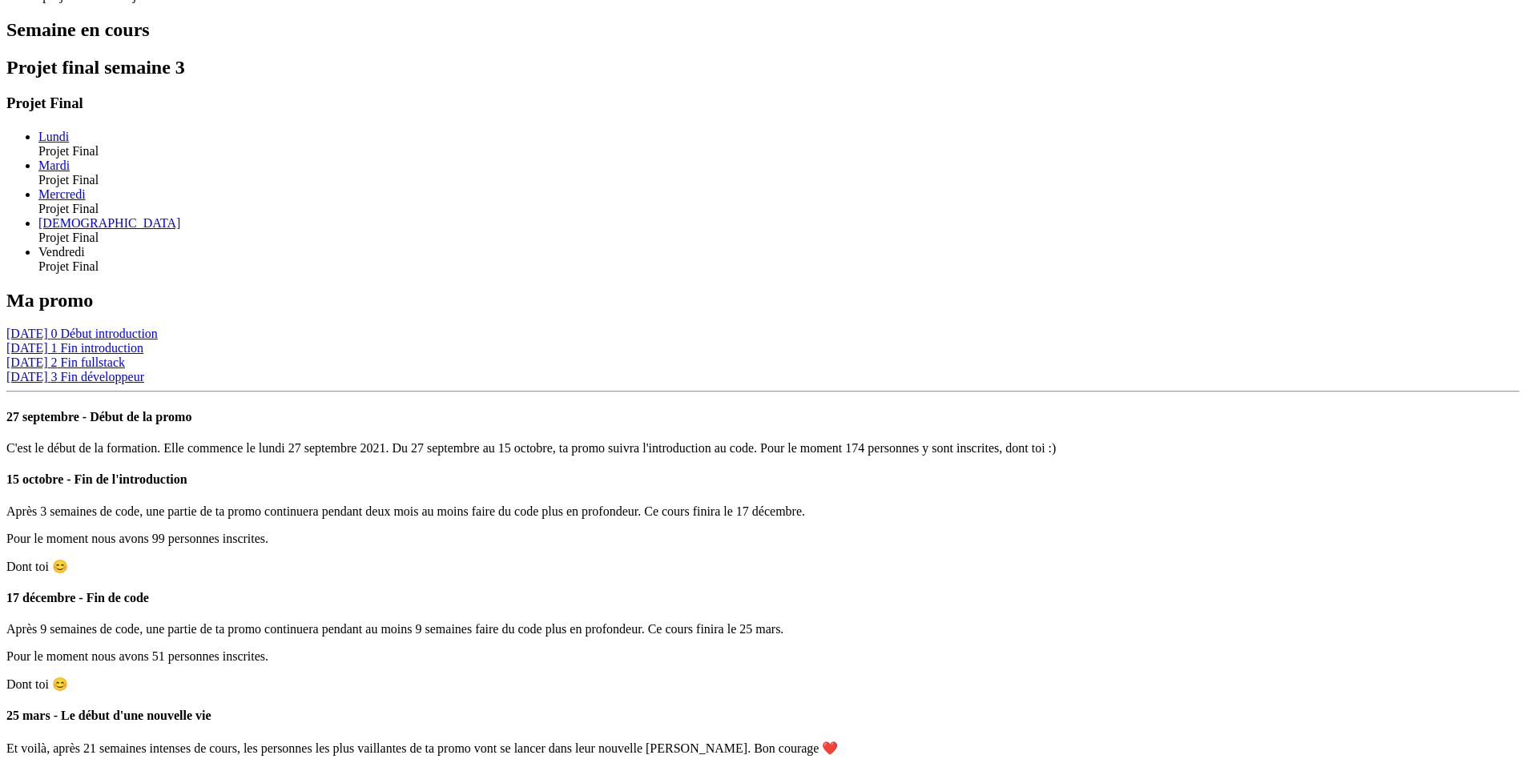
scroll to position [1099, 0]
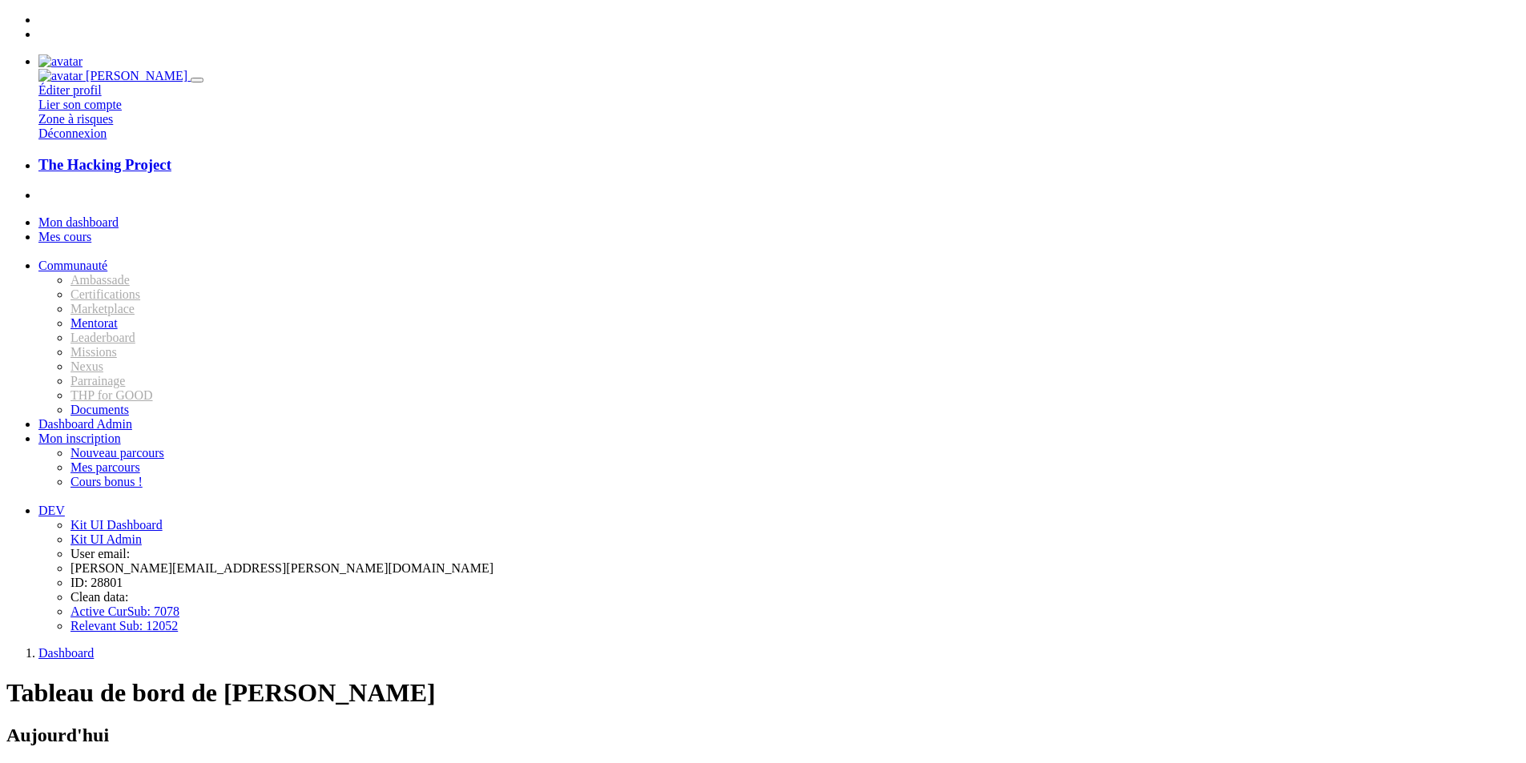
scroll to position [1097, 0]
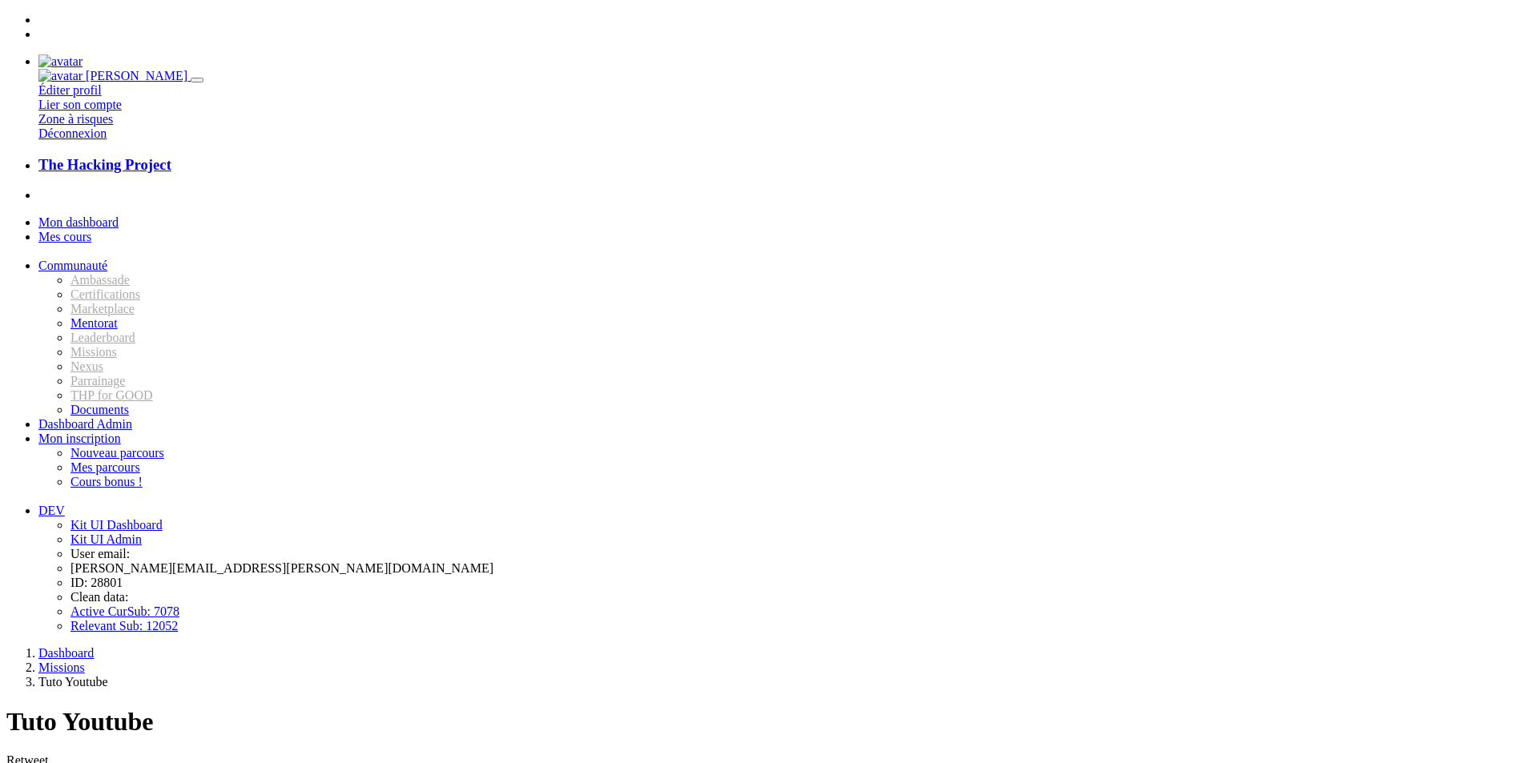
drag, startPoint x: 491, startPoint y: 428, endPoint x: 497, endPoint y: 448, distance: 21.0
type input "ceci est un lien"
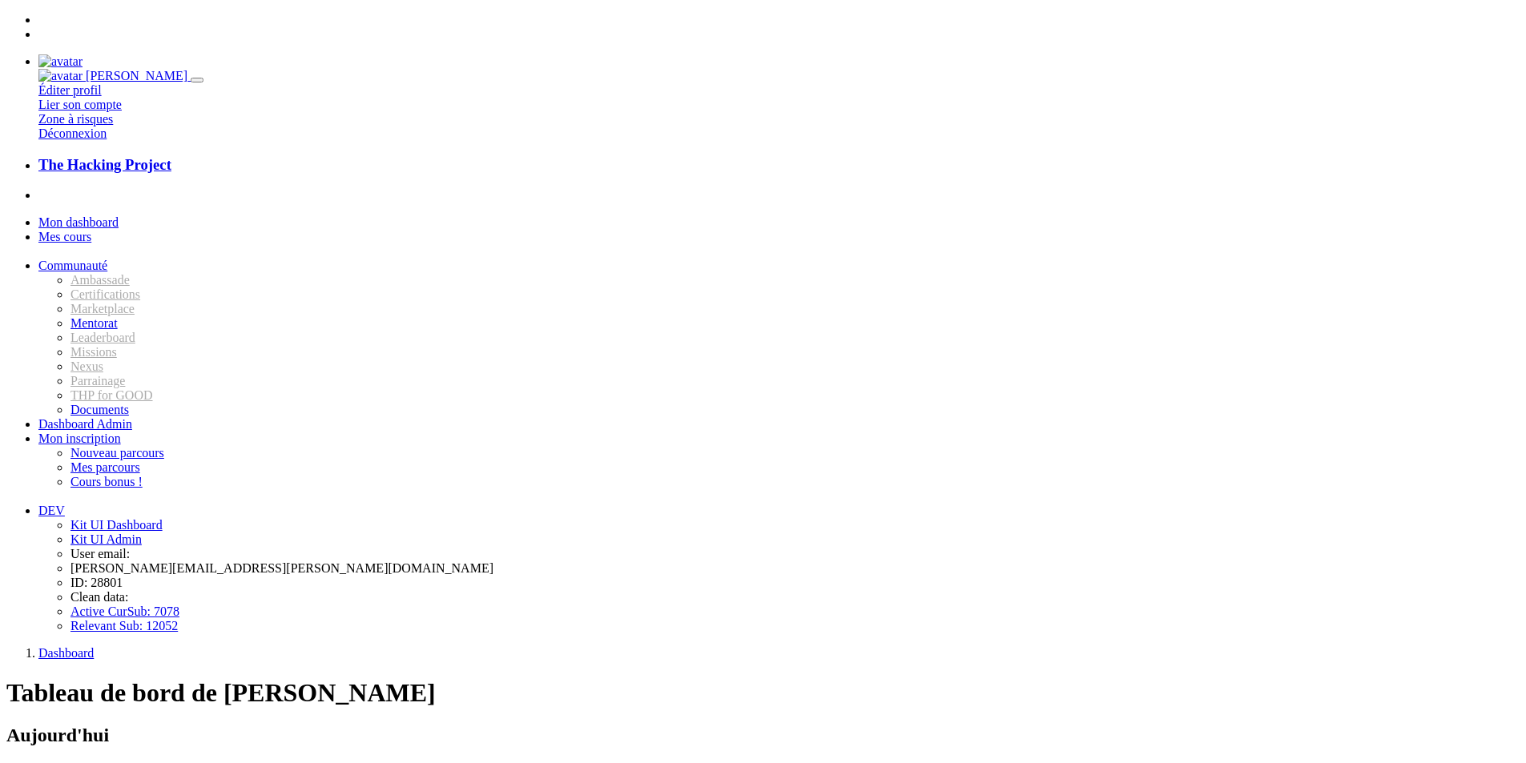
scroll to position [1099, 0]
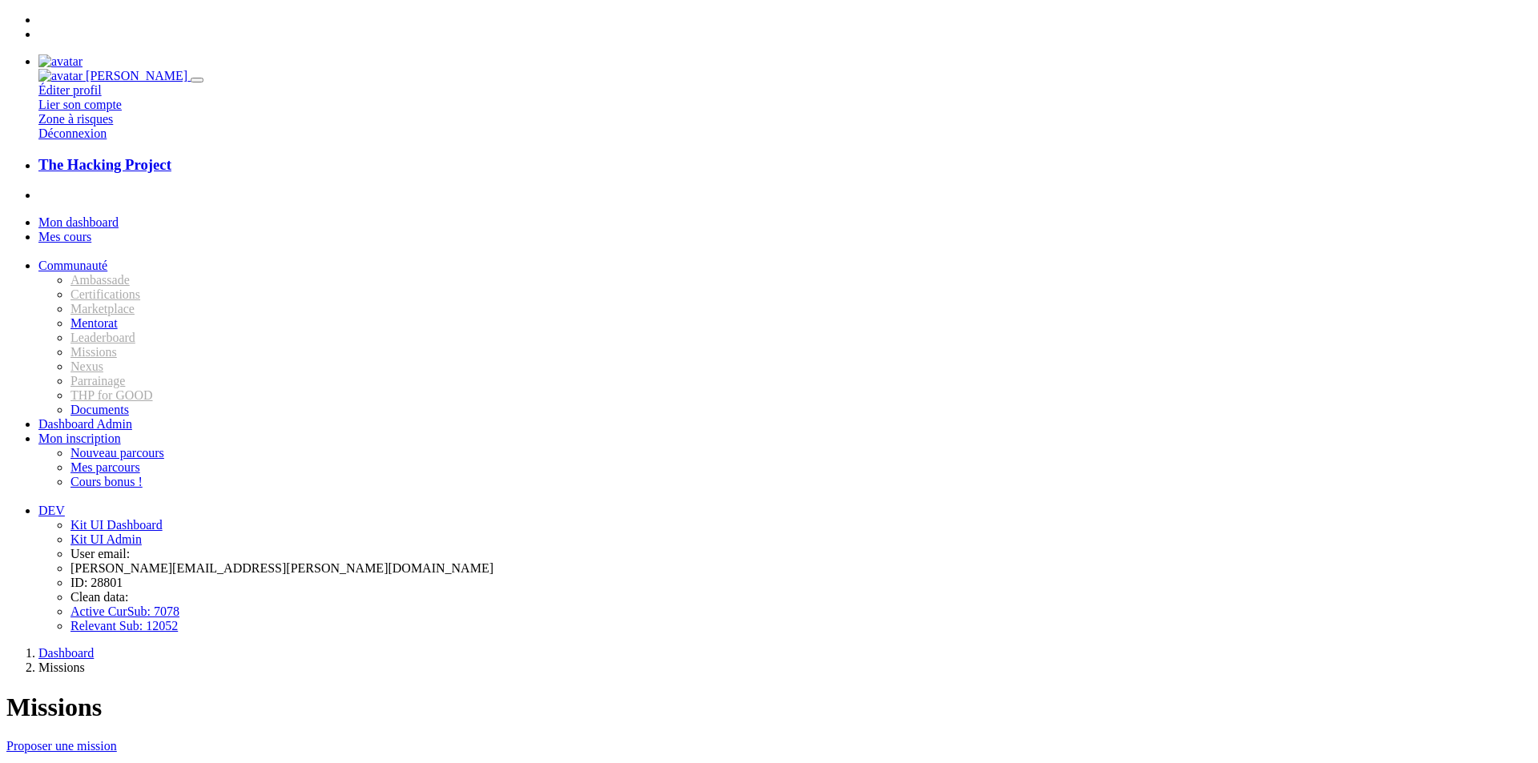
click at [67, 762] on link "Tuto Youtube" at bounding box center [36, 777] width 61 height 12
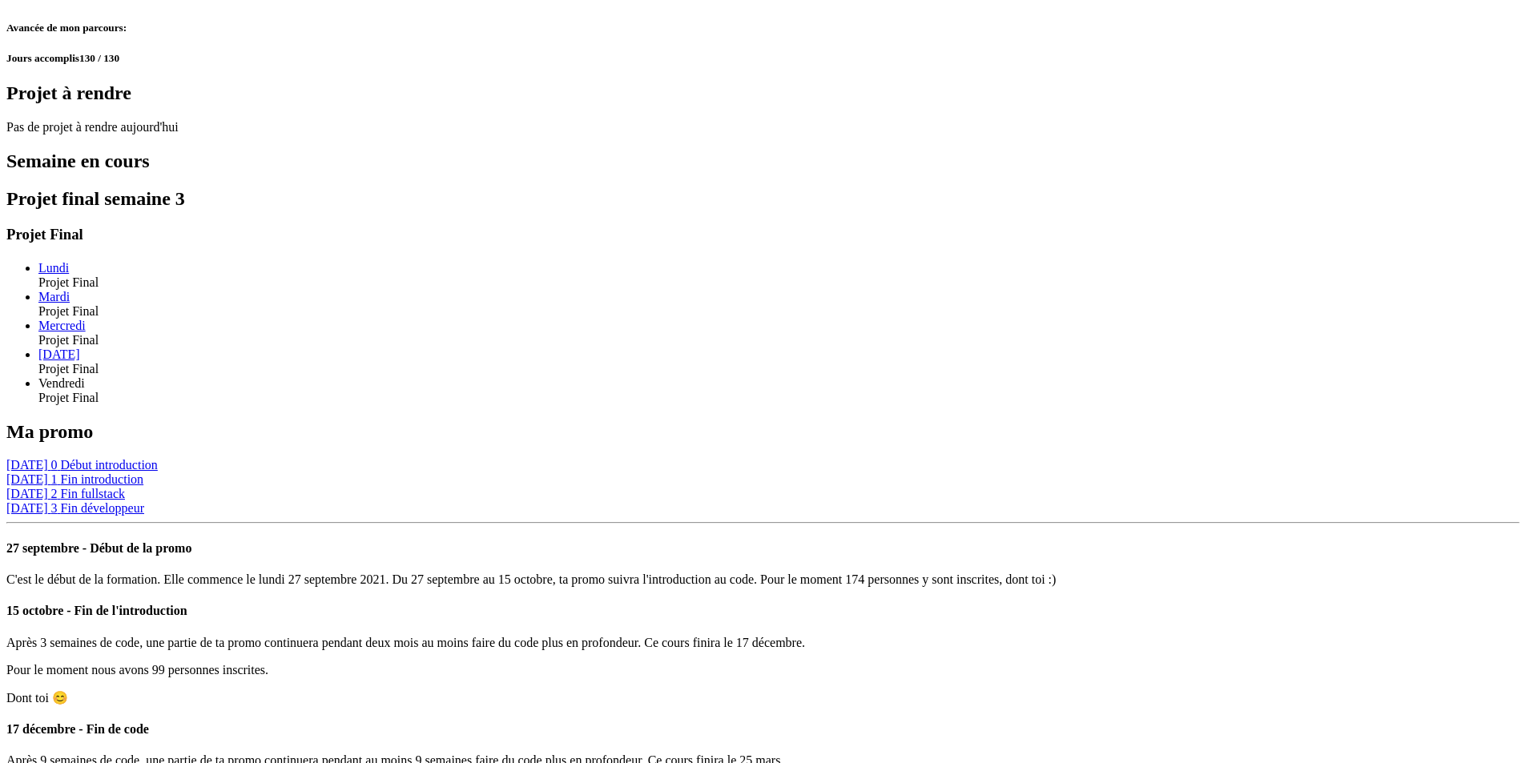
scroll to position [1099, 0]
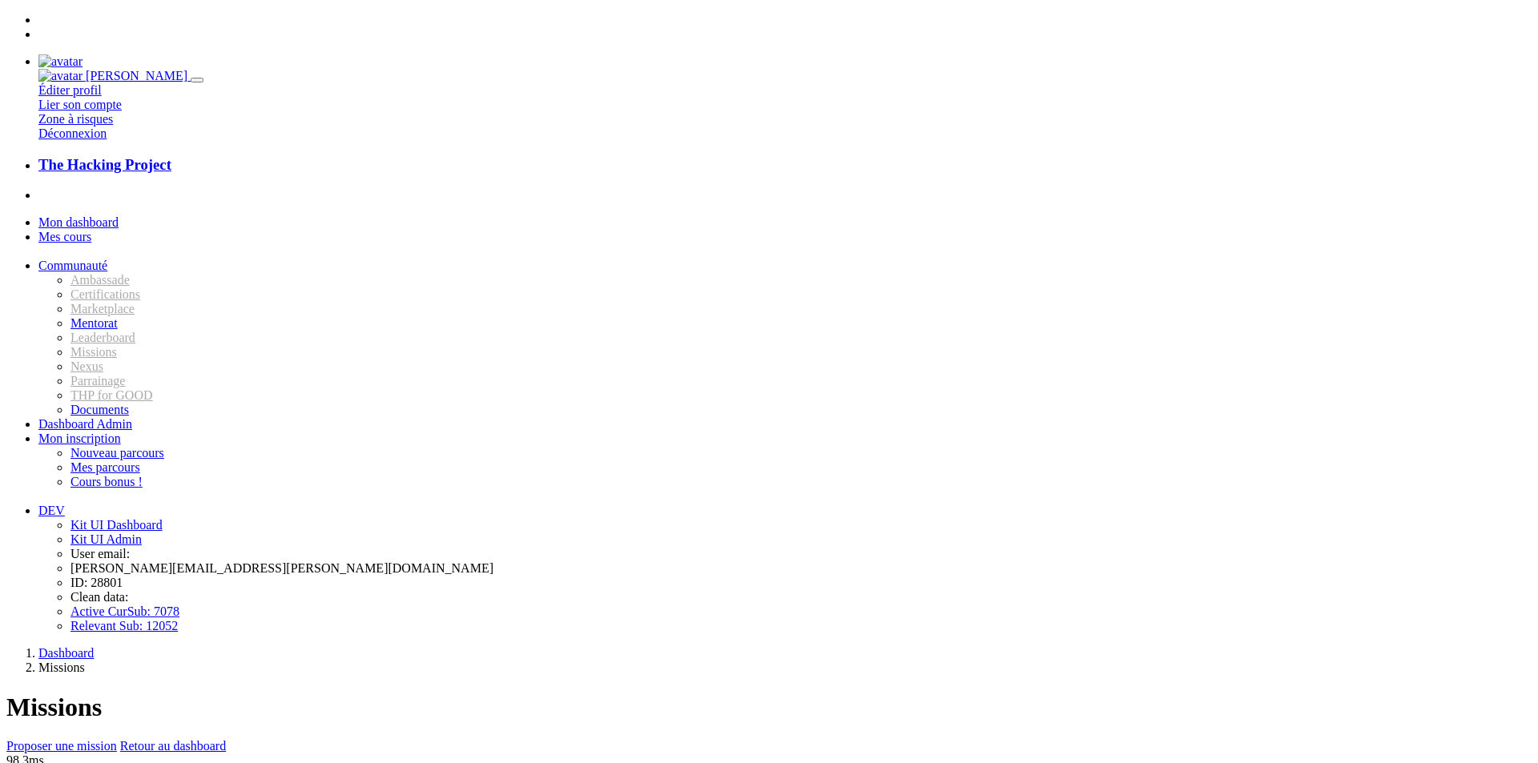
click at [226, 739] on link "Retour au dashboard" at bounding box center [173, 746] width 106 height 14
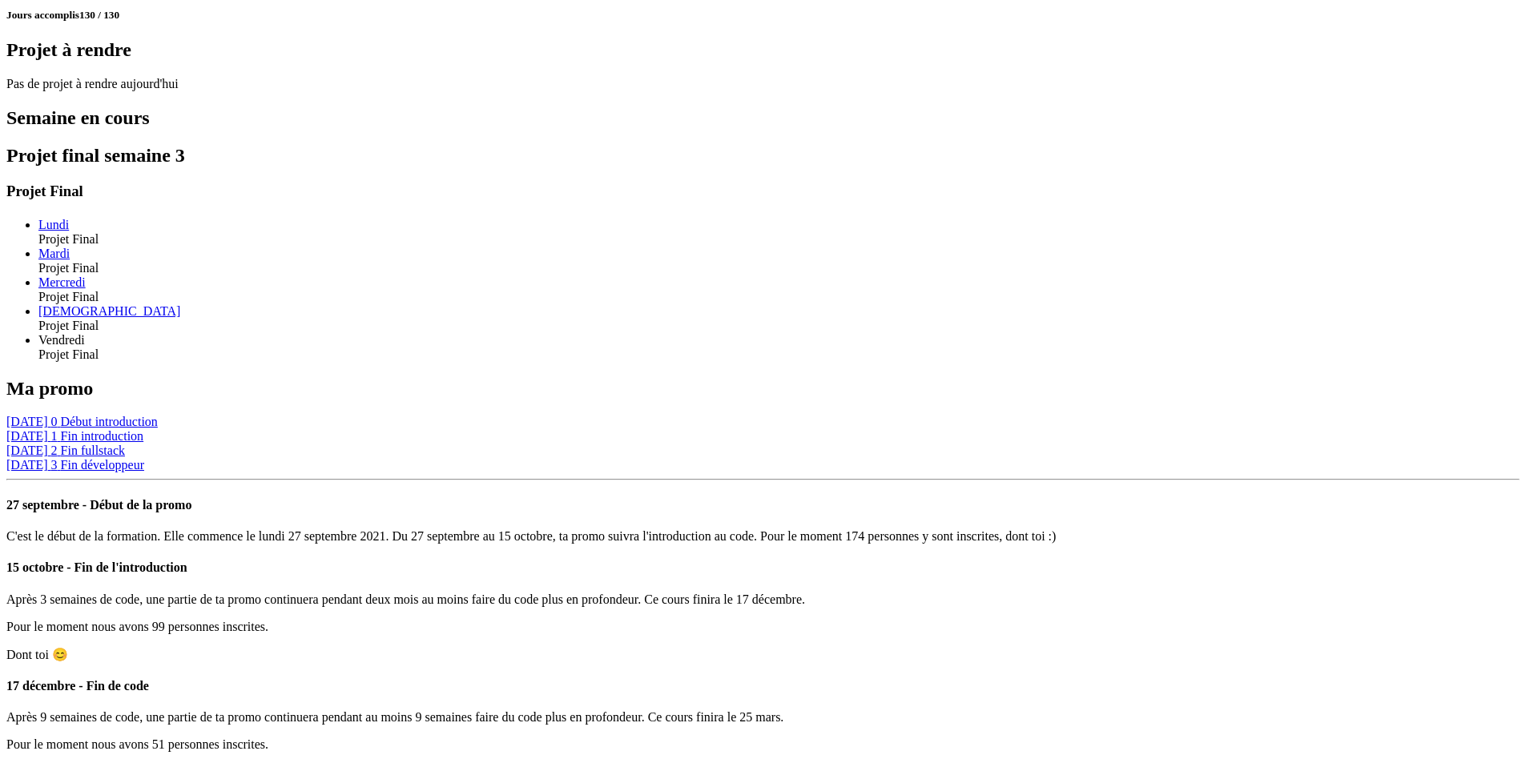
scroll to position [1099, 0]
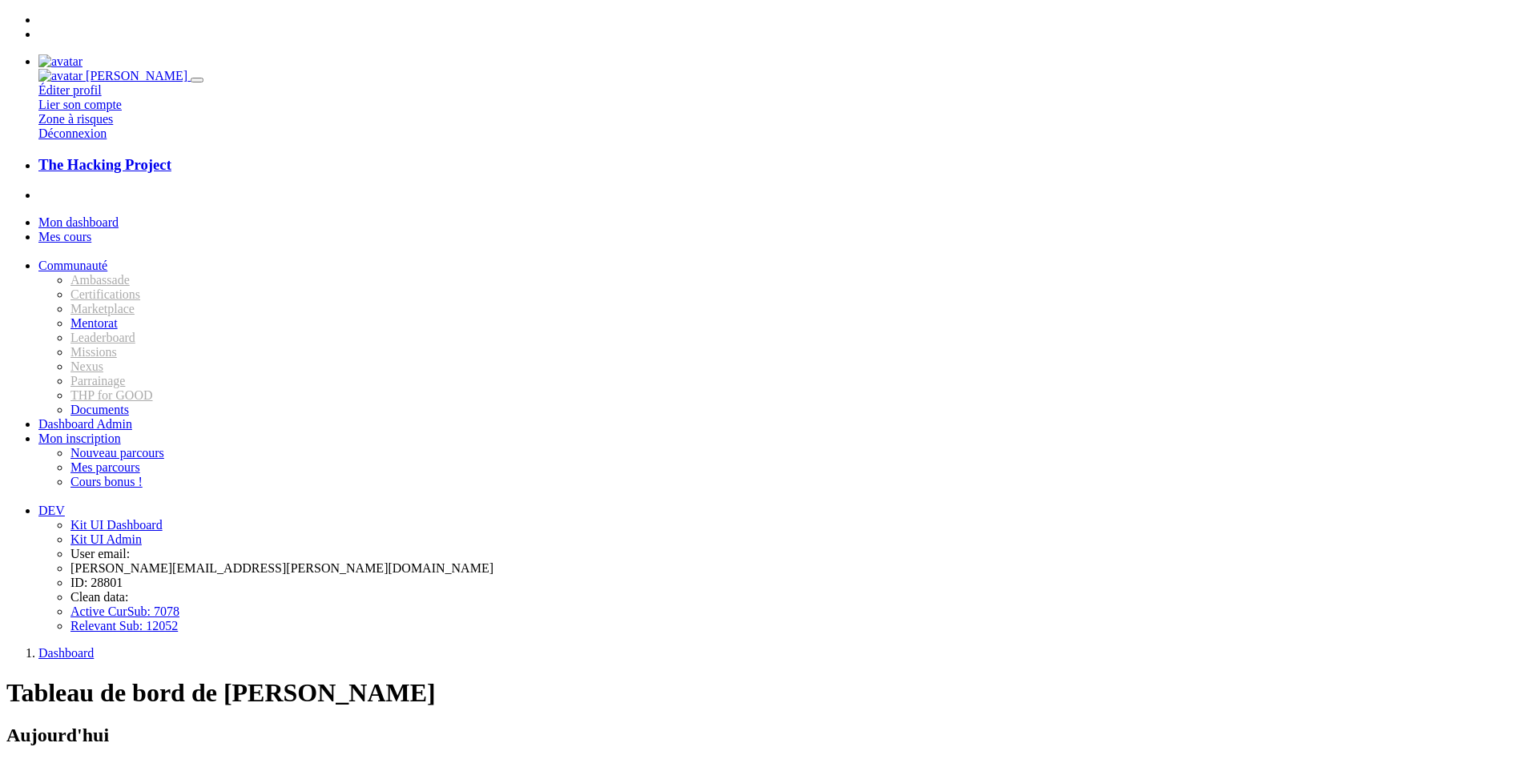
scroll to position [1097, 0]
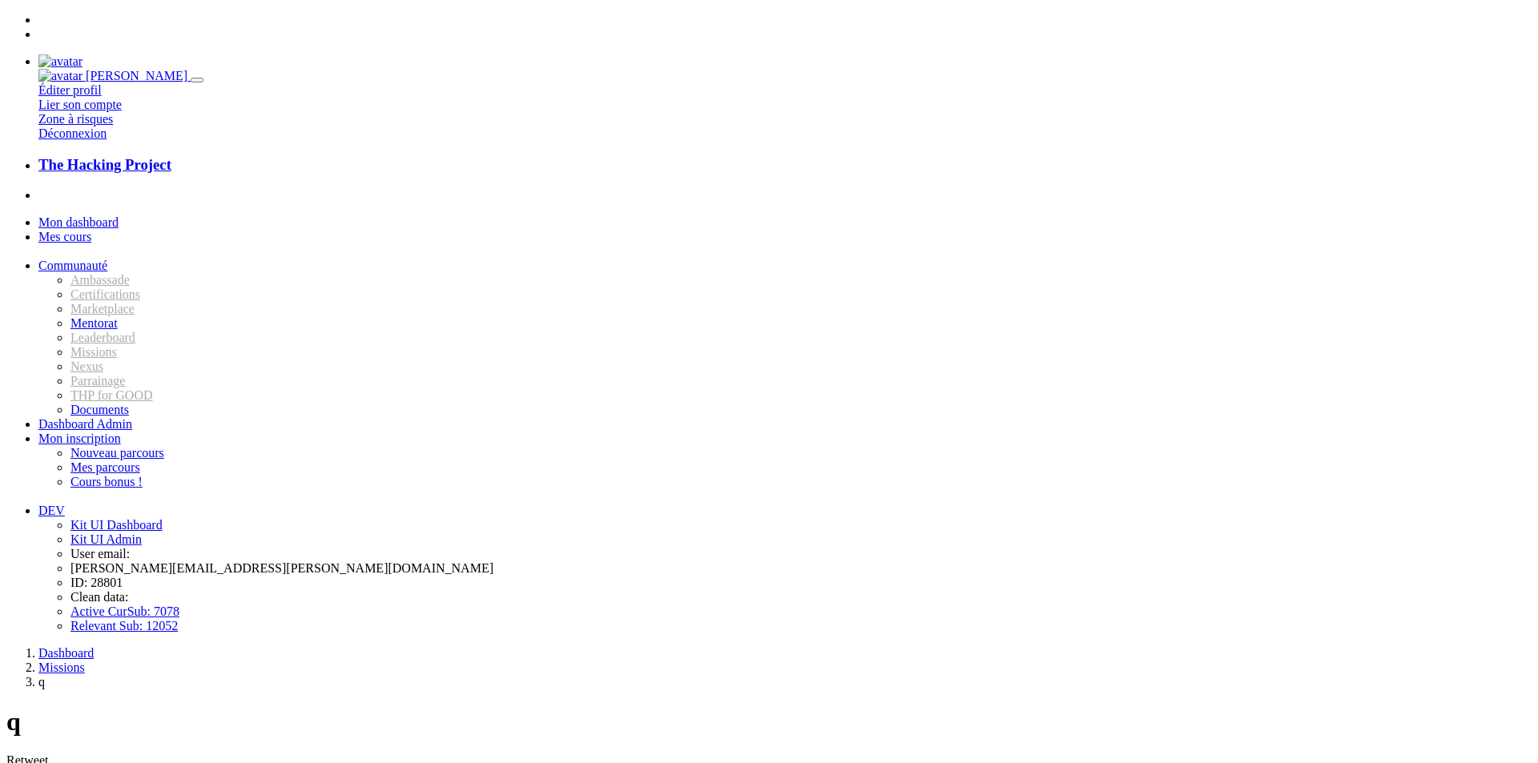
drag, startPoint x: 527, startPoint y: 324, endPoint x: 554, endPoint y: 373, distance: 55.9
type input "C:\fakepath\_- visual selection.png"
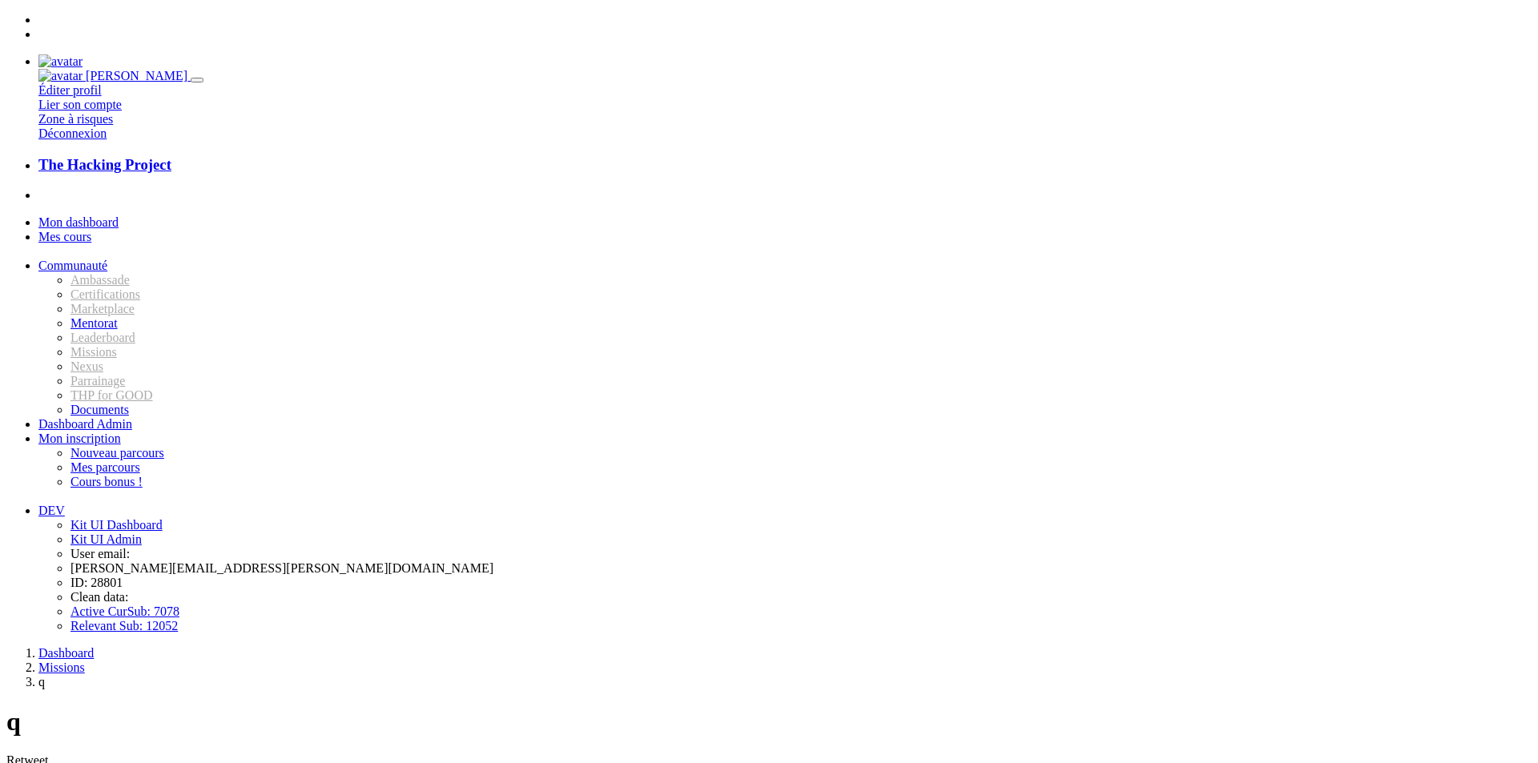
type input "C:\fakepath\IMG_7329.jpg"
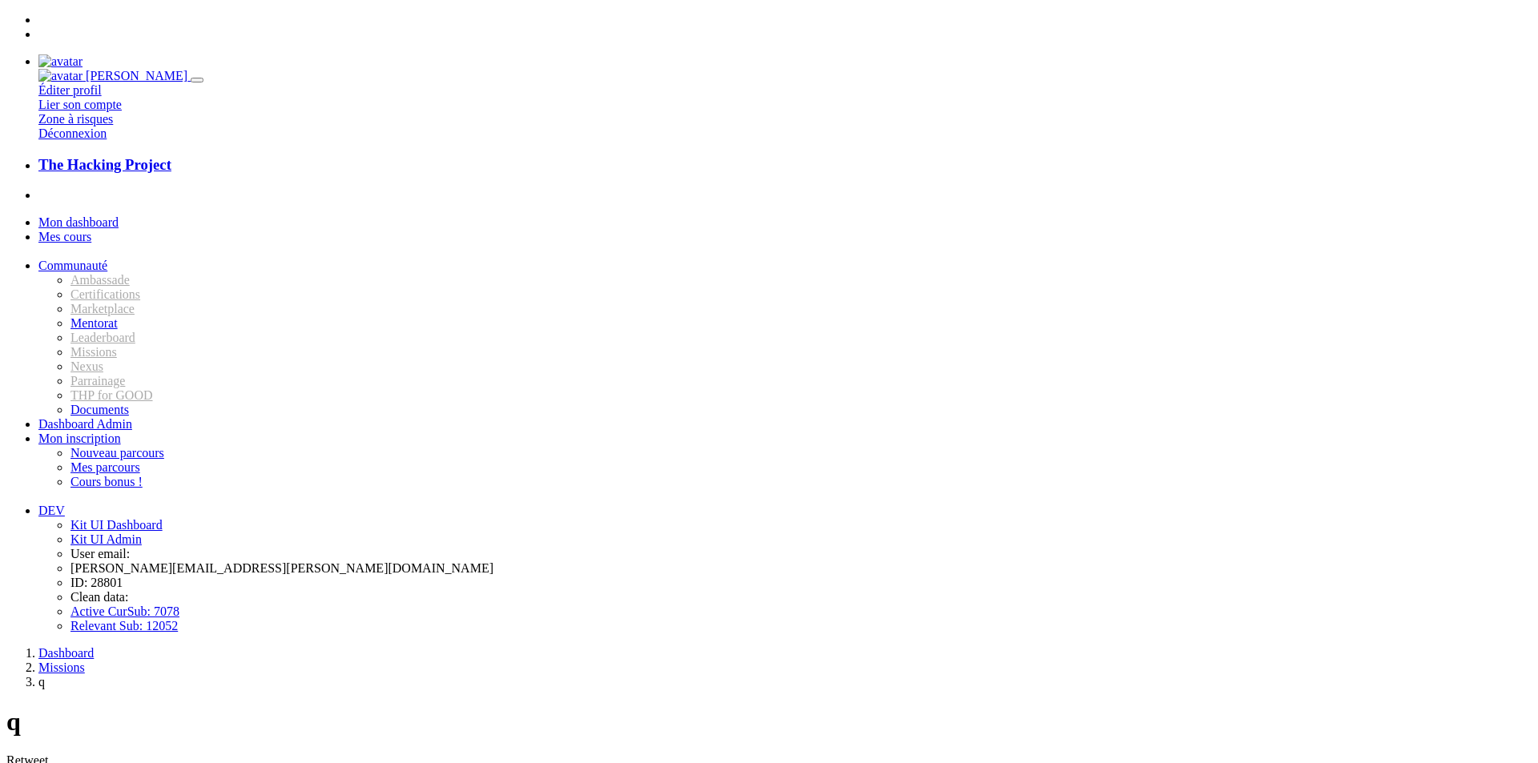
type input "ceci est un lien"
type input "C:\fakepath\IMG_7329.jpg"
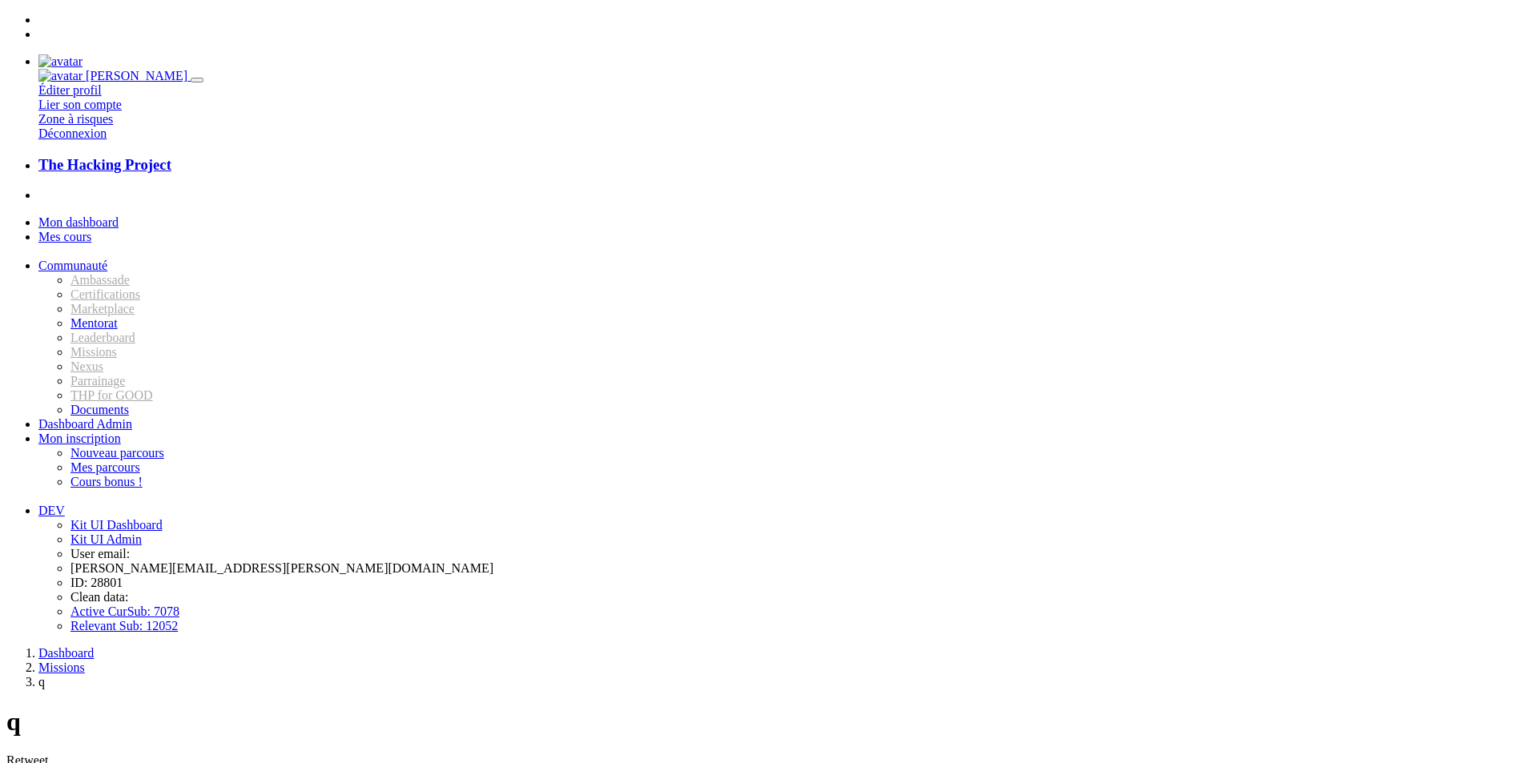
type input "qzqzdzqd"
type input "C:\fakepath\IMG_7329.jpg"
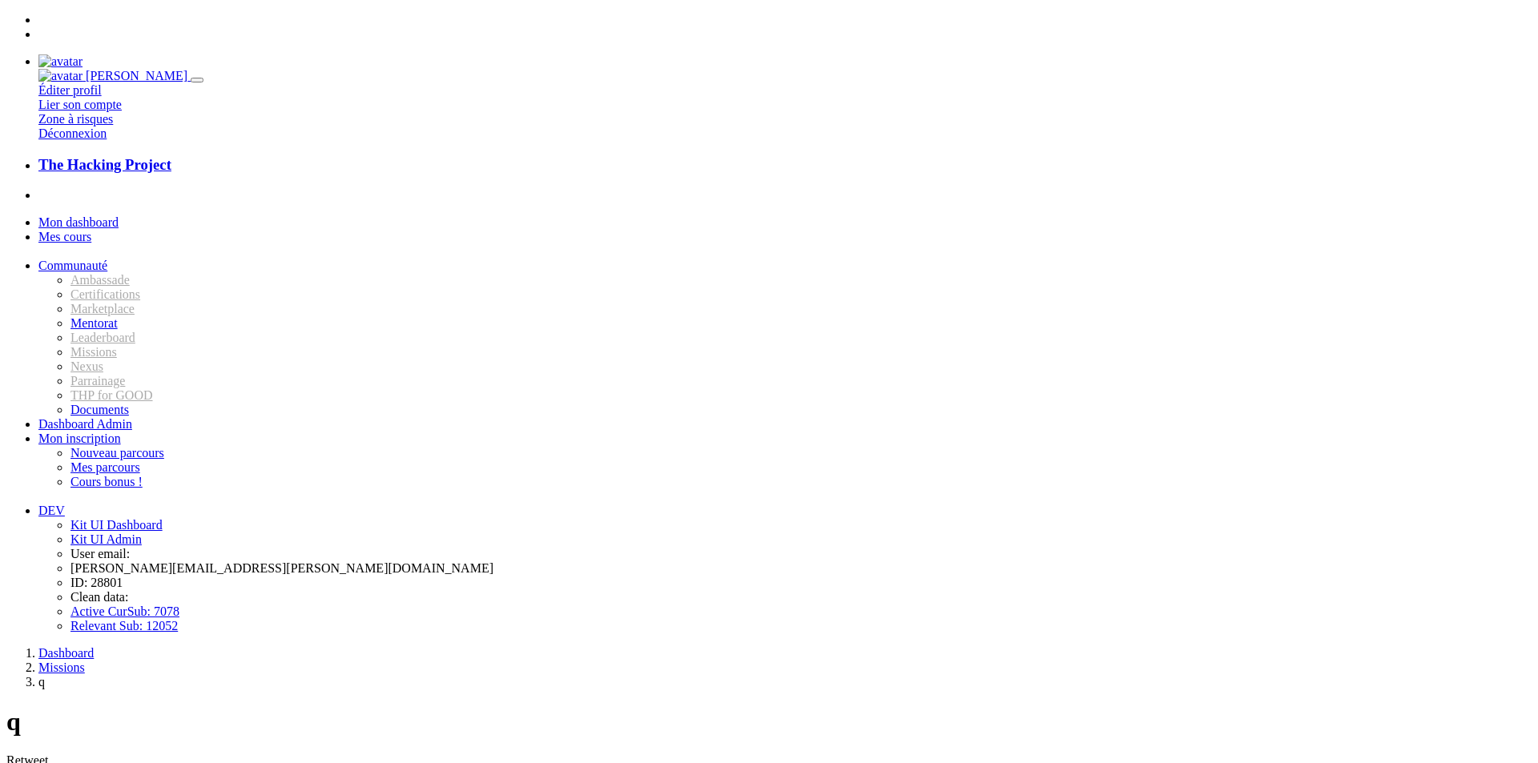
type input "C:\fakepath\IMG_7329.jpg"
type input "qzdzd"
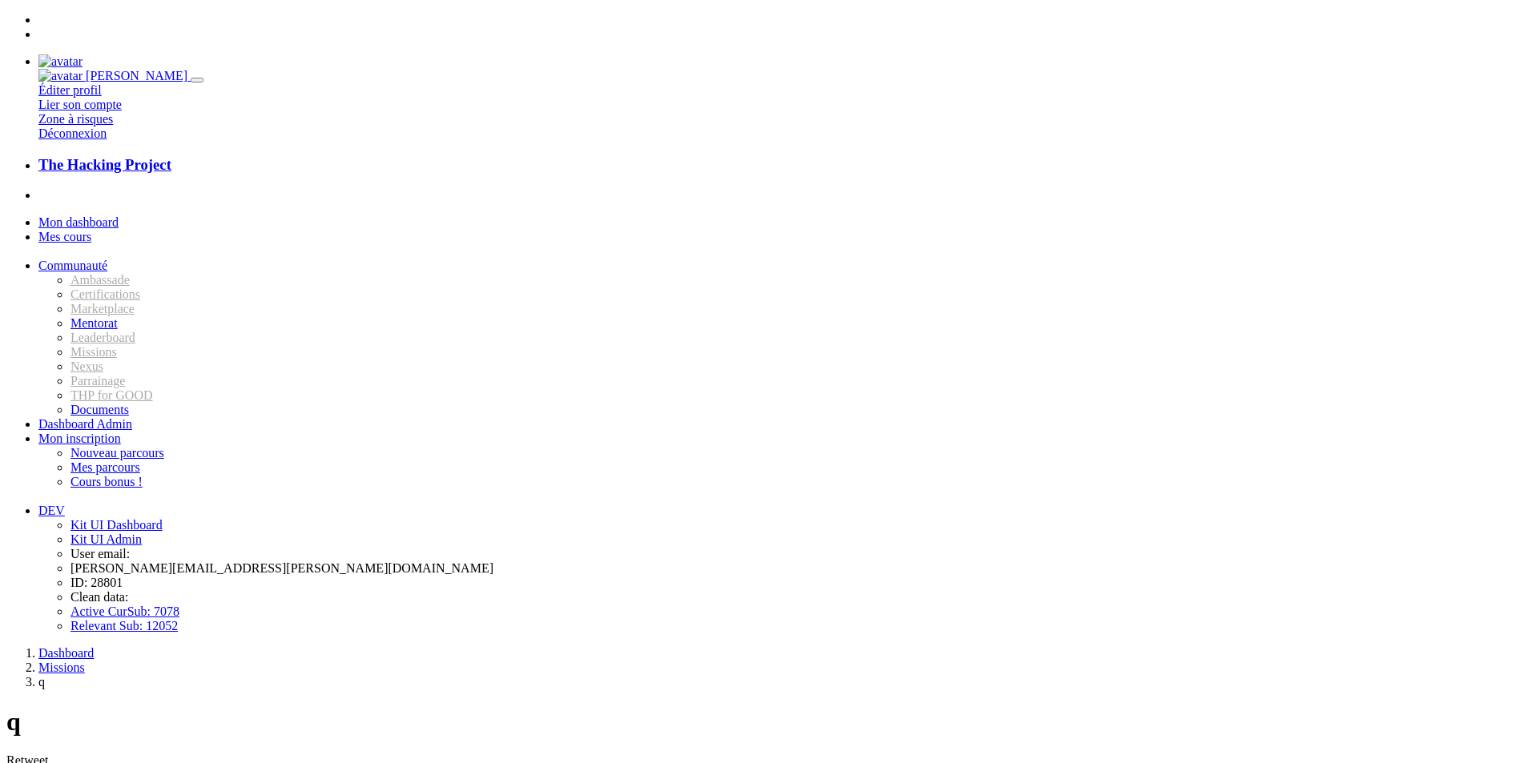
drag, startPoint x: 1316, startPoint y: 47, endPoint x: 1409, endPoint y: 79, distance: 98.3
copy div "Evidence Translation missing: fr.errors.messages.mini_magick_processing_error"
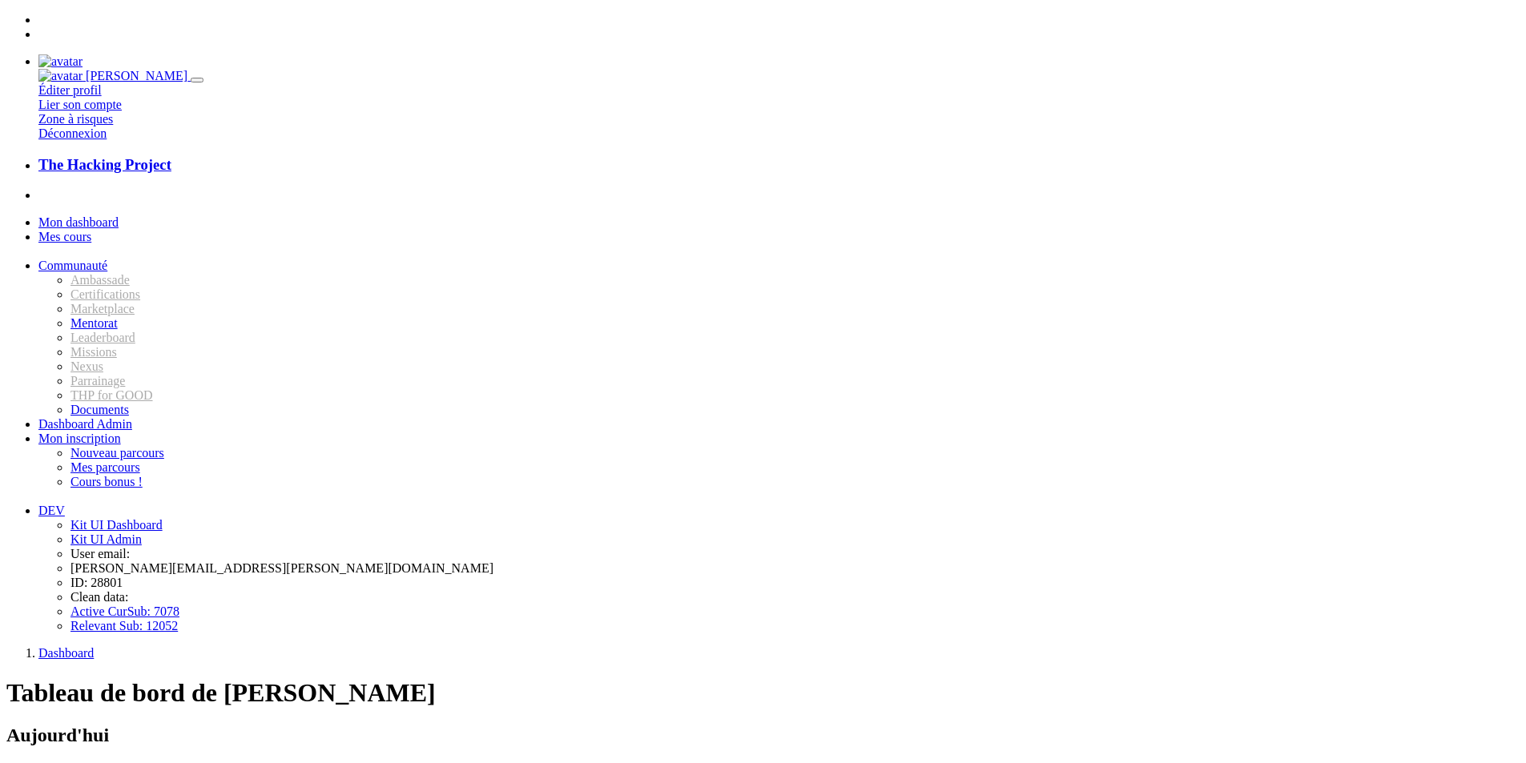
scroll to position [1099, 0]
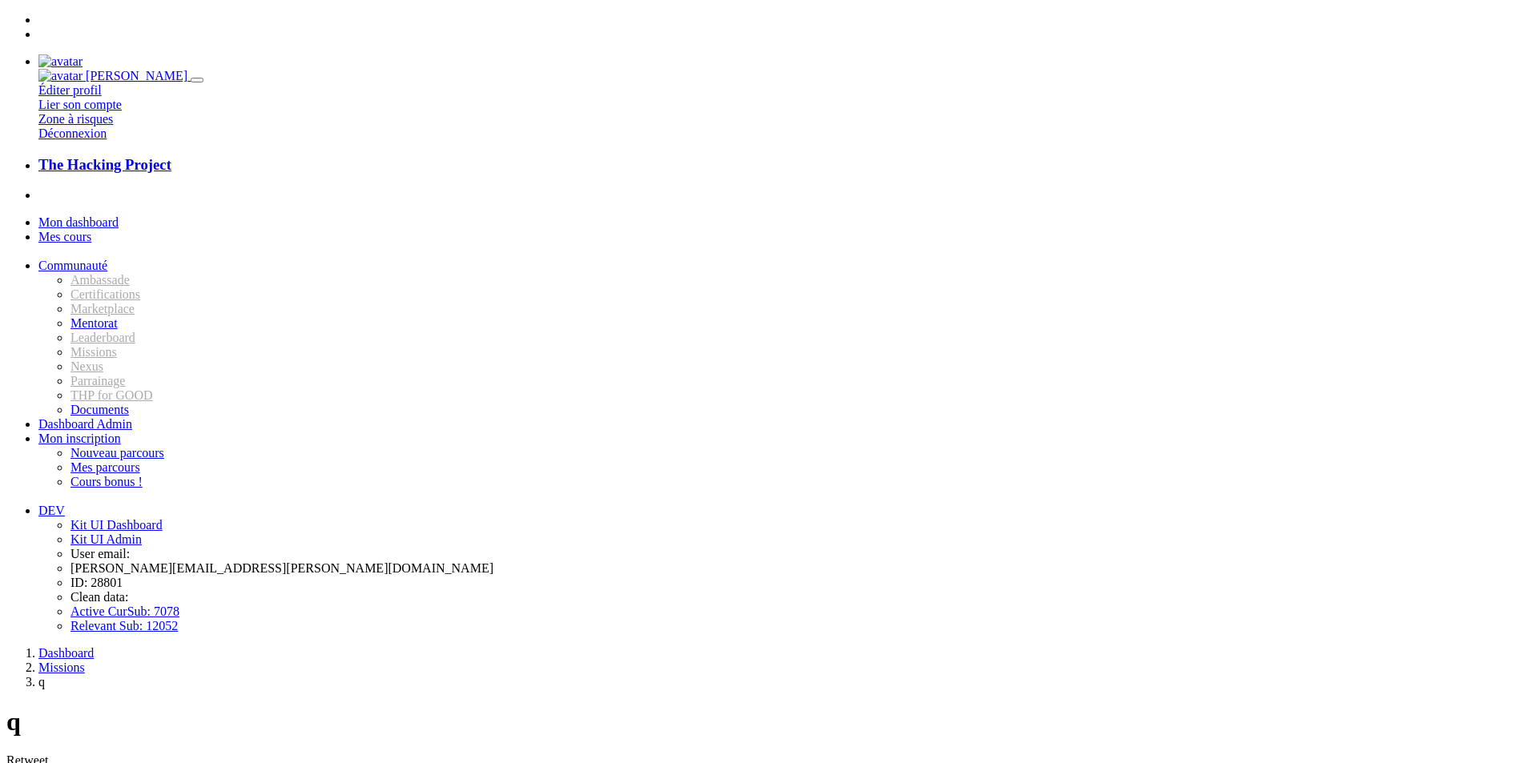
type input "C:\fakepath\IMG_7329.jpg"
type input "ceci est un lien"
drag, startPoint x: 546, startPoint y: 429, endPoint x: 364, endPoint y: 431, distance: 182.6
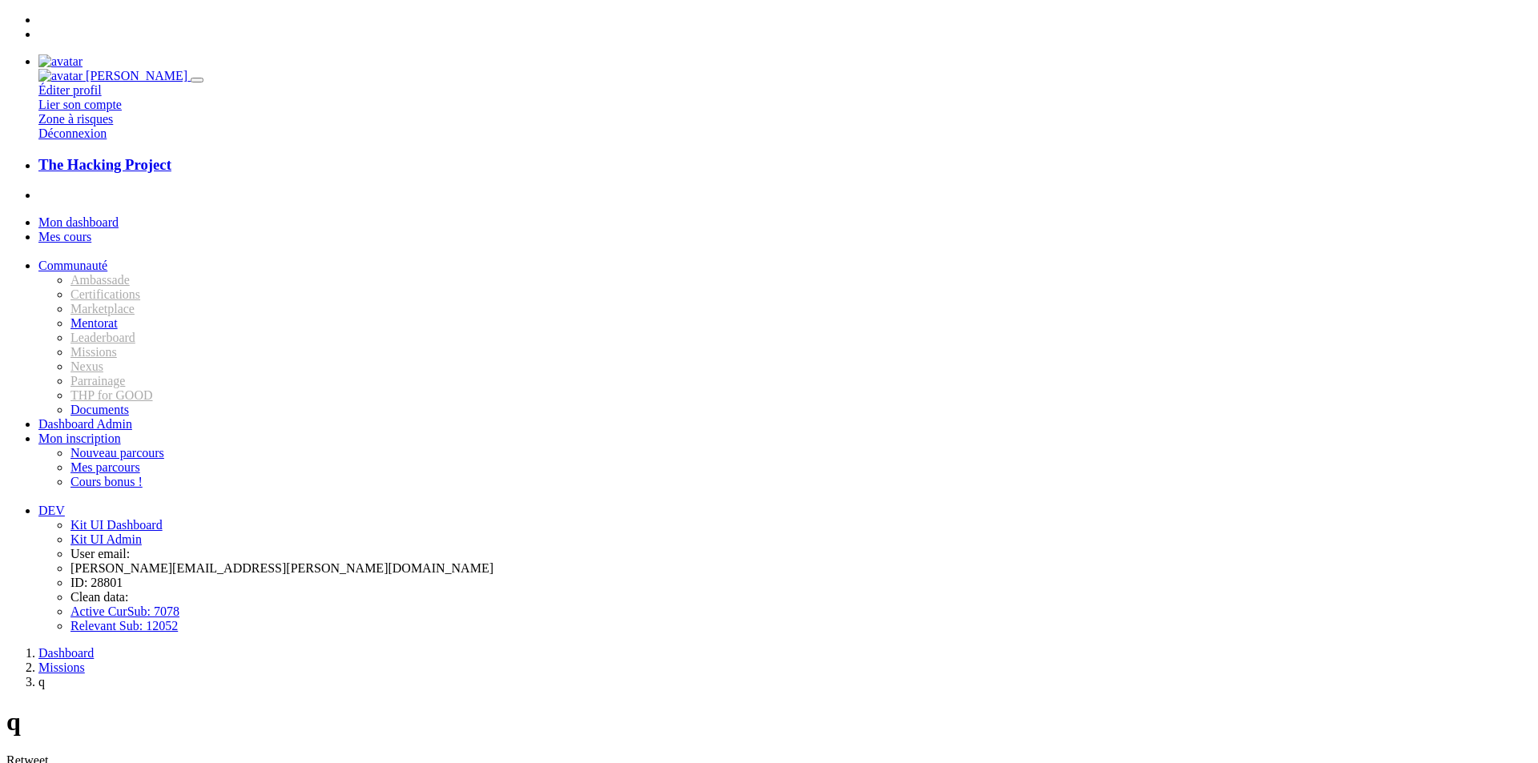
type input "C:\fakepath\IMG_7329.jpg"
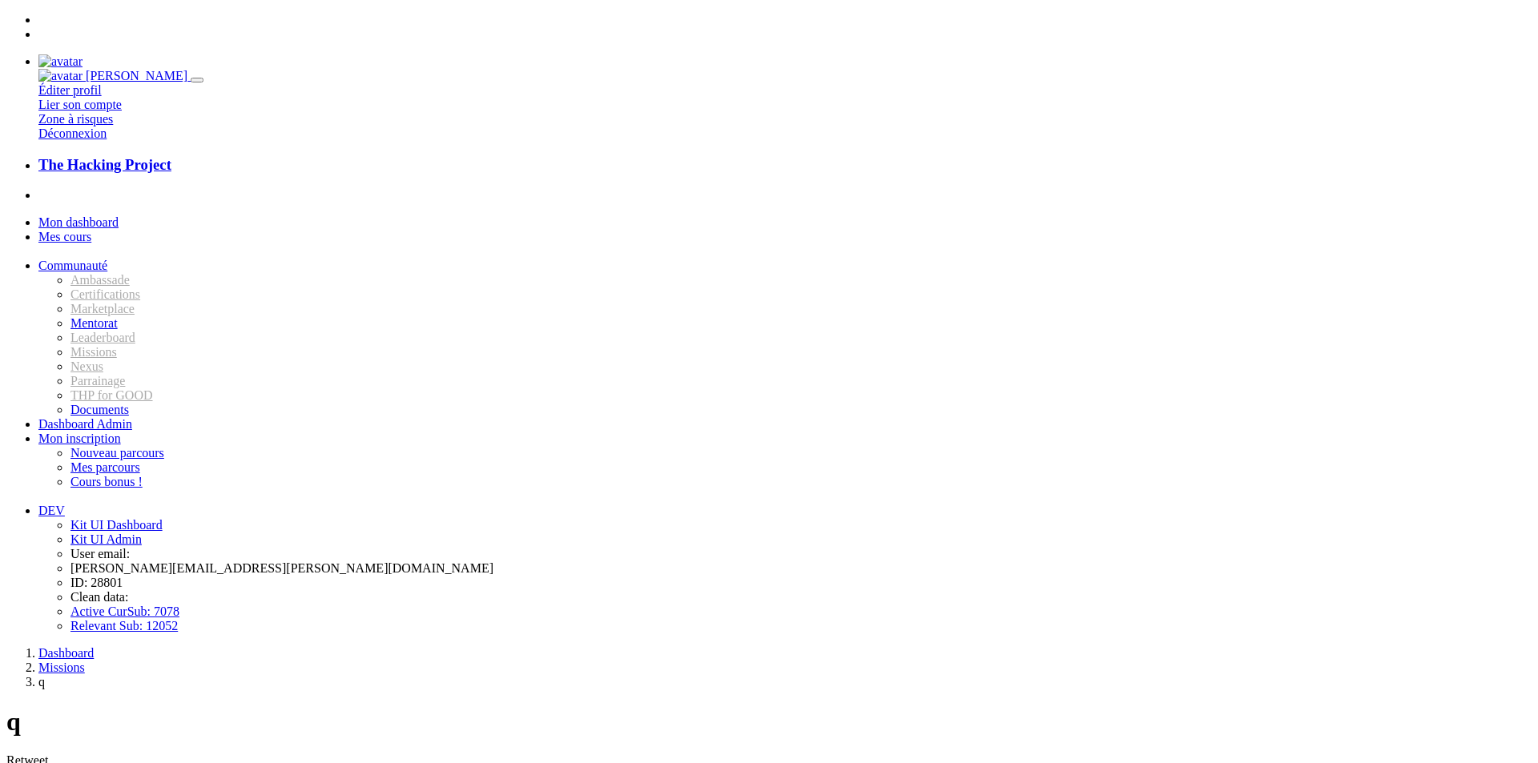
type input "ceci est un lien"
drag, startPoint x: 1391, startPoint y: 66, endPoint x: 1324, endPoint y: 46, distance: 70.2
copy div "Evidence Erreur lors du traitement de l'image"
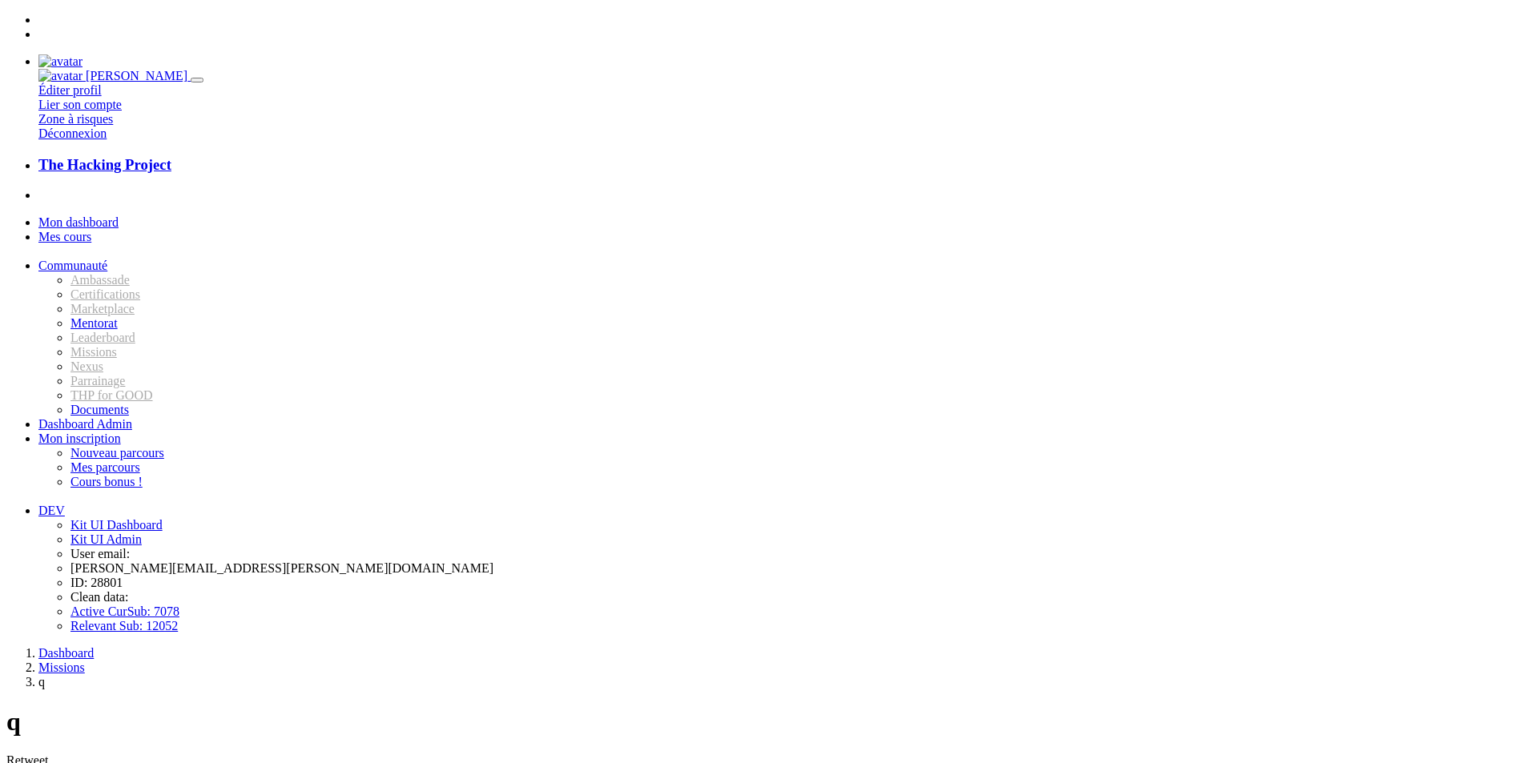
click at [119, 215] on span "Mon dashboard" at bounding box center [78, 222] width 80 height 14
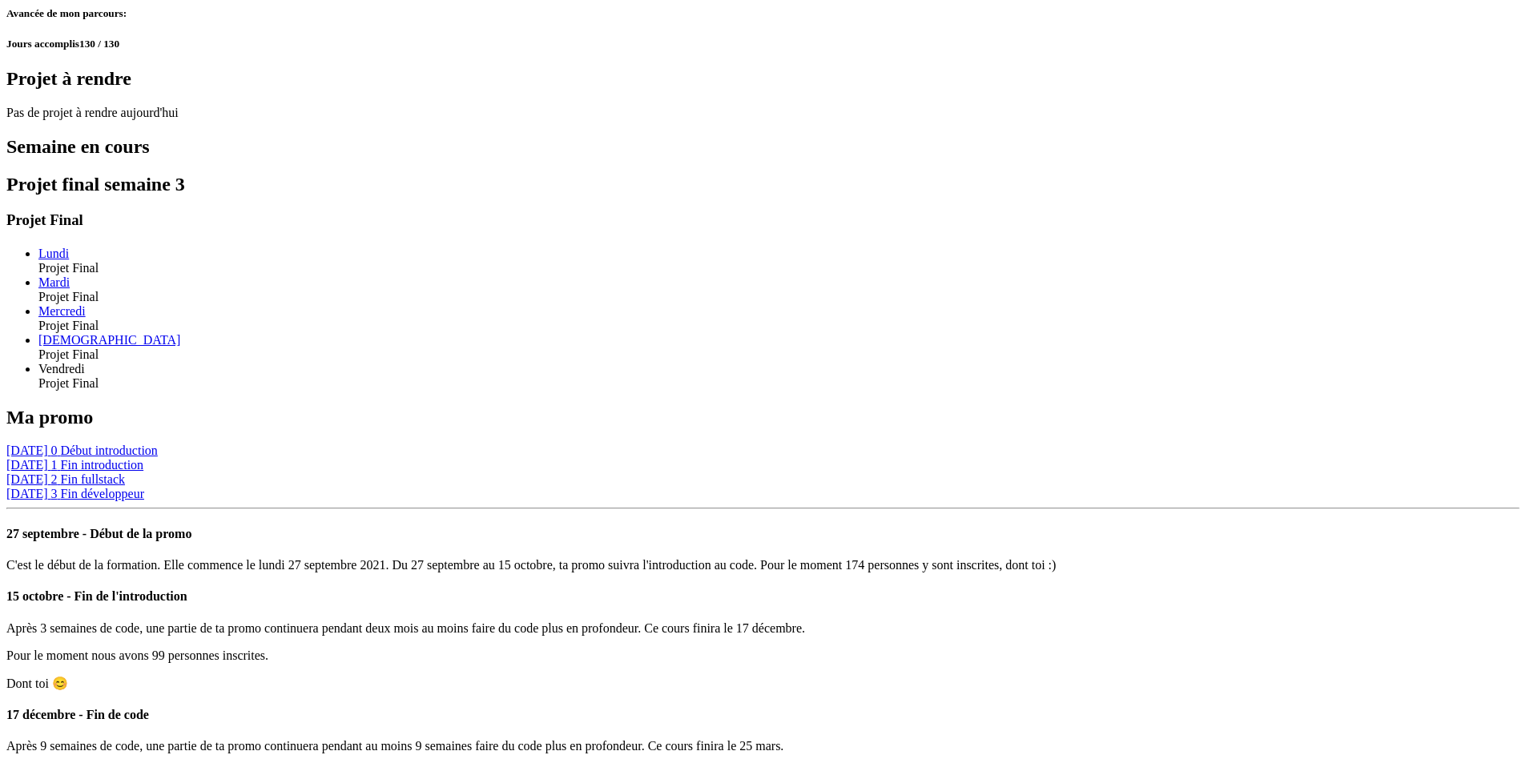
scroll to position [1099, 0]
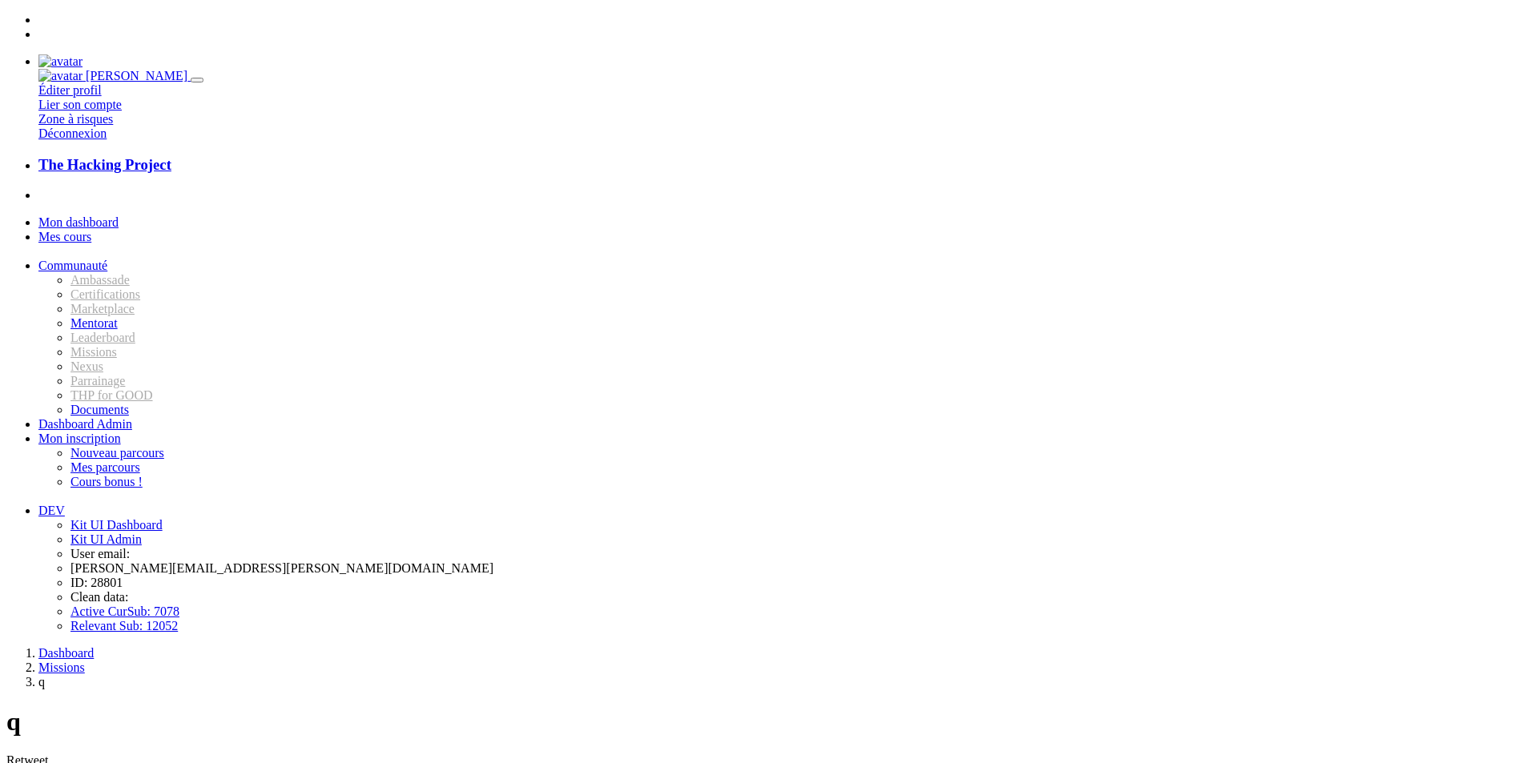
type input "C:\fakepath\_- visual selection.png"
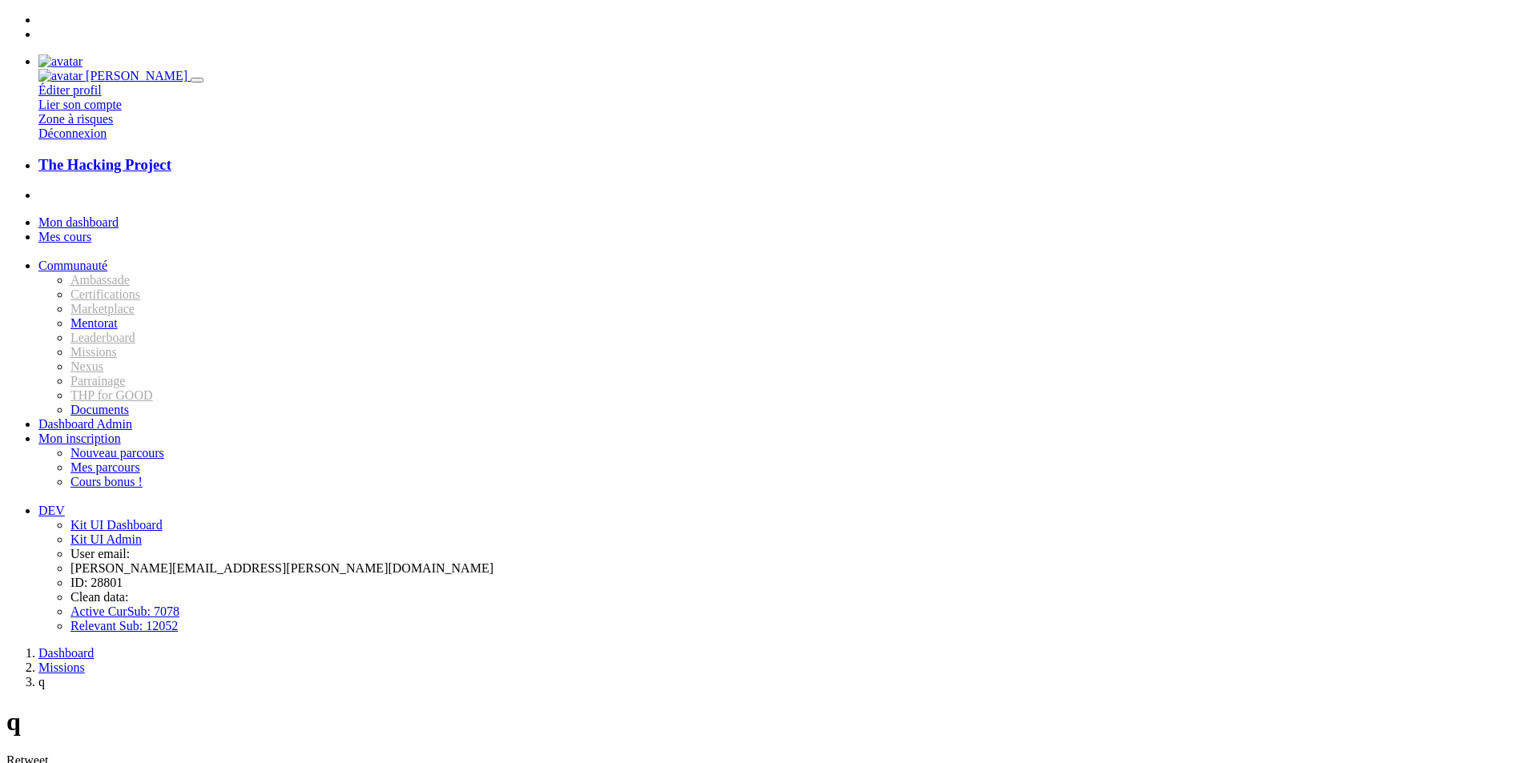
type input "C:\fakepath\IMG_7329.jpg"
drag, startPoint x: 113, startPoint y: 78, endPoint x: 151, endPoint y: 87, distance: 39.6
click at [113, 215] on span "Mon dashboard" at bounding box center [78, 222] width 80 height 14
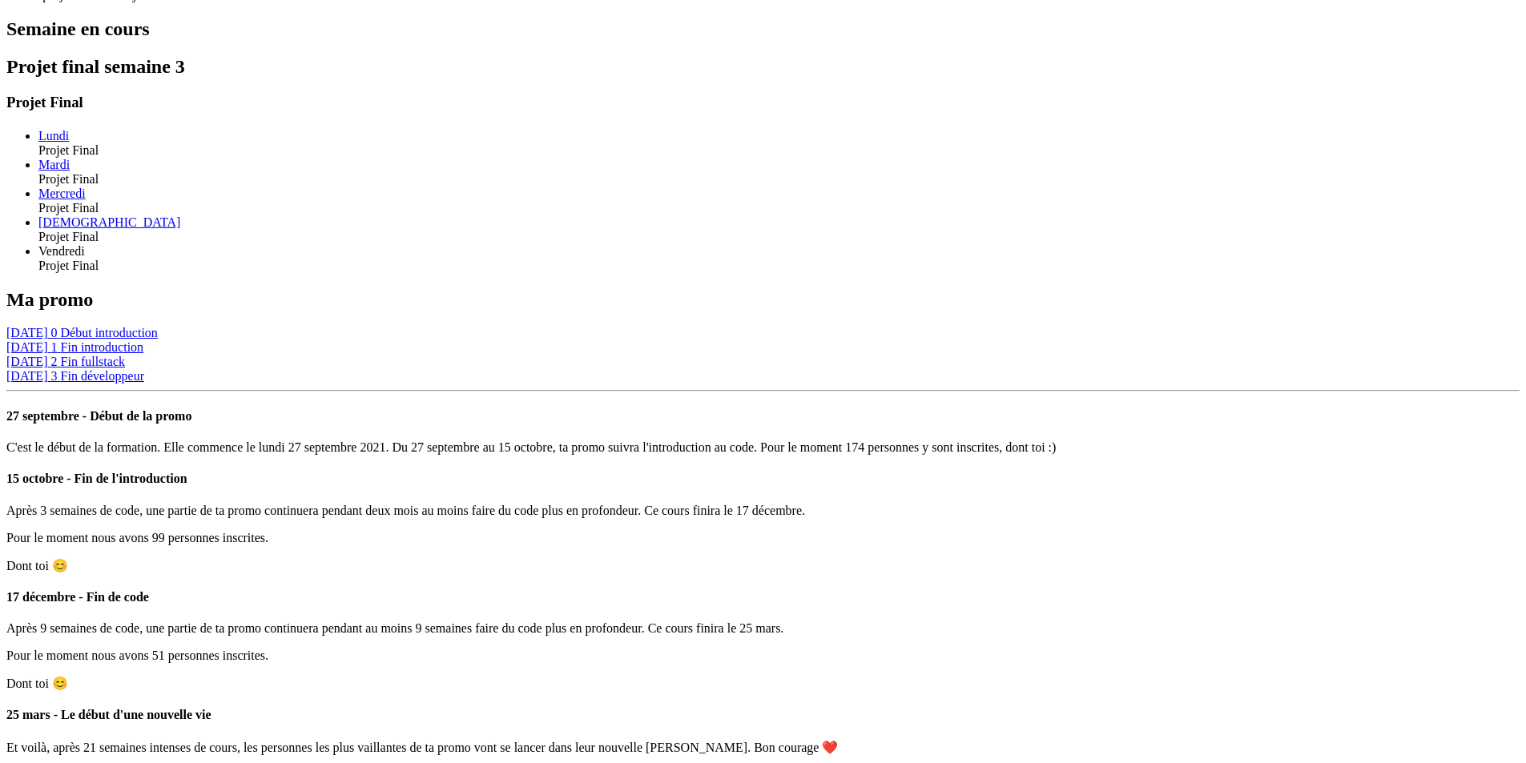
scroll to position [1099, 0]
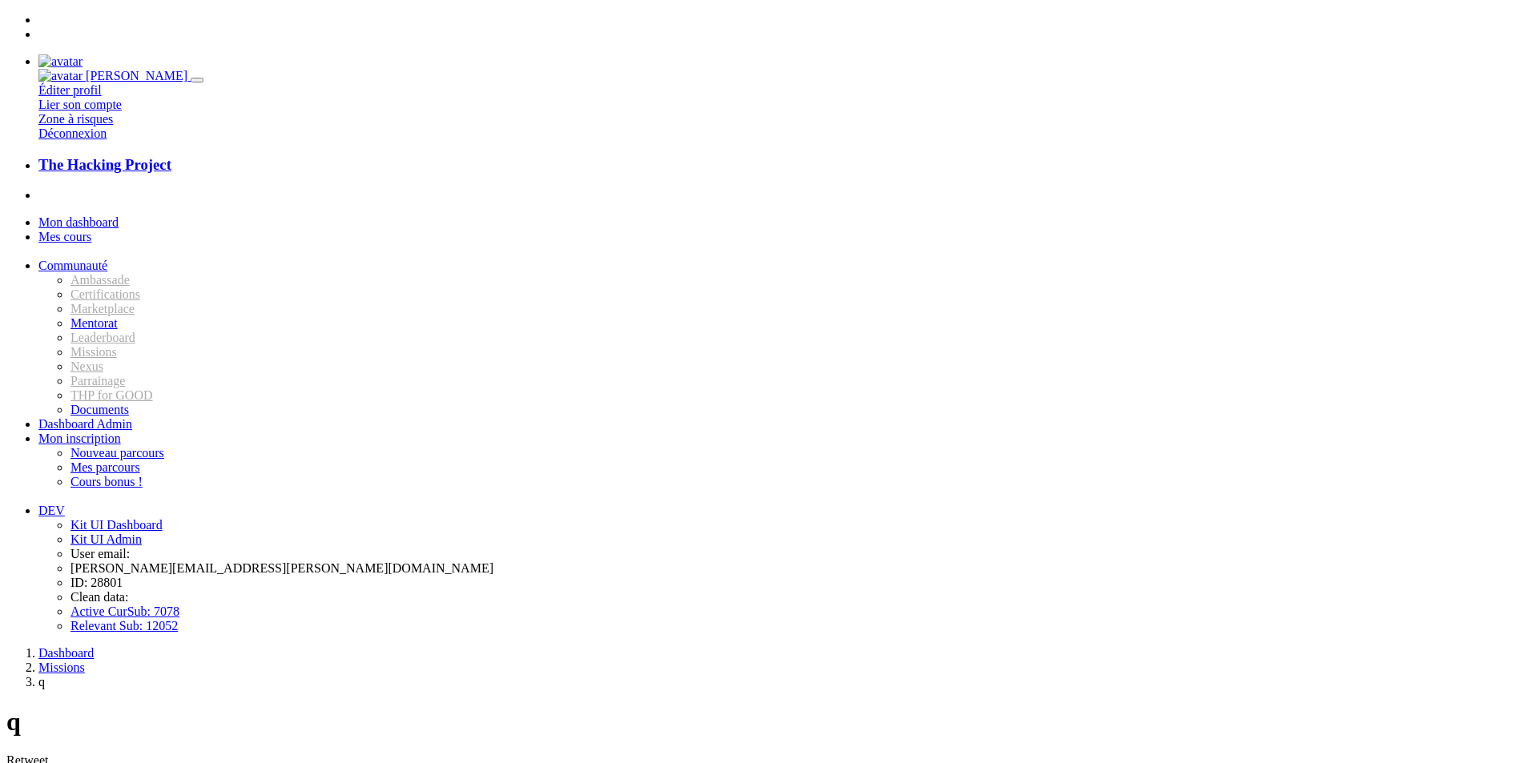
type input "C:\fakepath\IMG_7329.jpg"
type input "ceci est un lien"
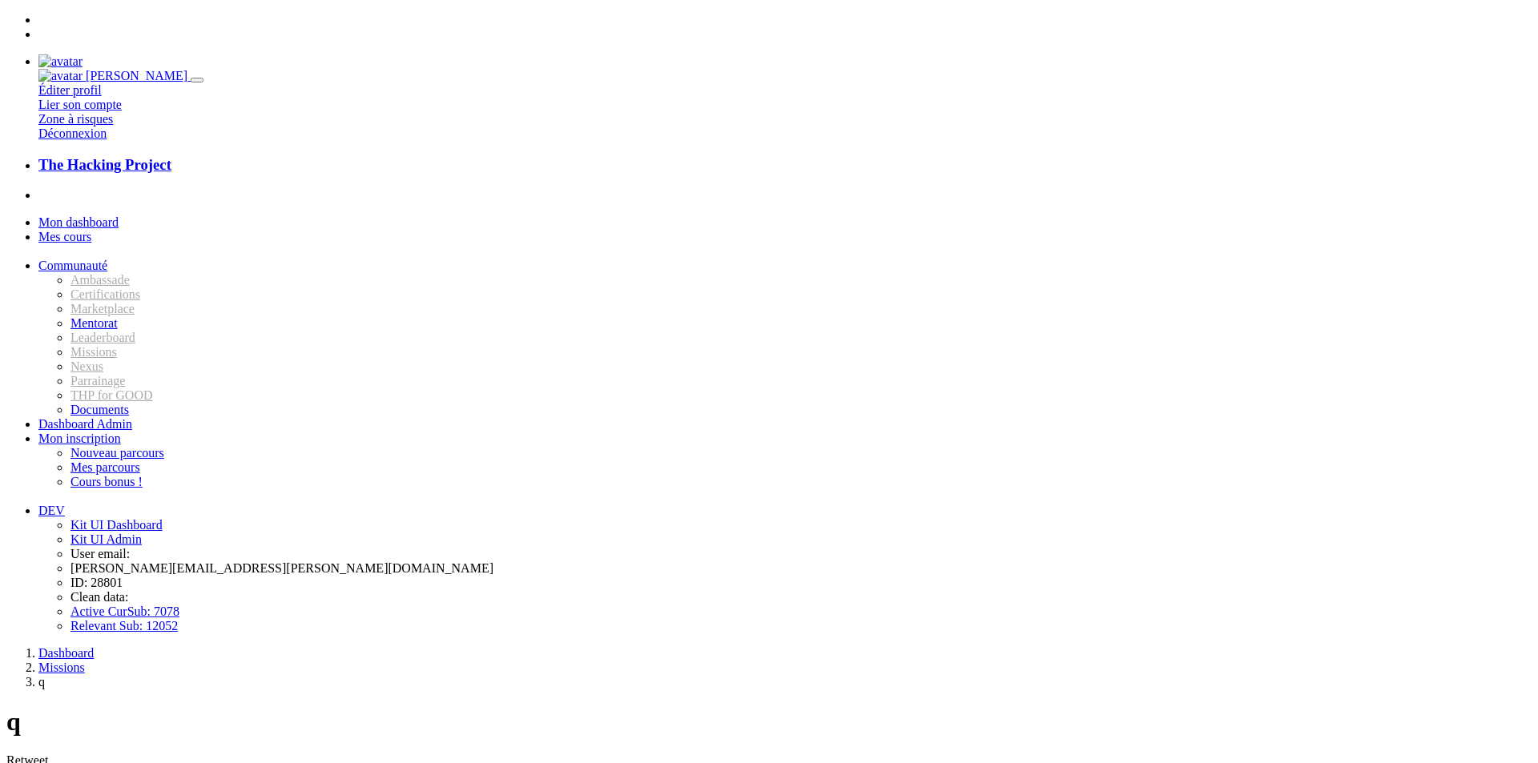
type input "C:\fakepath\IMG_7329.jpg"
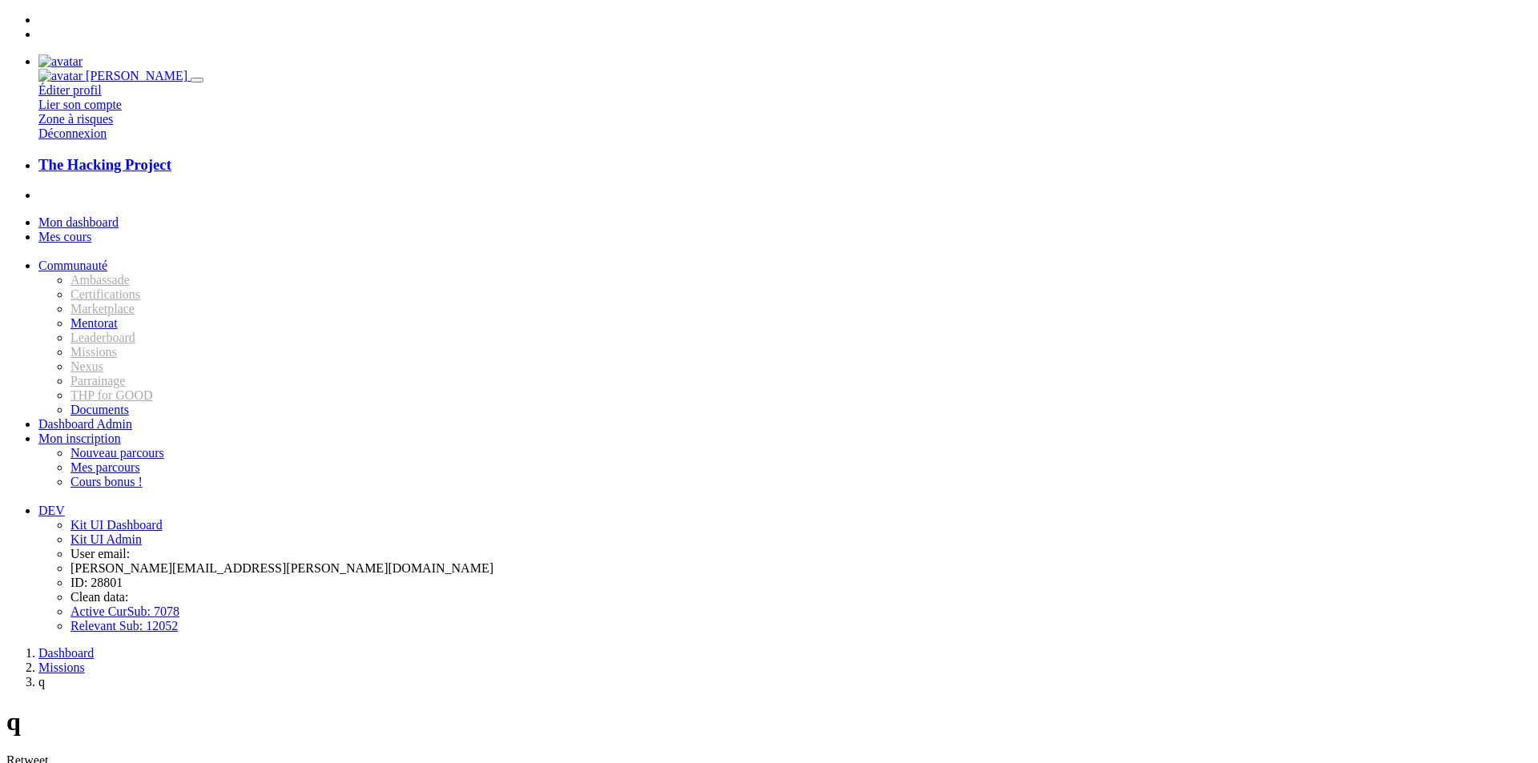
click at [84, 215] on span "Mon dashboard" at bounding box center [78, 222] width 80 height 14
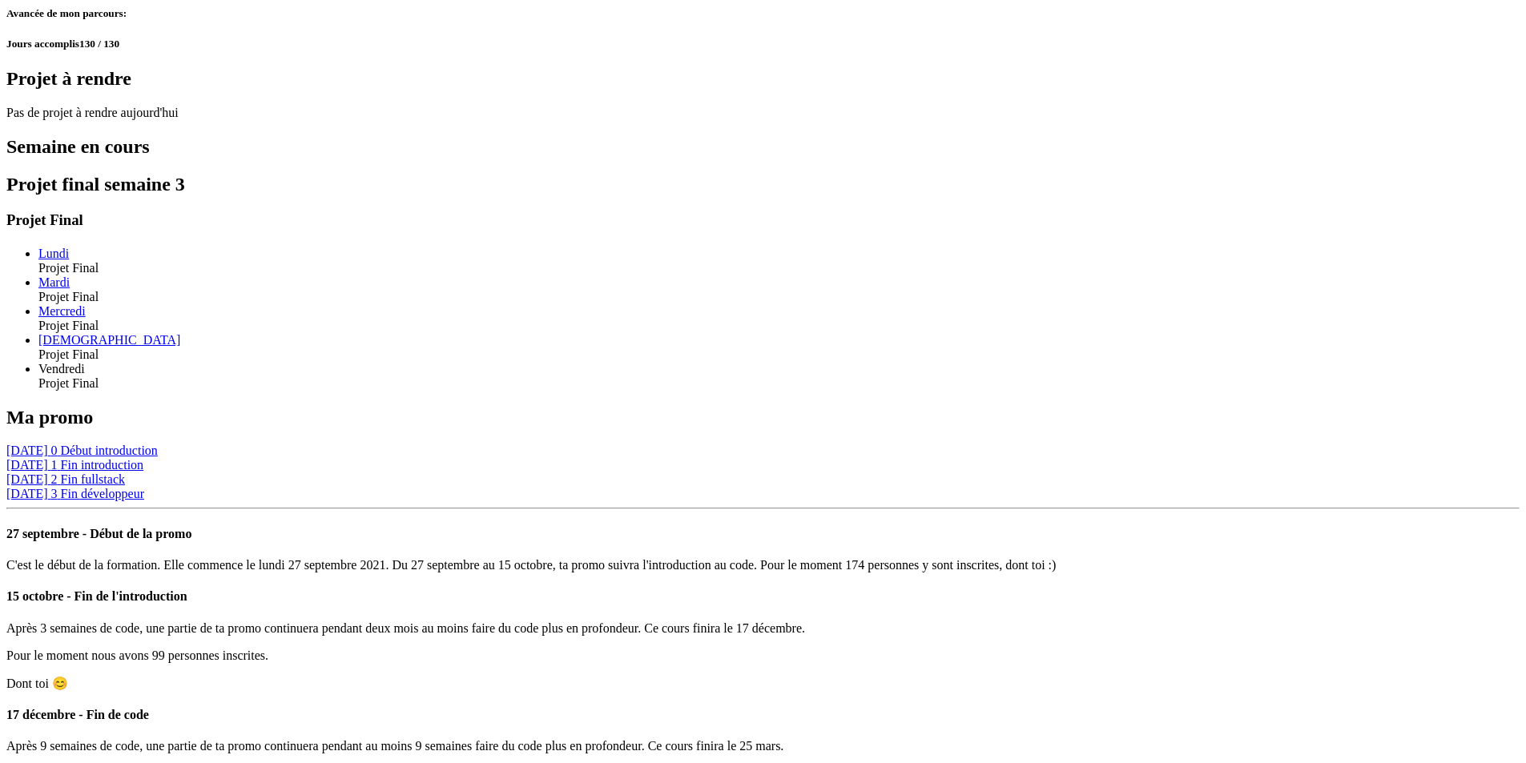
scroll to position [1099, 0]
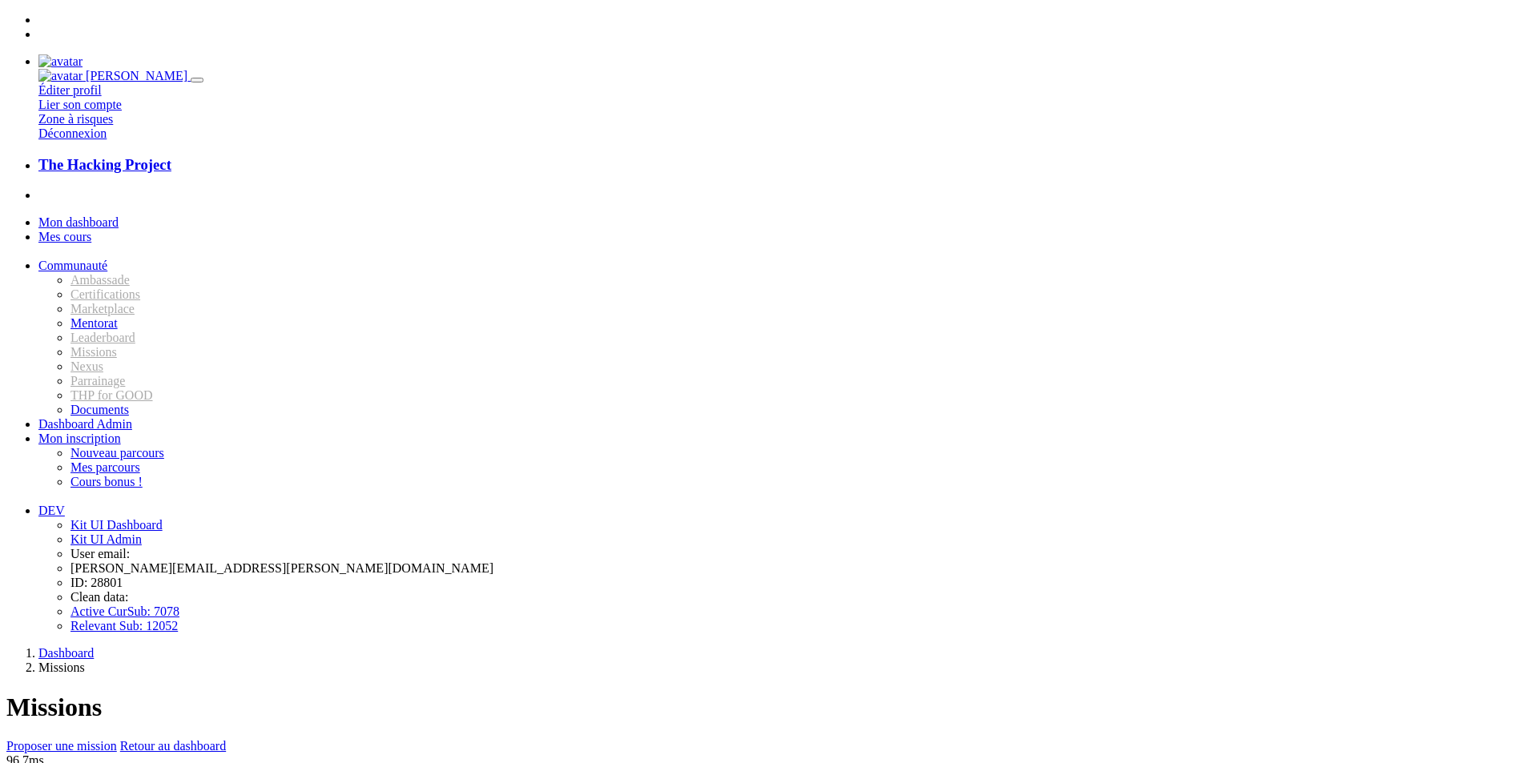
click at [226, 739] on link "Retour au dashboard" at bounding box center [173, 746] width 106 height 14
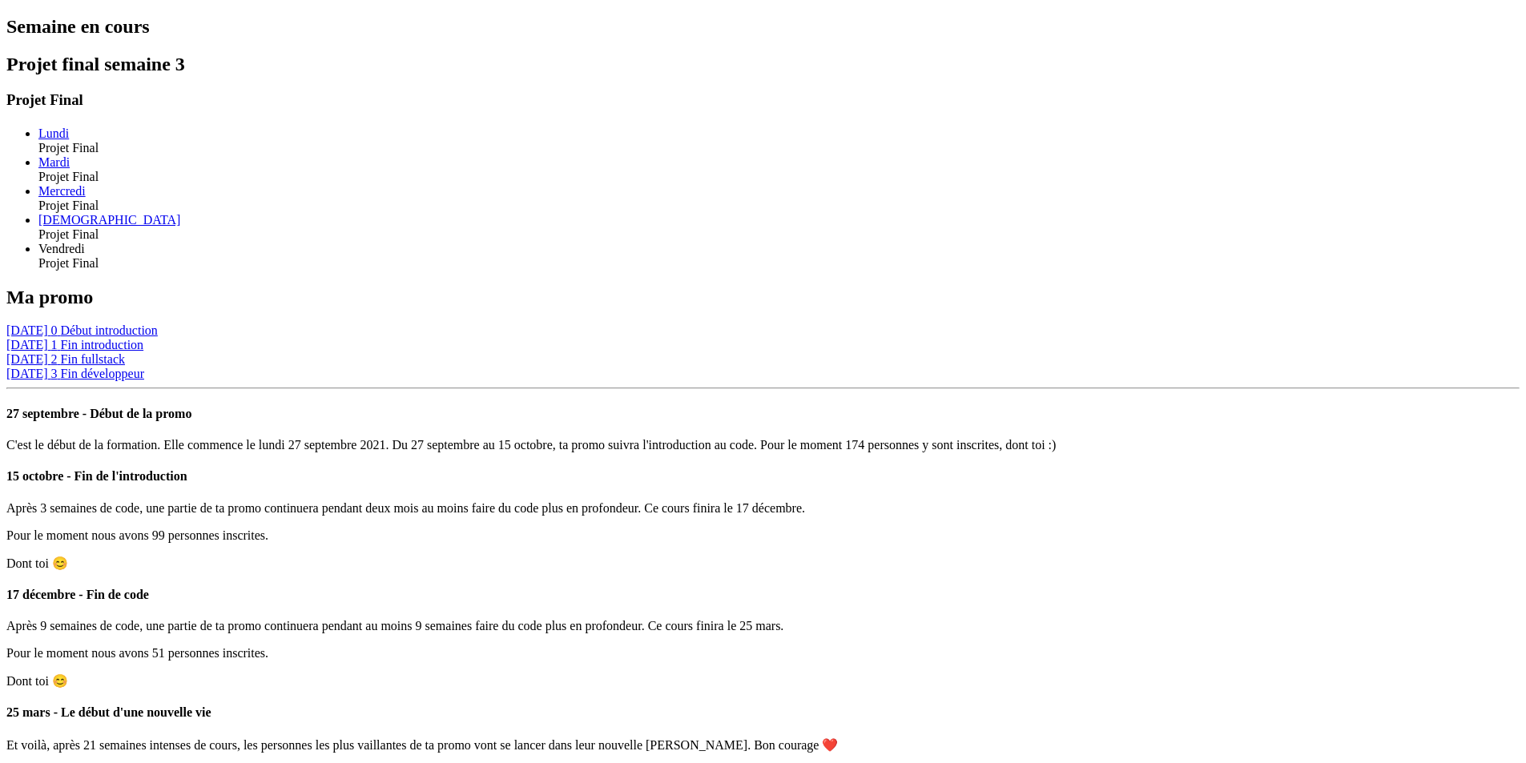
scroll to position [1099, 0]
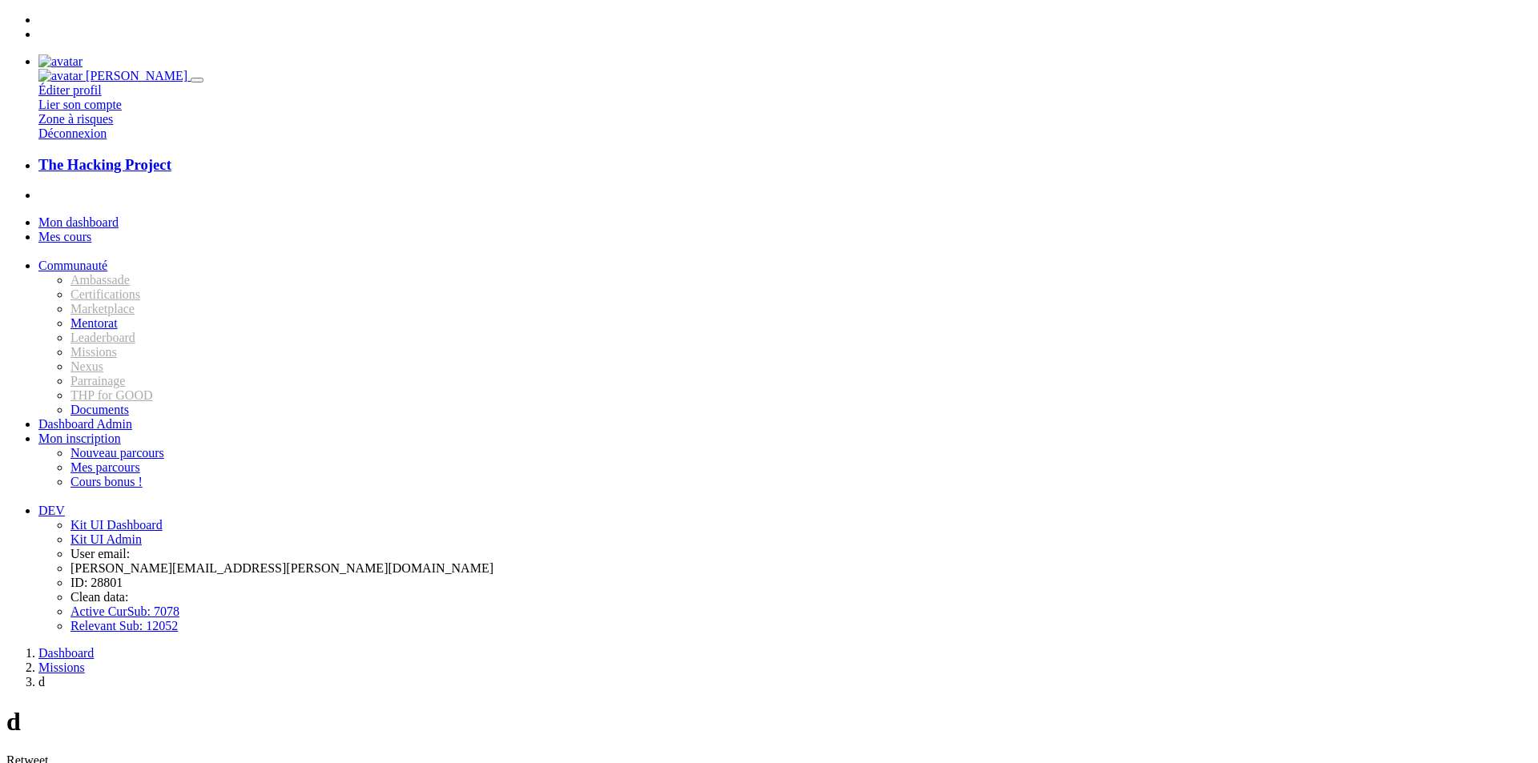
type input "d"
click at [119, 215] on span "Mon dashboard" at bounding box center [78, 222] width 80 height 14
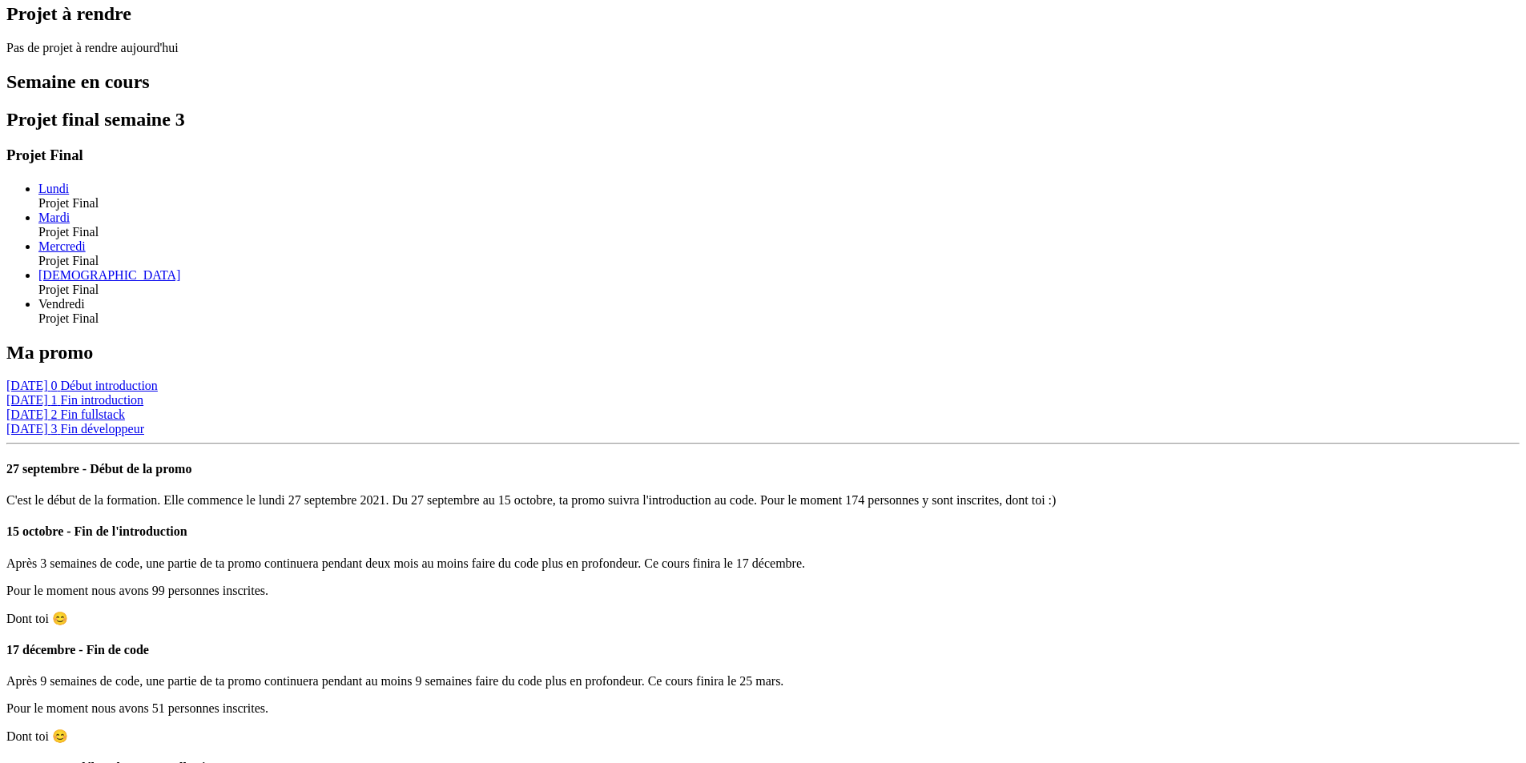
scroll to position [1099, 0]
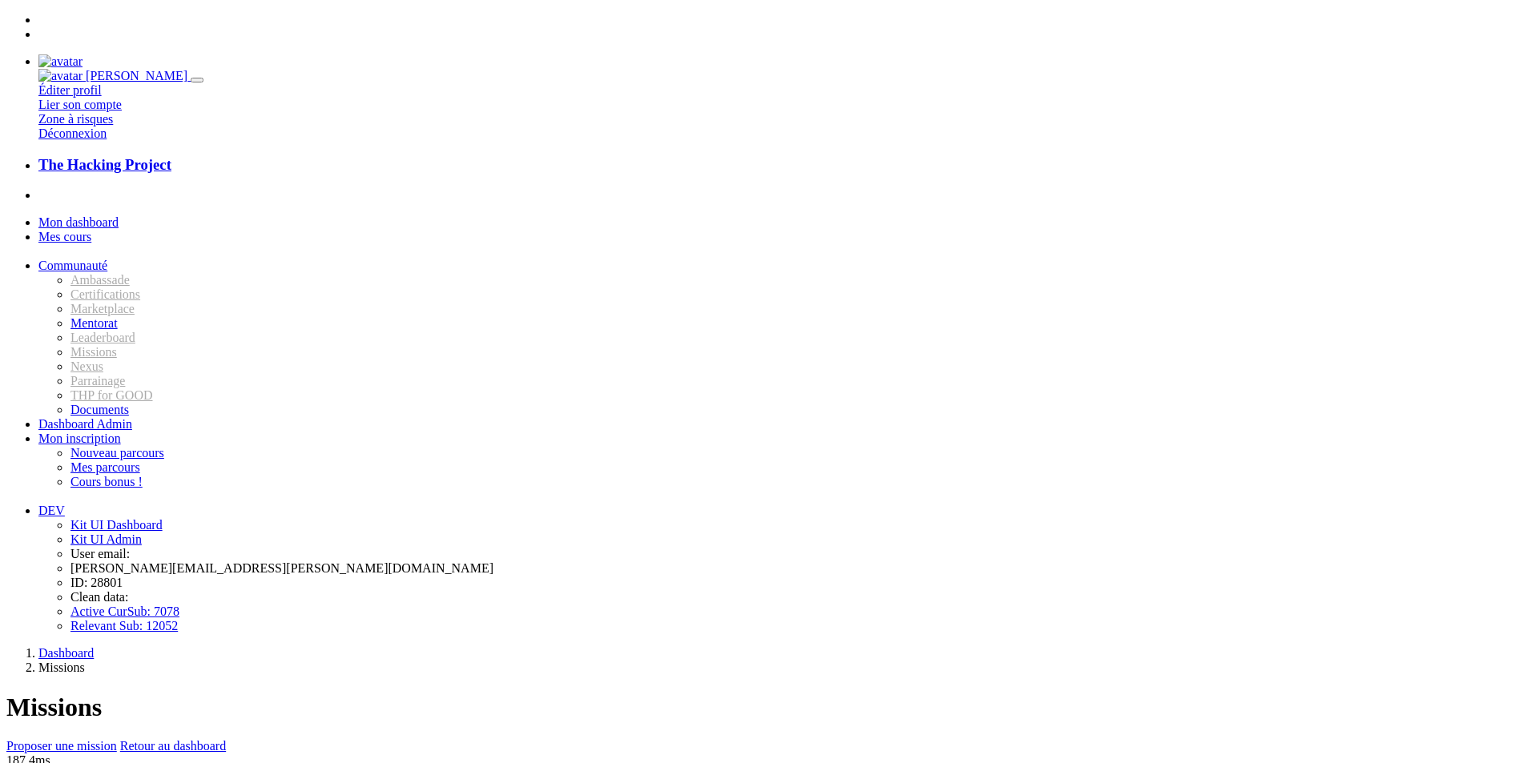
click at [107, 259] on link "Communauté" at bounding box center [72, 266] width 69 height 14
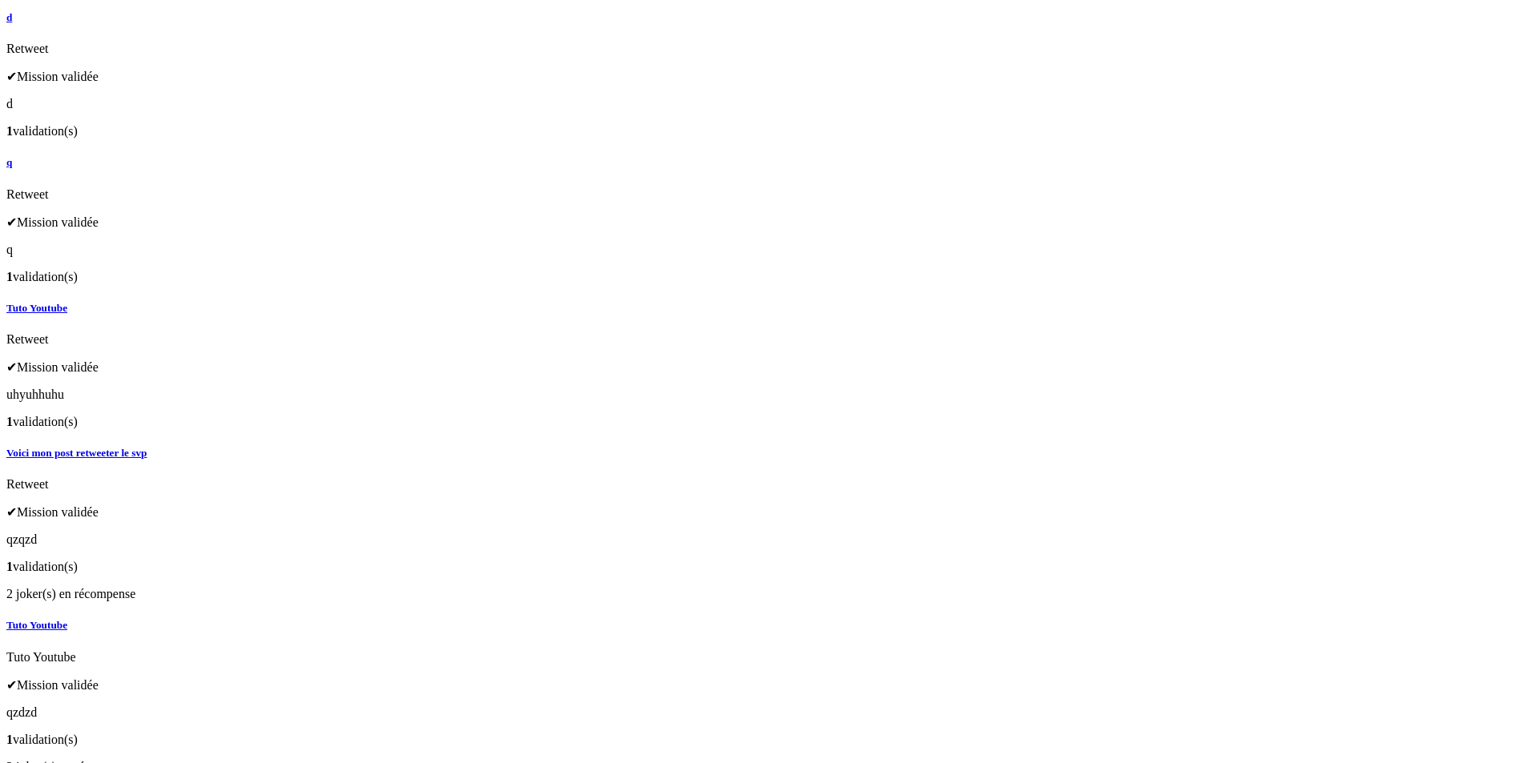
scroll to position [966, 0]
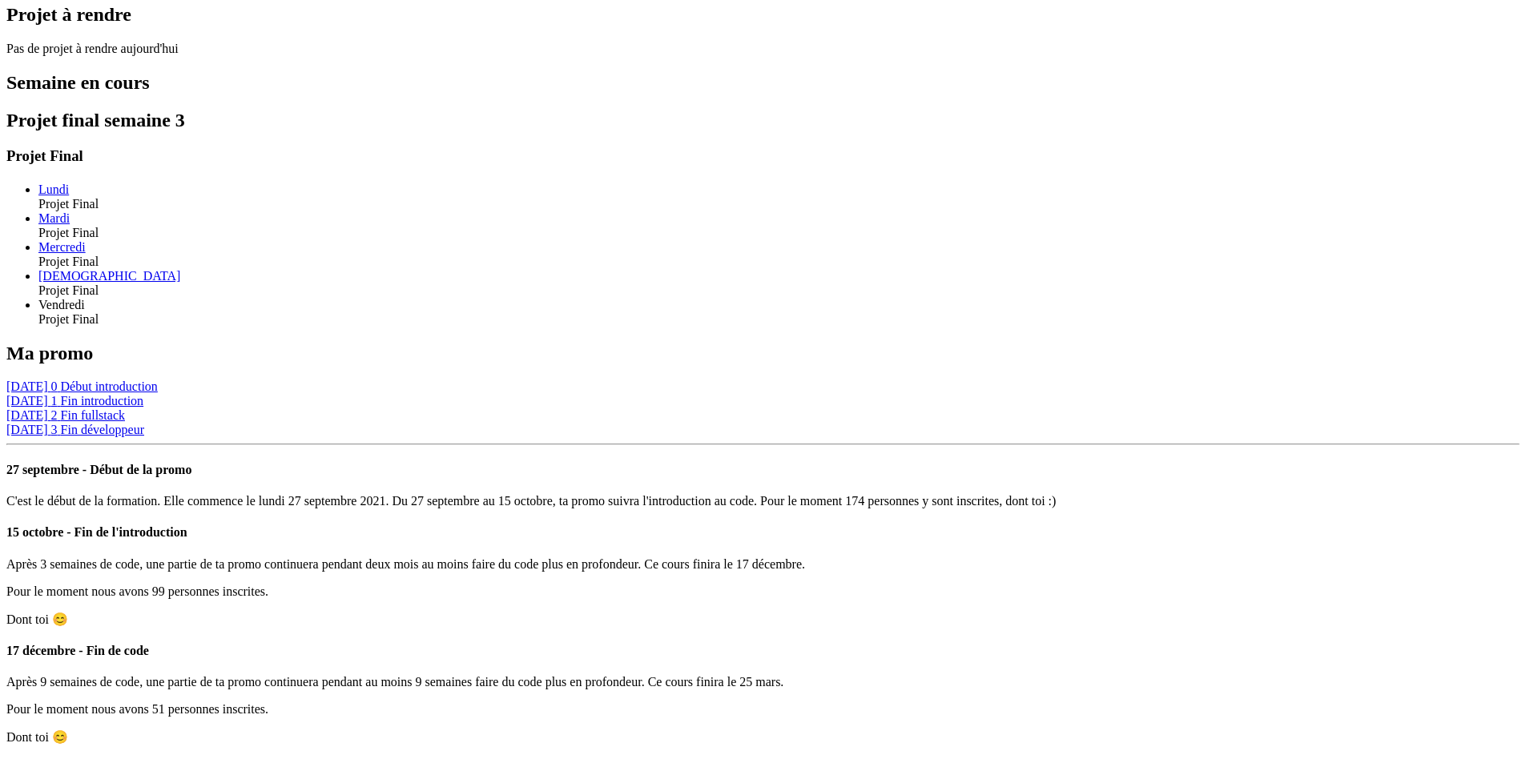
scroll to position [1099, 0]
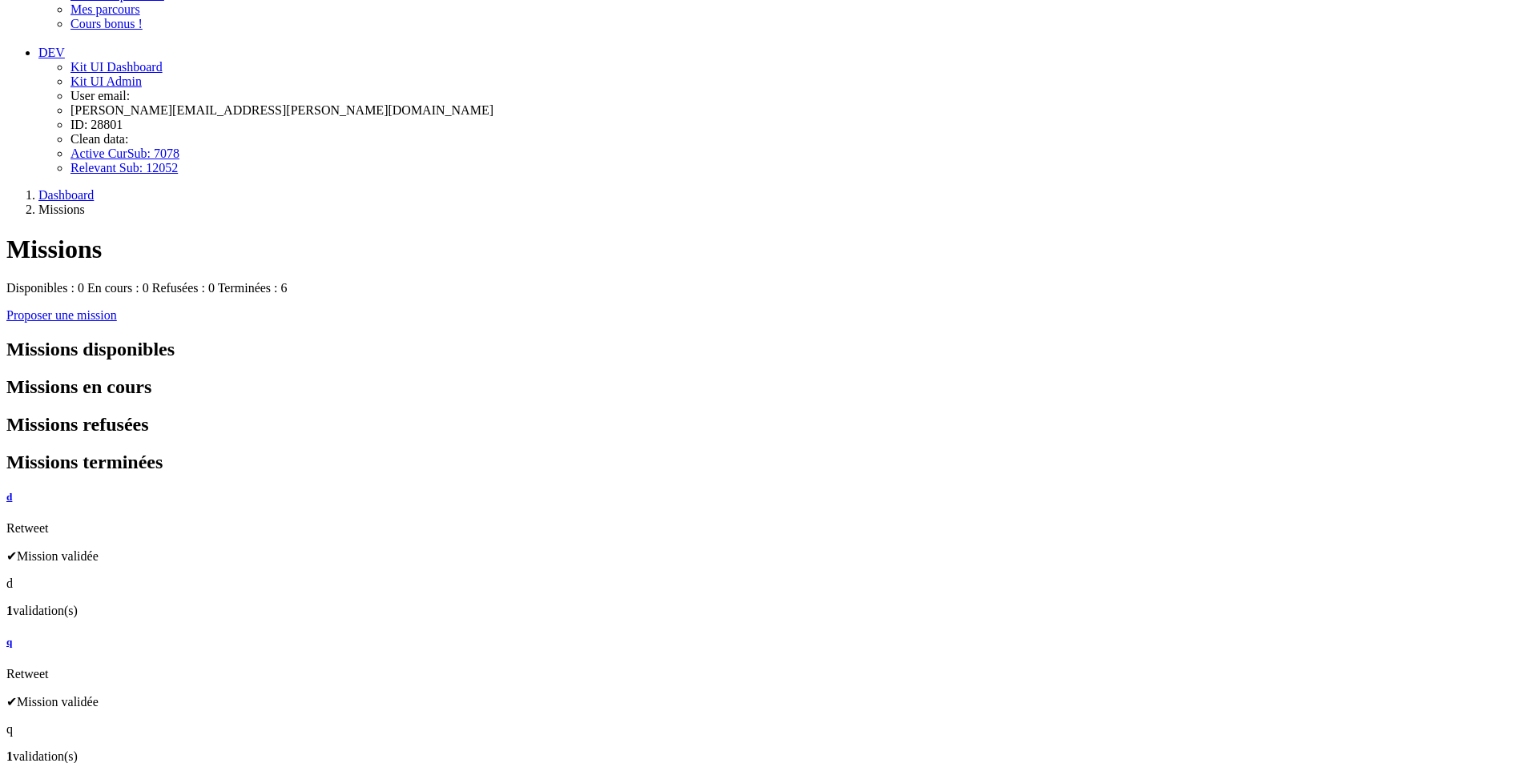
scroll to position [320, 0]
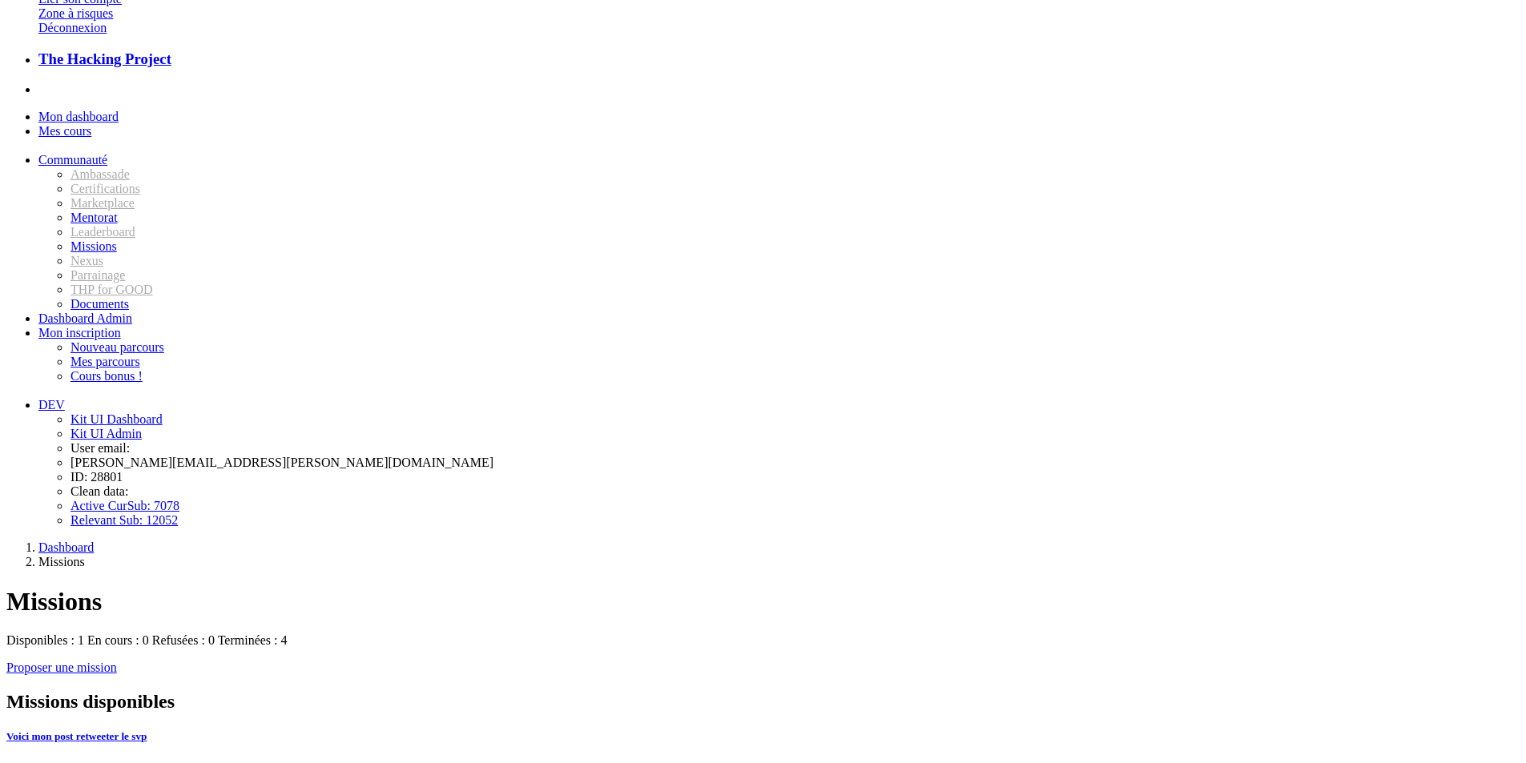
scroll to position [70, 0]
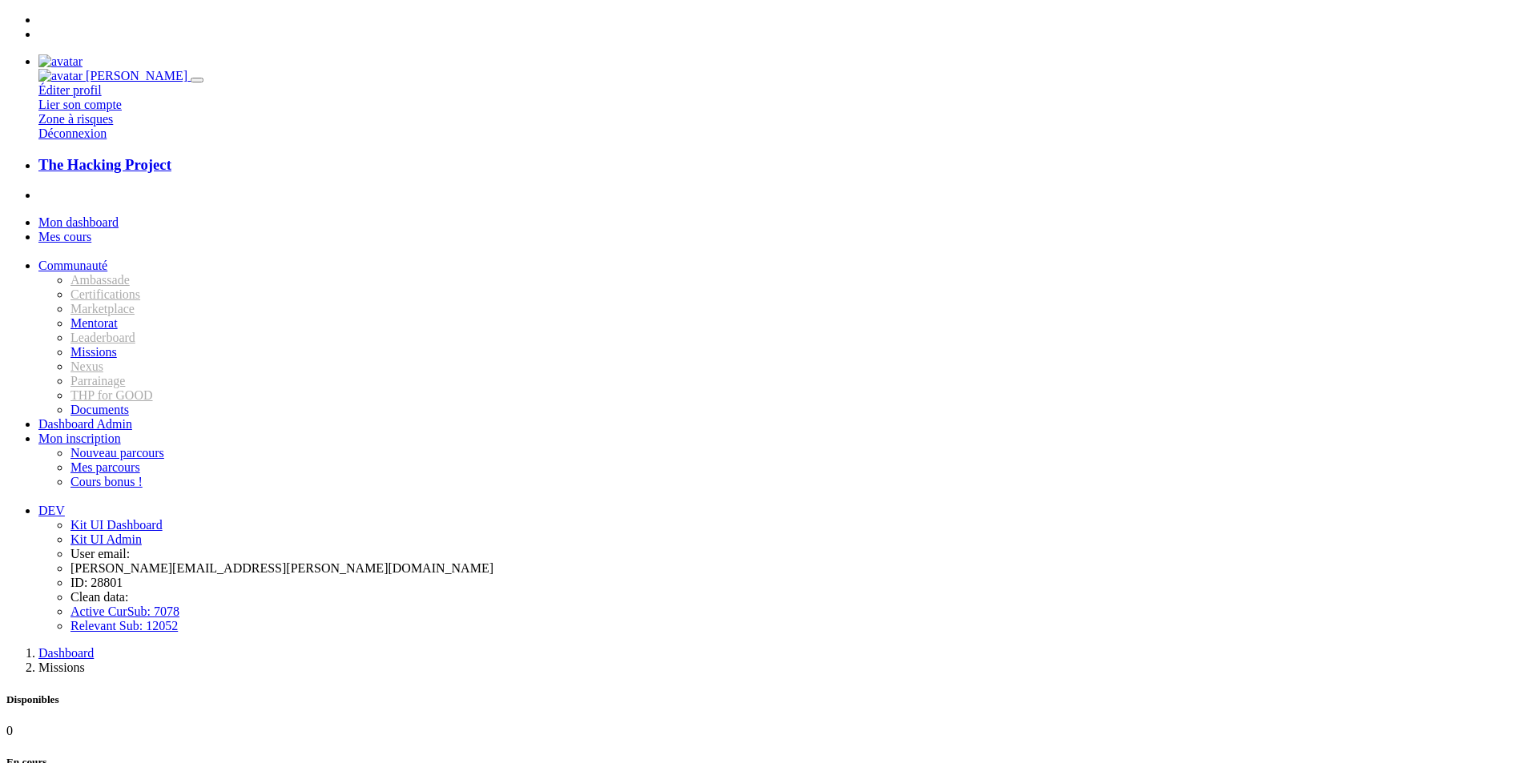
click at [116, 215] on link "Mon dashboard" at bounding box center [78, 222] width 80 height 14
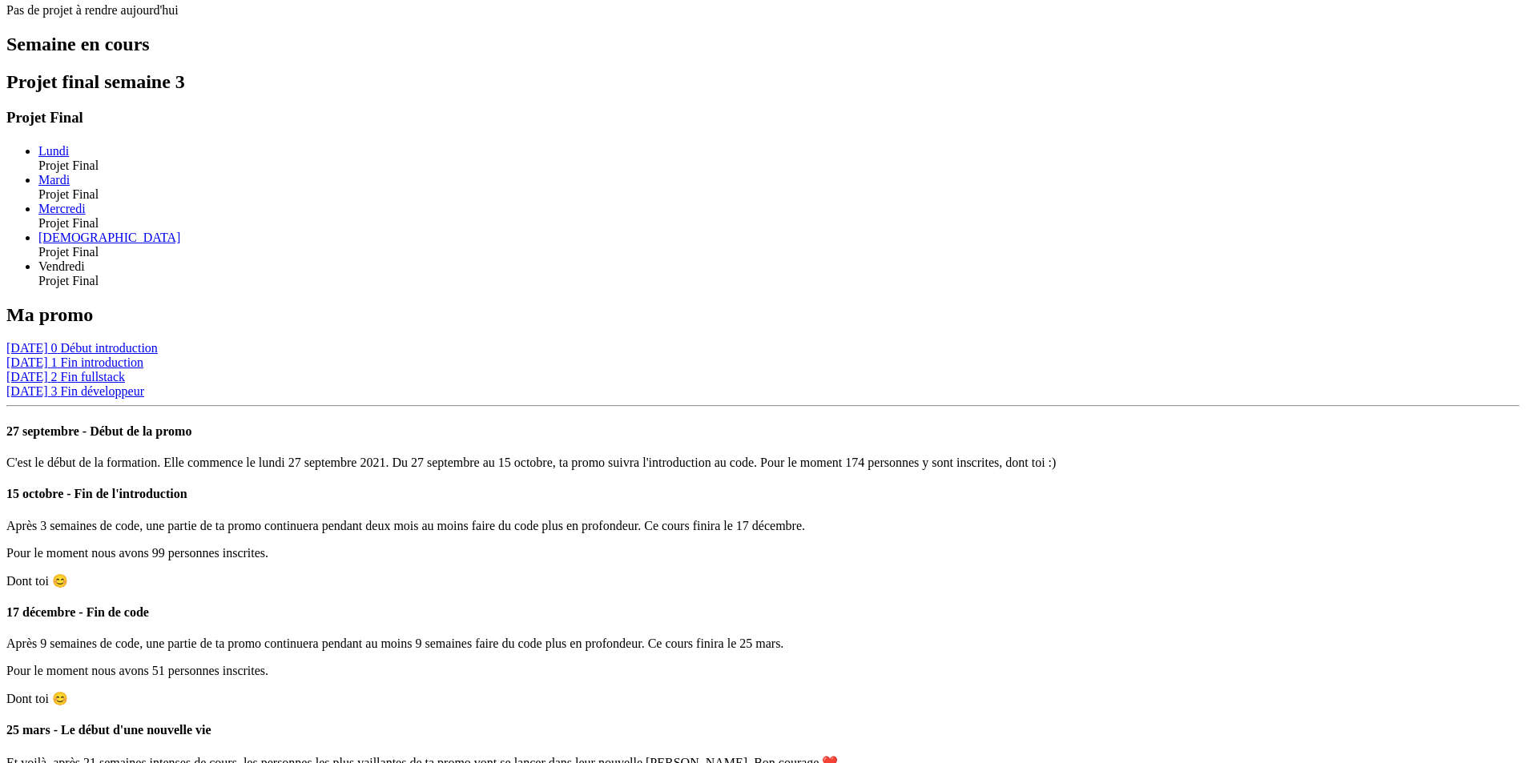
scroll to position [1099, 0]
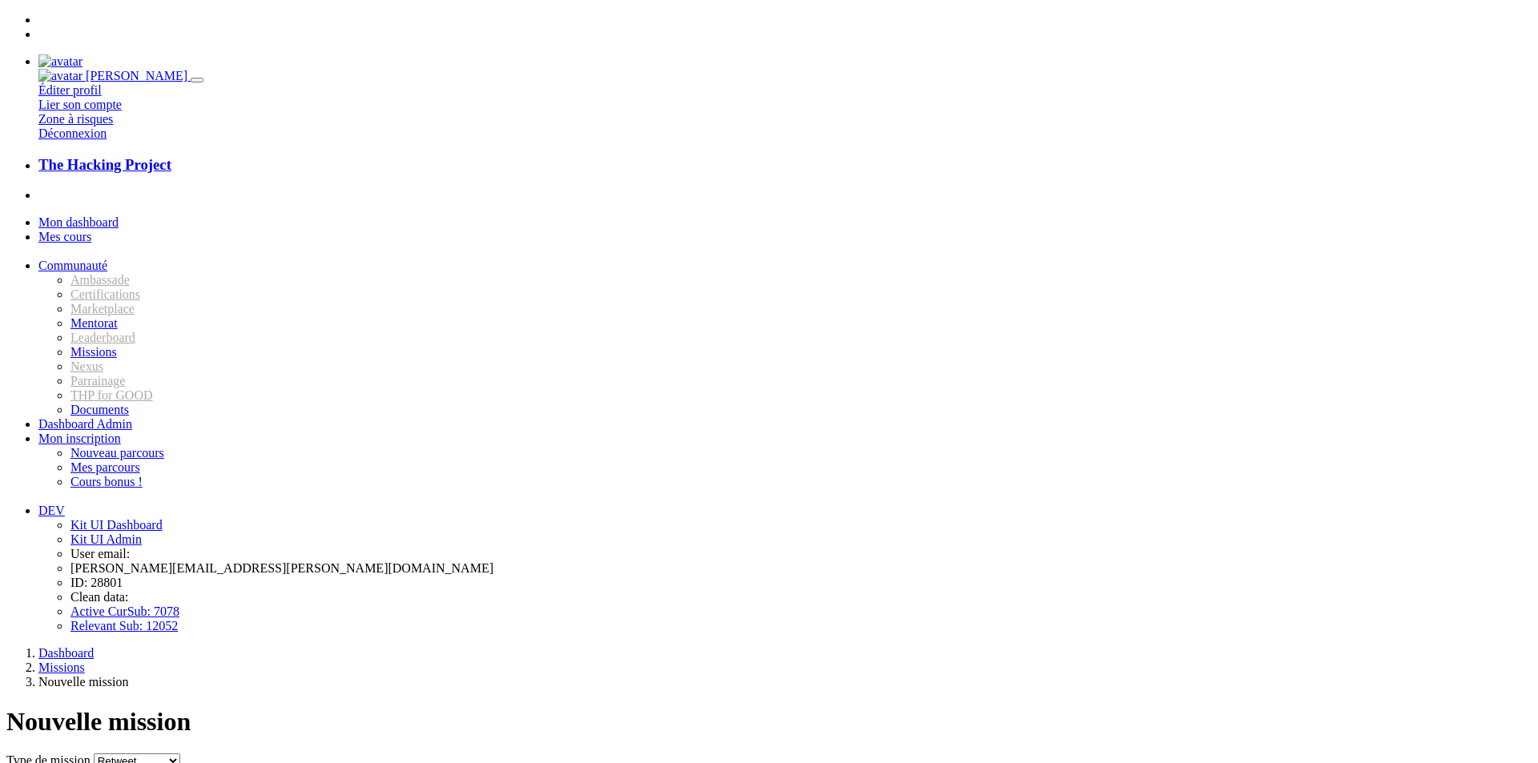
click at [176, 762] on input "Titre" at bounding box center [105, 777] width 142 height 17
type input "Tuto Youtube"
type textarea "qzdqzd"
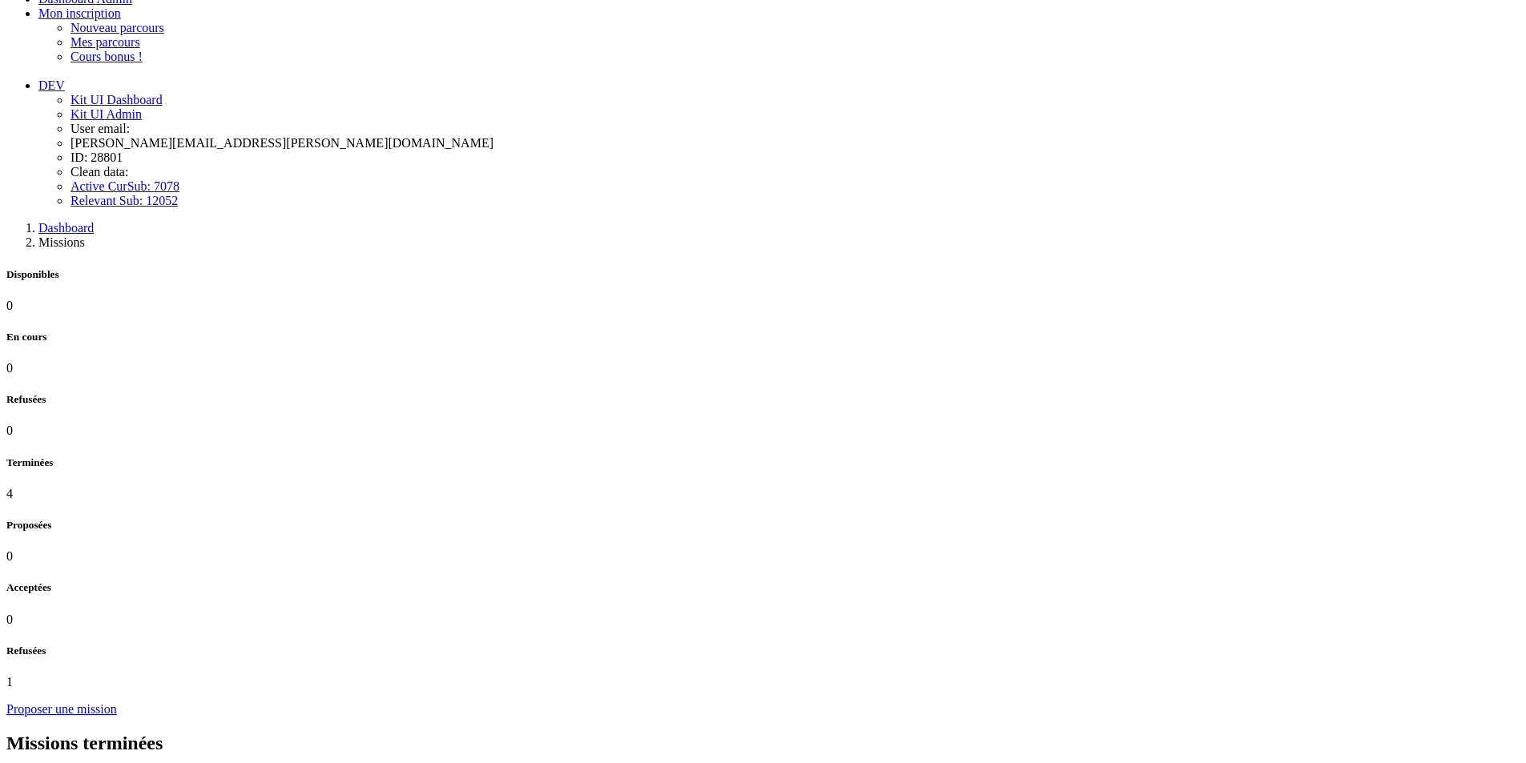
scroll to position [480, 0]
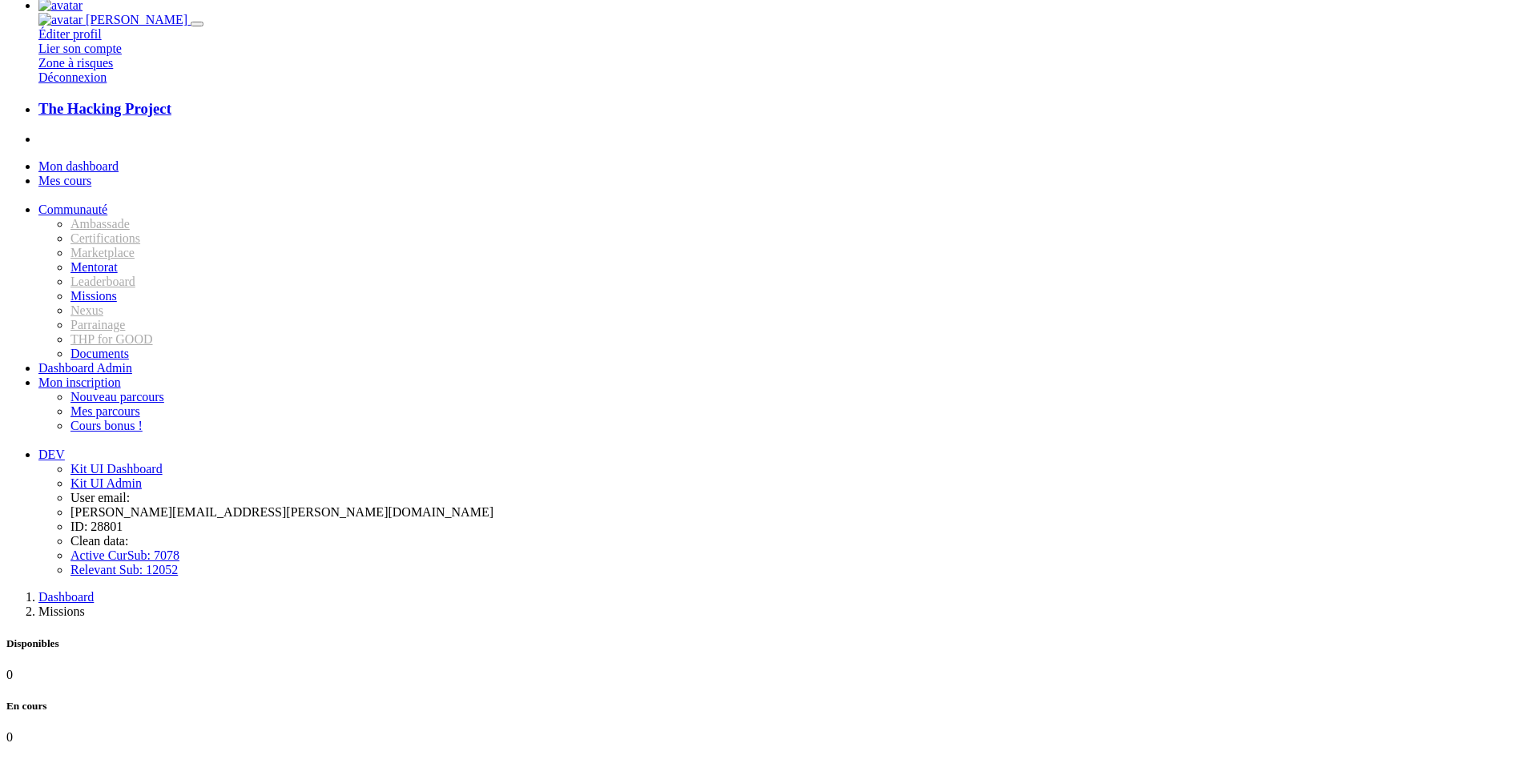
scroll to position [0, 0]
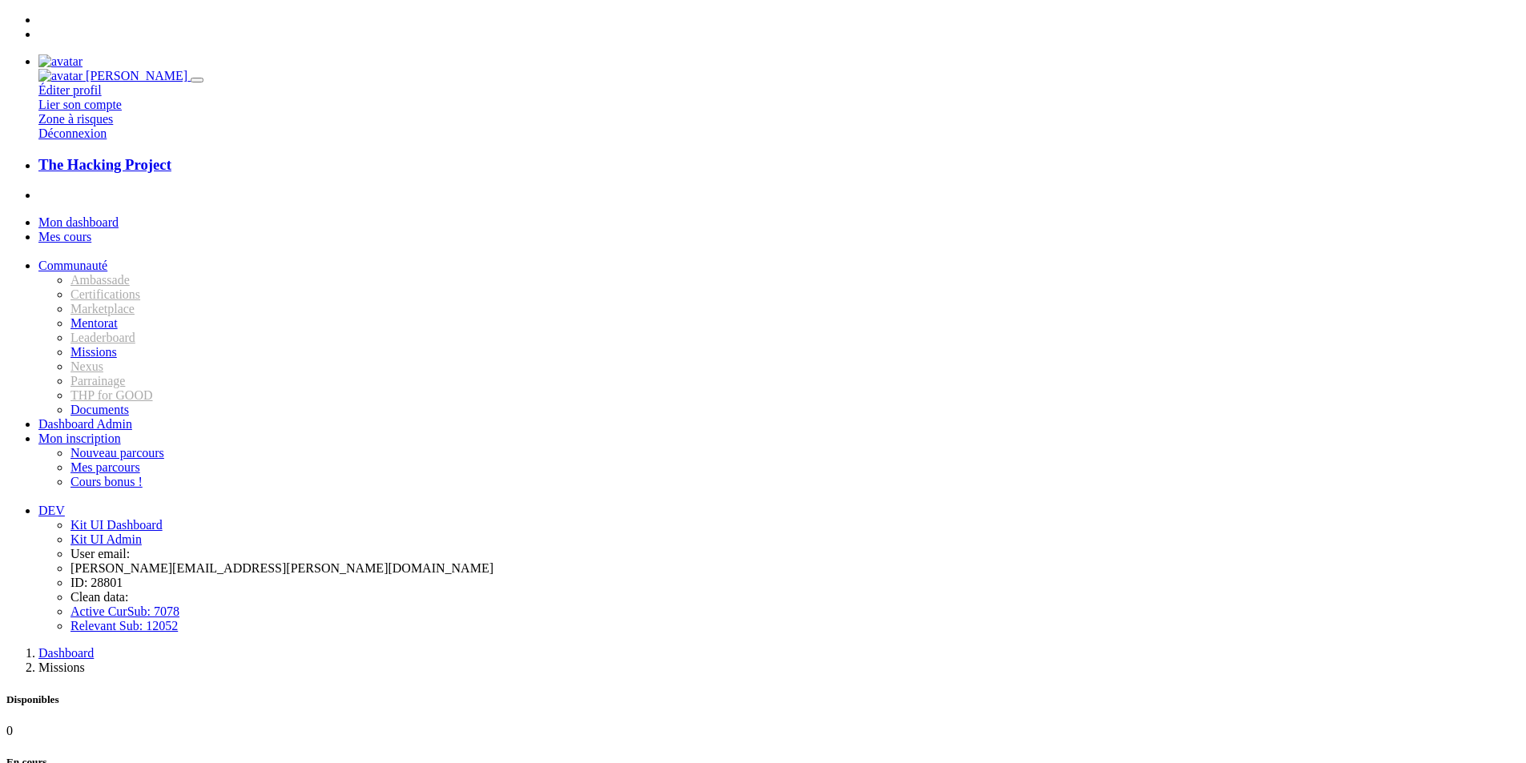
click at [97, 259] on span "Communauté" at bounding box center [72, 266] width 69 height 14
click at [111, 359] on span "Missions" at bounding box center [93, 352] width 46 height 14
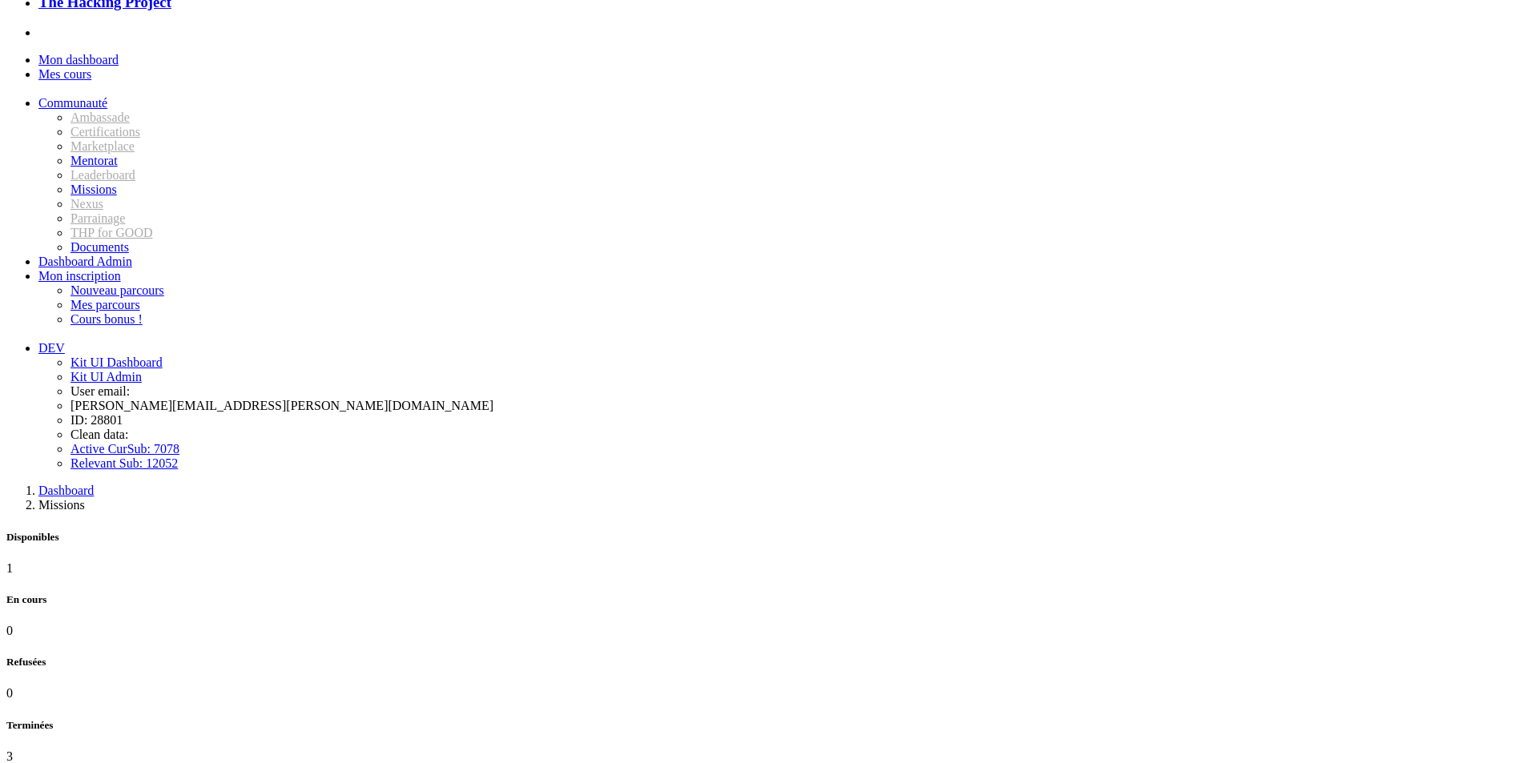
scroll to position [160, 0]
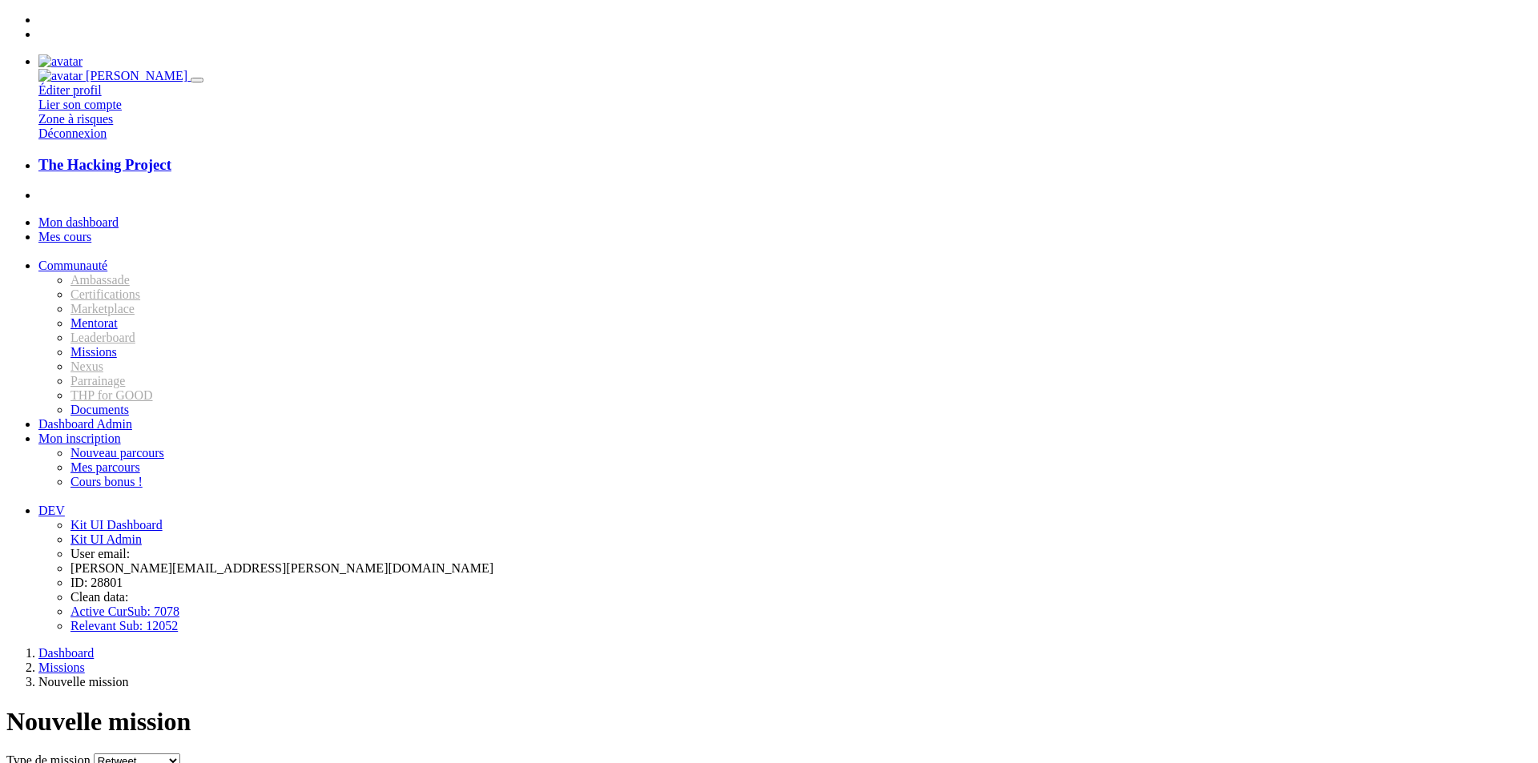
click at [176, 762] on input "Titre" at bounding box center [105, 777] width 142 height 17
click at [119, 215] on link "Mon dashboard" at bounding box center [78, 222] width 80 height 14
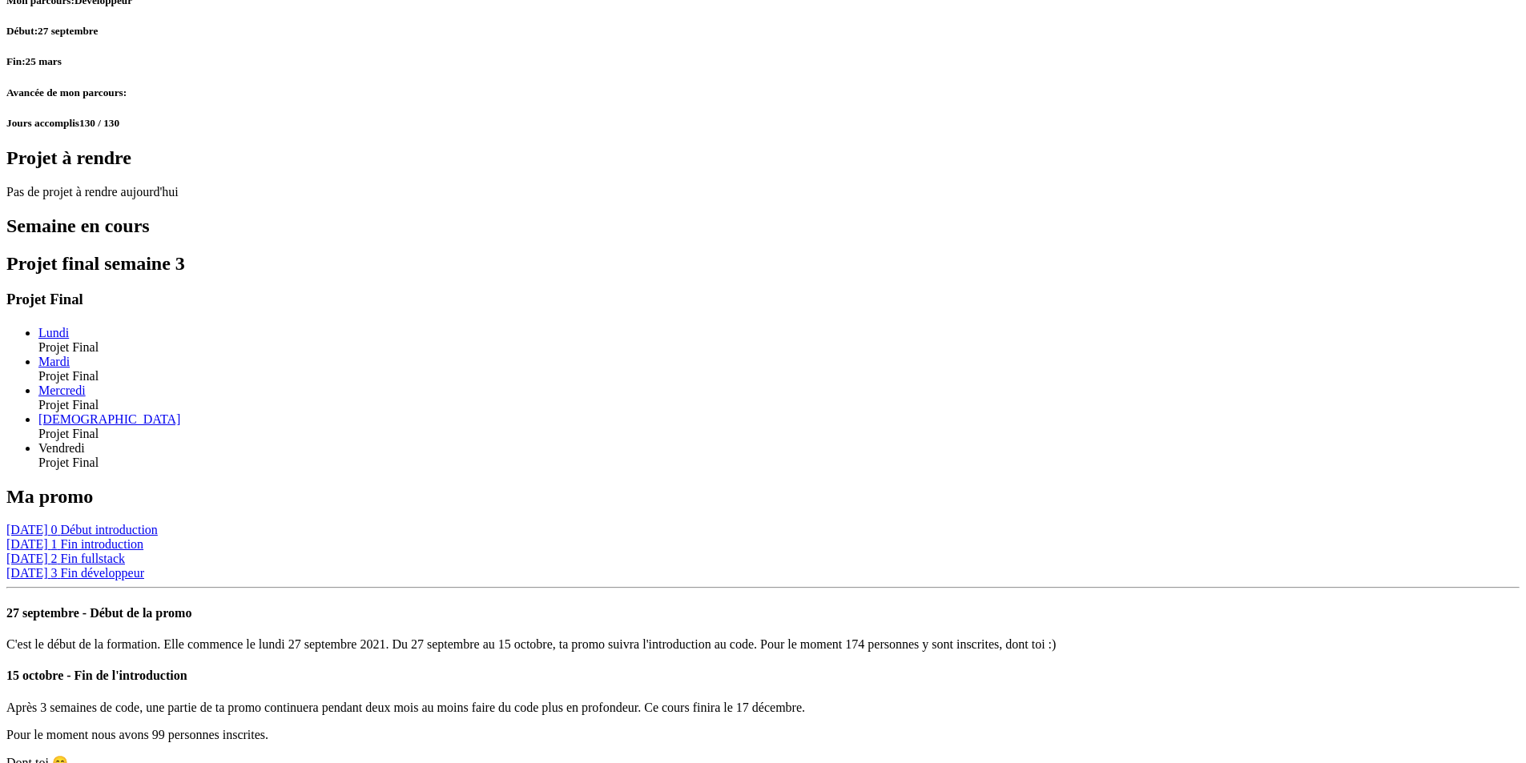
scroll to position [1099, 0]
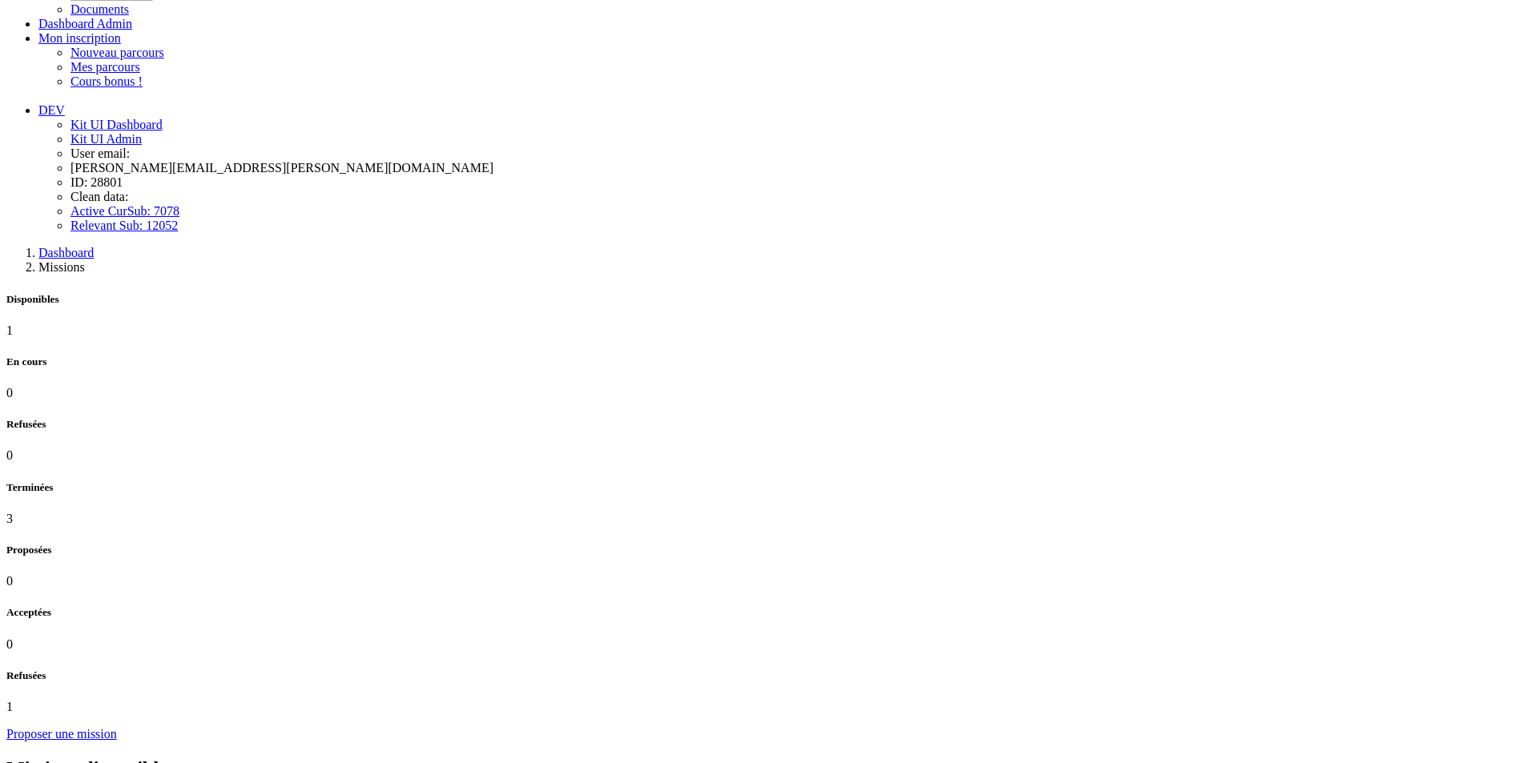
scroll to position [320, 0]
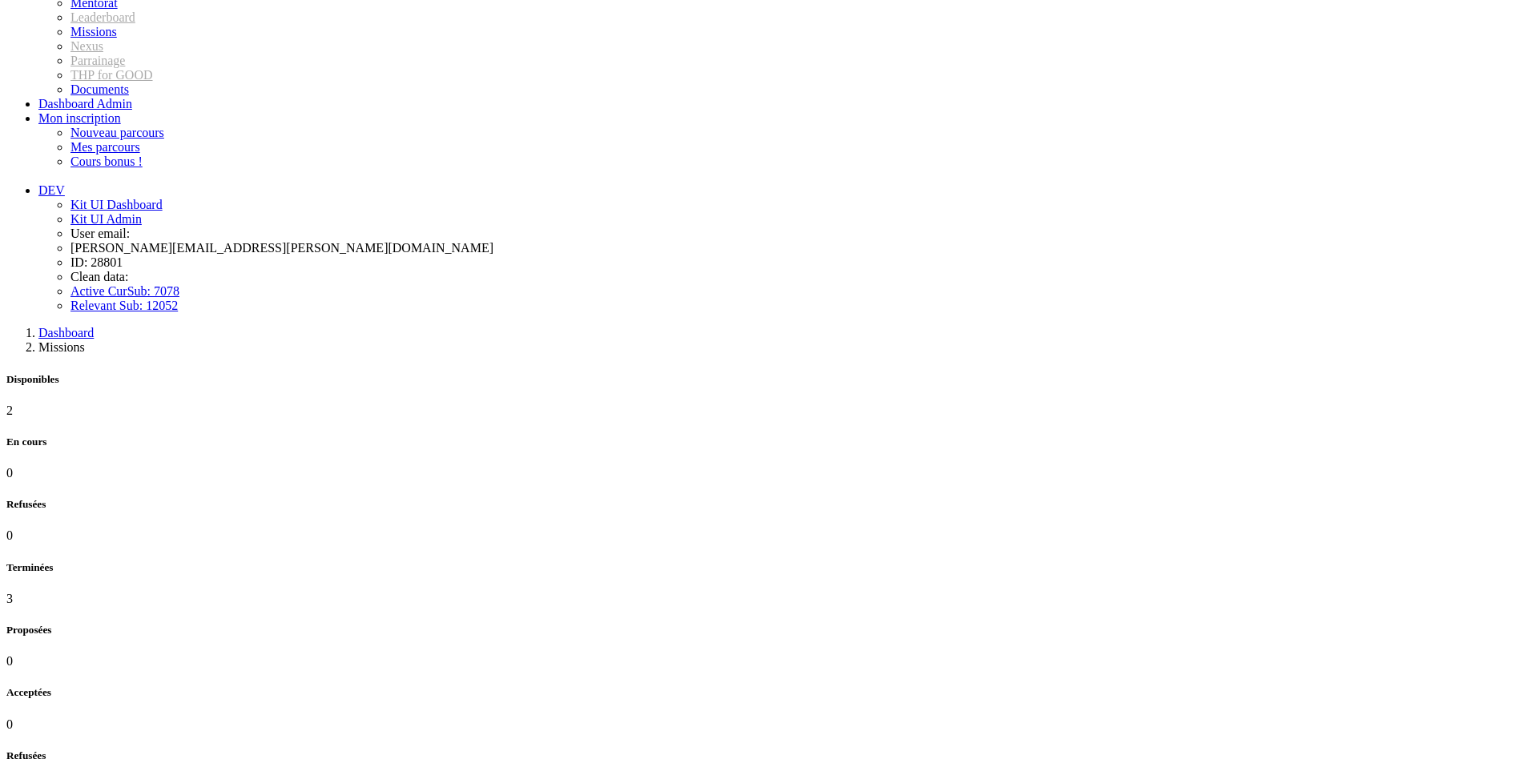
scroll to position [75, 0]
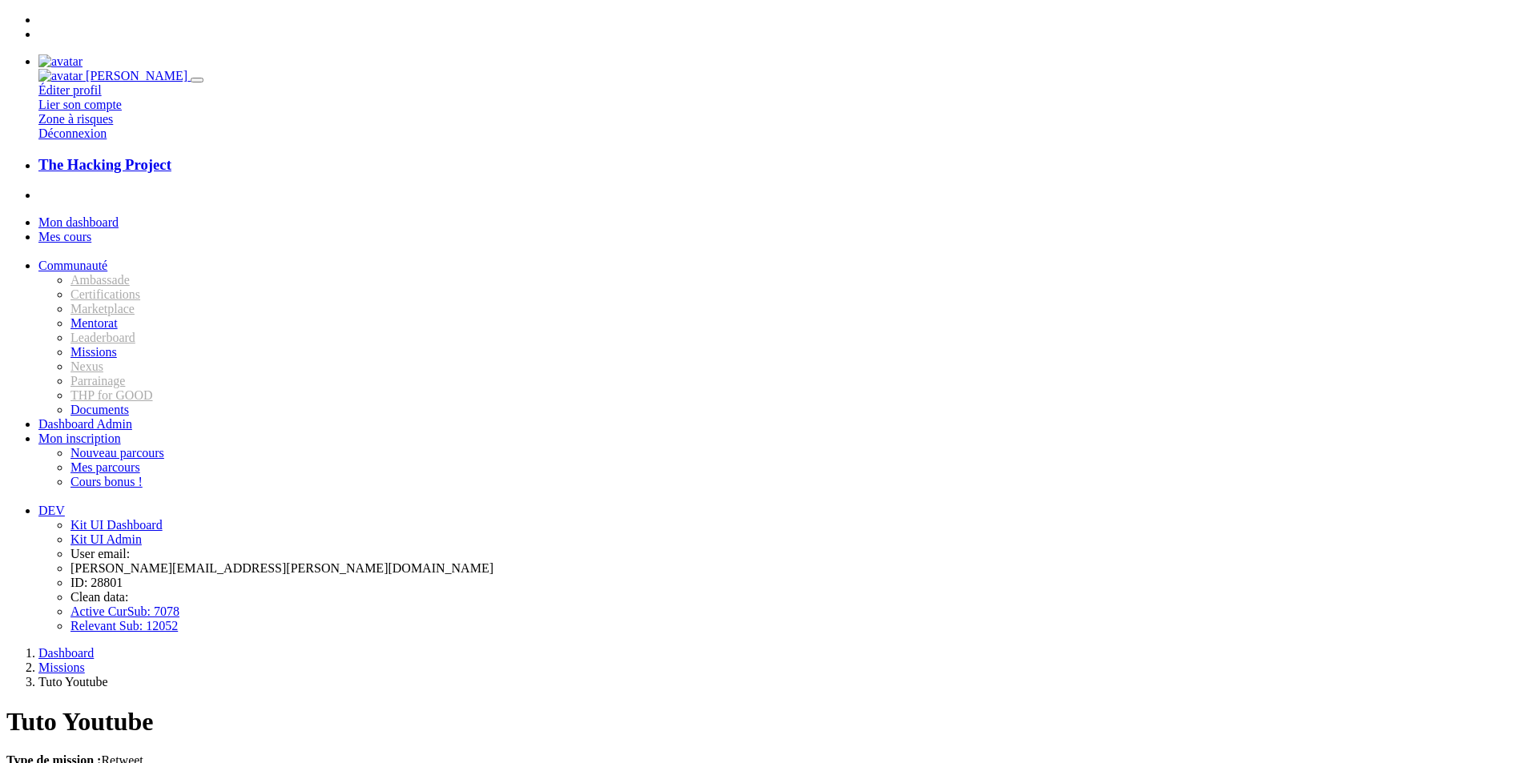
type input "C:\fakepath\napkin.pdf"
type input "ceci est un lien"
